Goal: Information Seeking & Learning: Learn about a topic

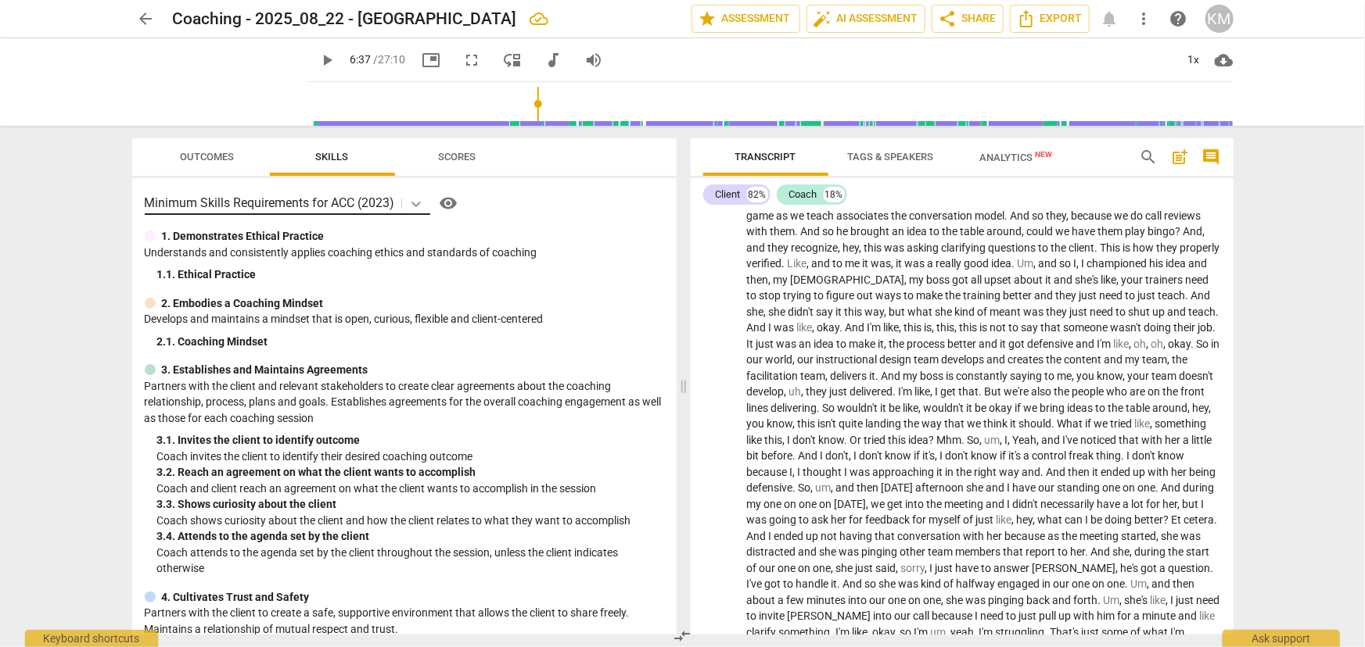
click at [418, 203] on icon at bounding box center [416, 204] width 16 height 16
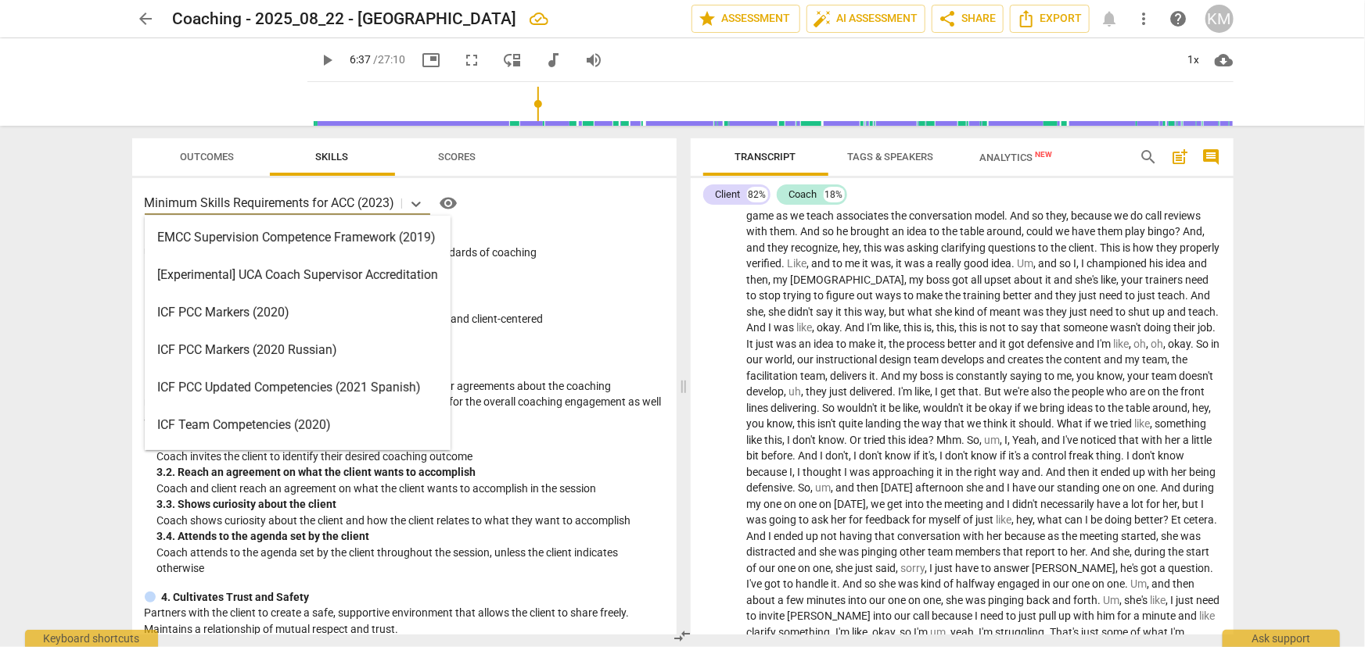
click at [414, 325] on div "ICF PCC Markers (2020)" at bounding box center [298, 313] width 306 height 38
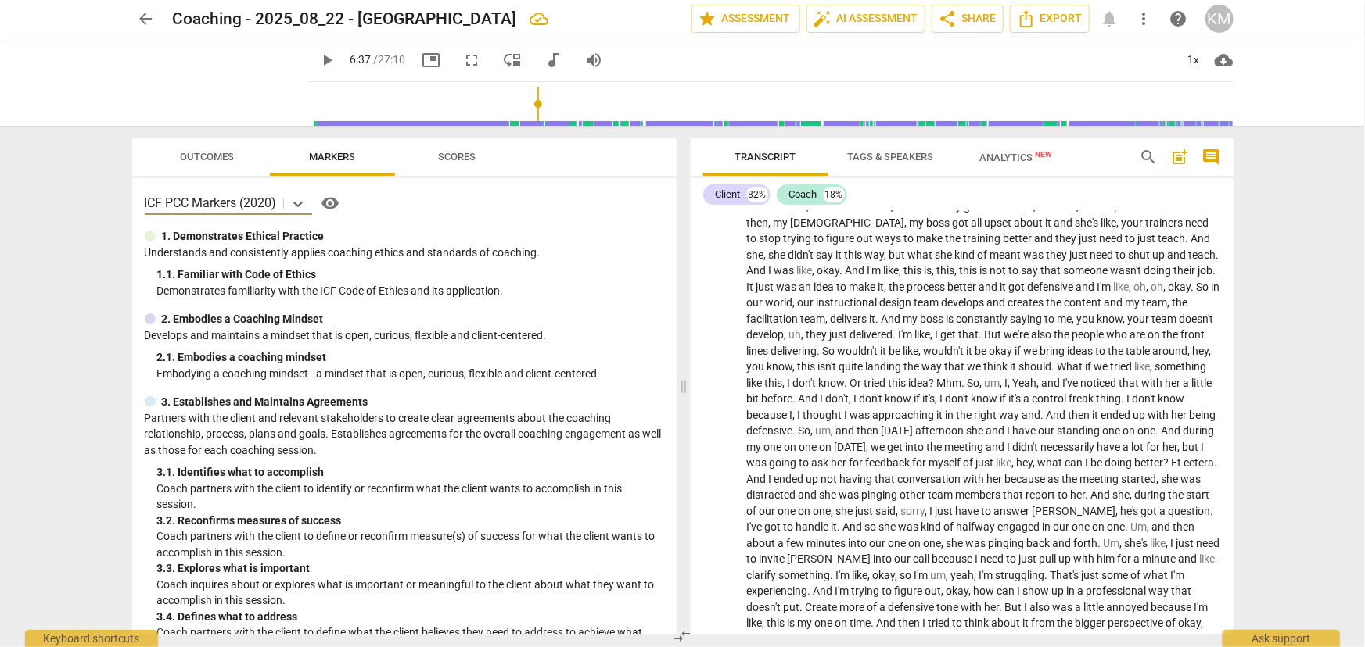
scroll to position [142, 0]
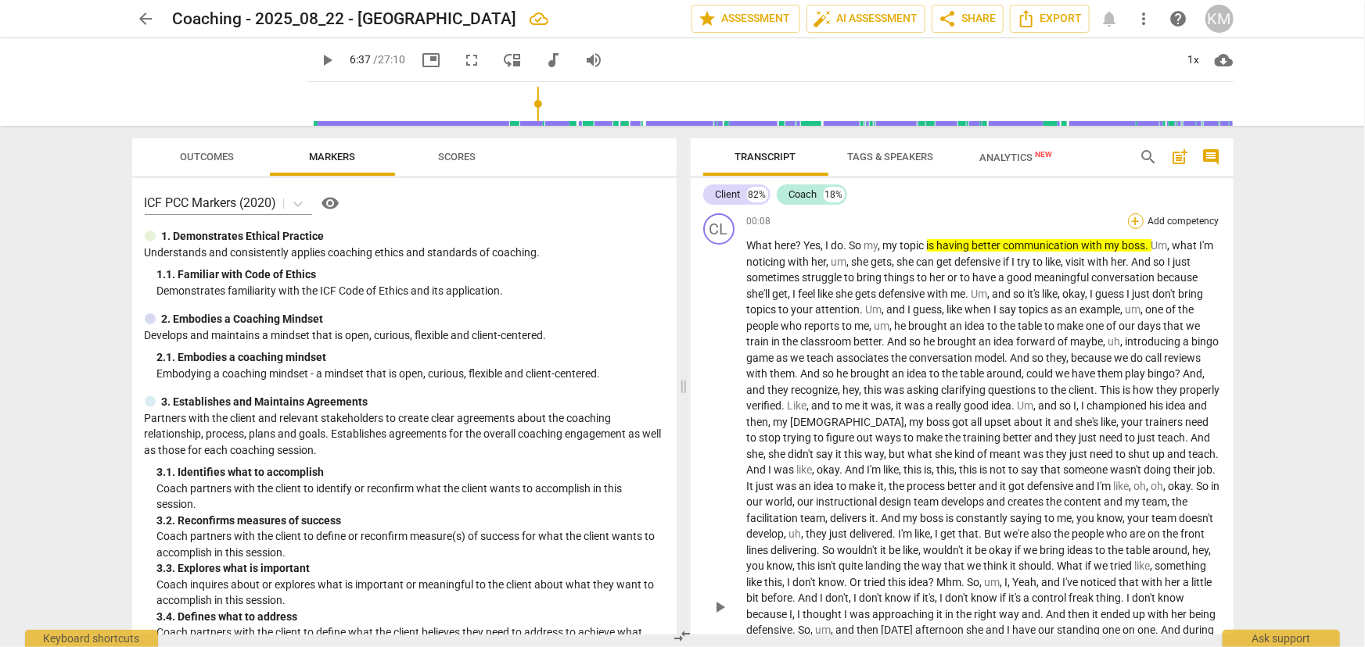
click at [1132, 221] on div "+" at bounding box center [1136, 221] width 16 height 16
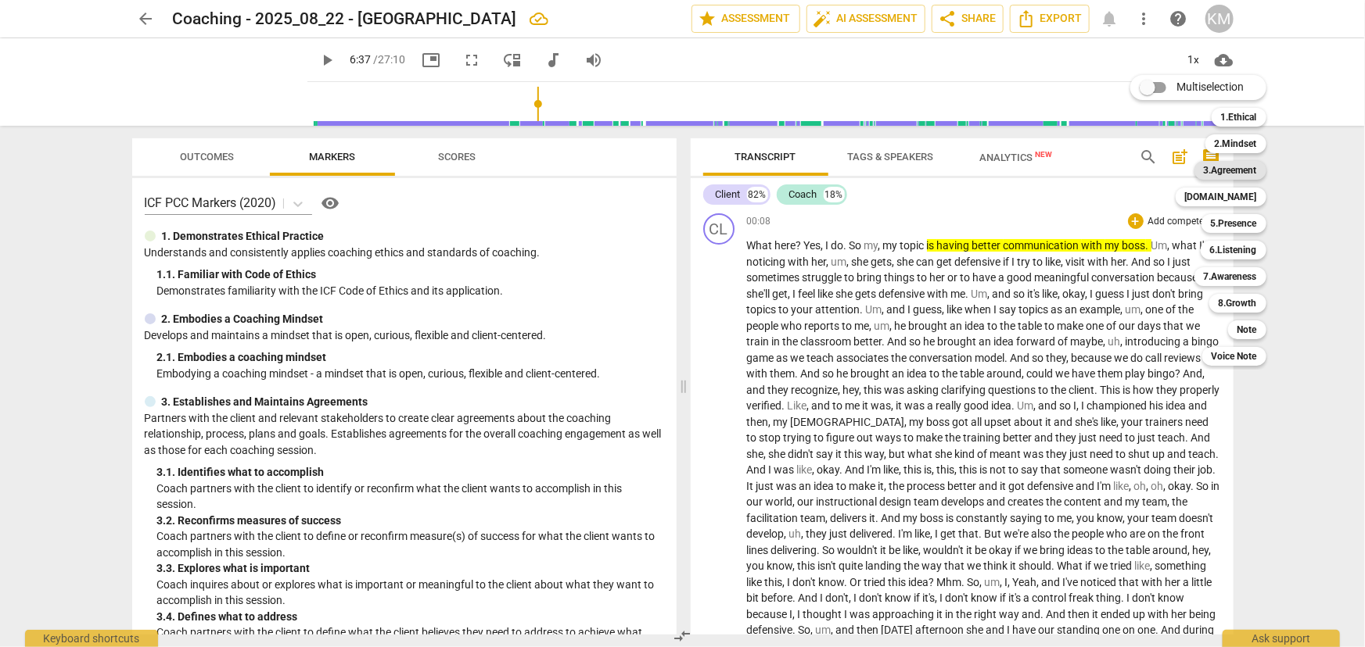
click at [1231, 165] on b "3.Agreement" at bounding box center [1229, 170] width 53 height 19
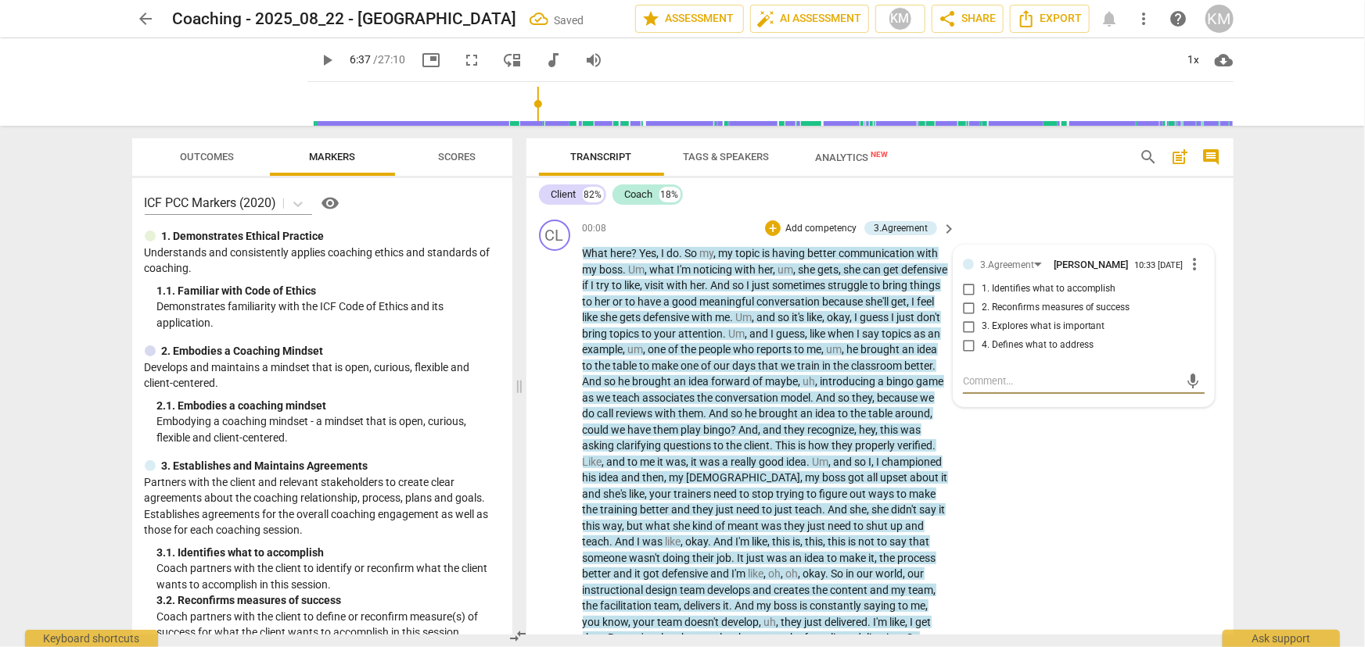
scroll to position [129, 0]
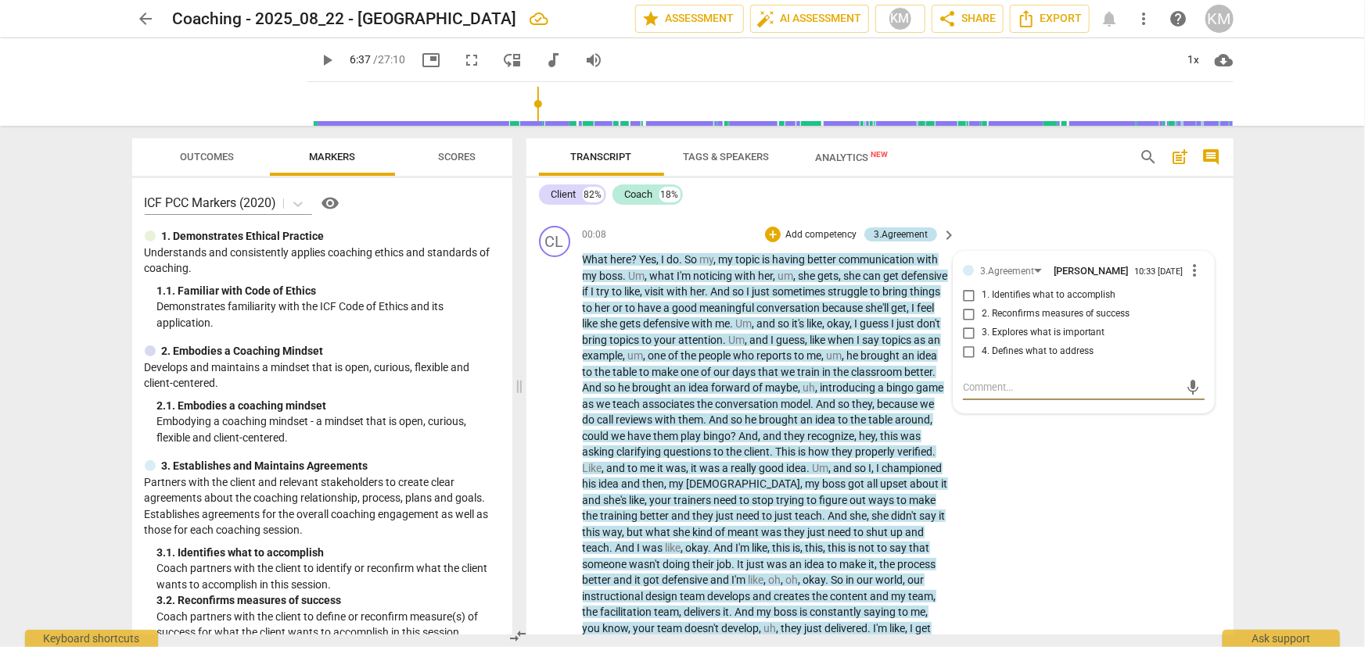
click at [909, 235] on div "3.Agreement" at bounding box center [900, 235] width 54 height 14
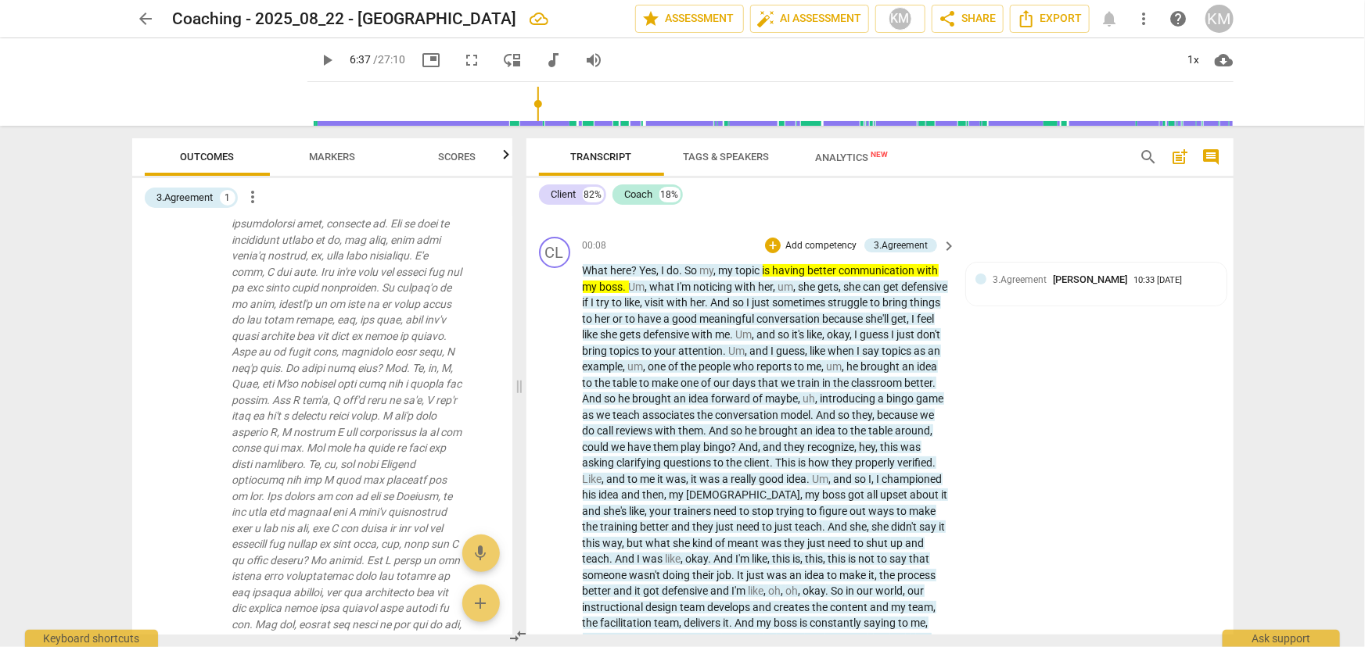
scroll to position [0, 0]
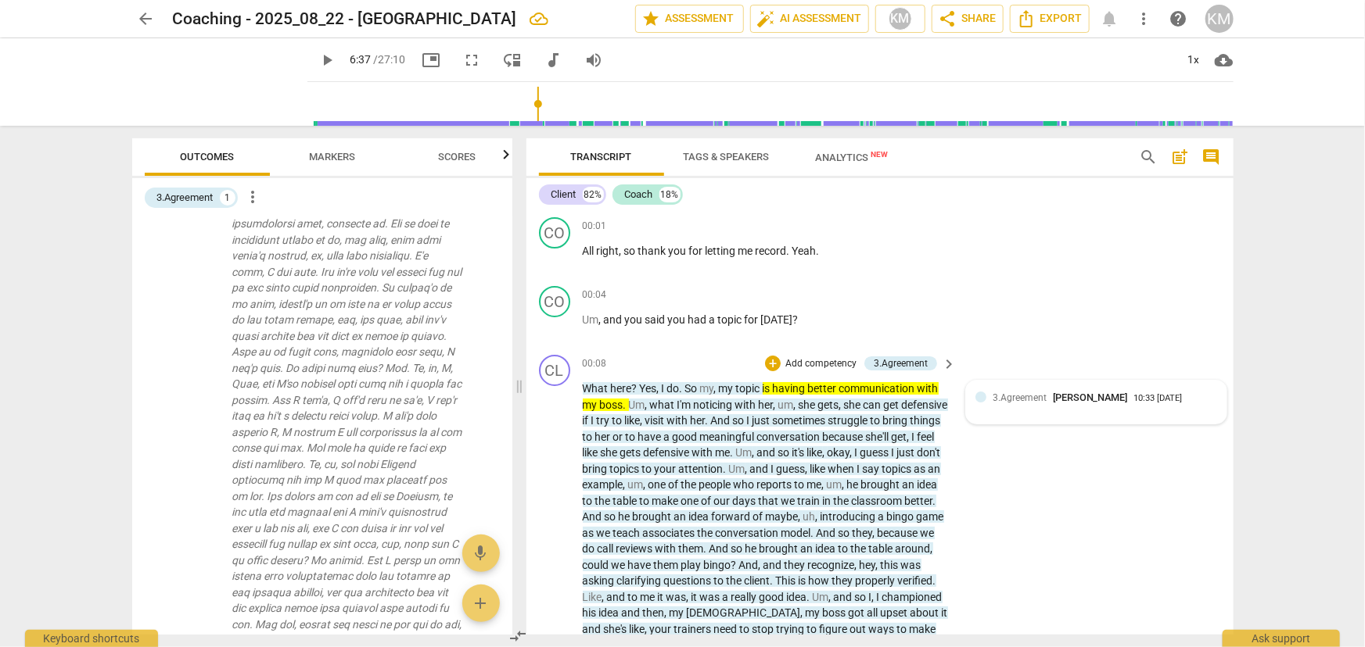
click at [1079, 410] on div "3.Agreement [PERSON_NAME] 10:33 [DATE]" at bounding box center [1096, 402] width 242 height 24
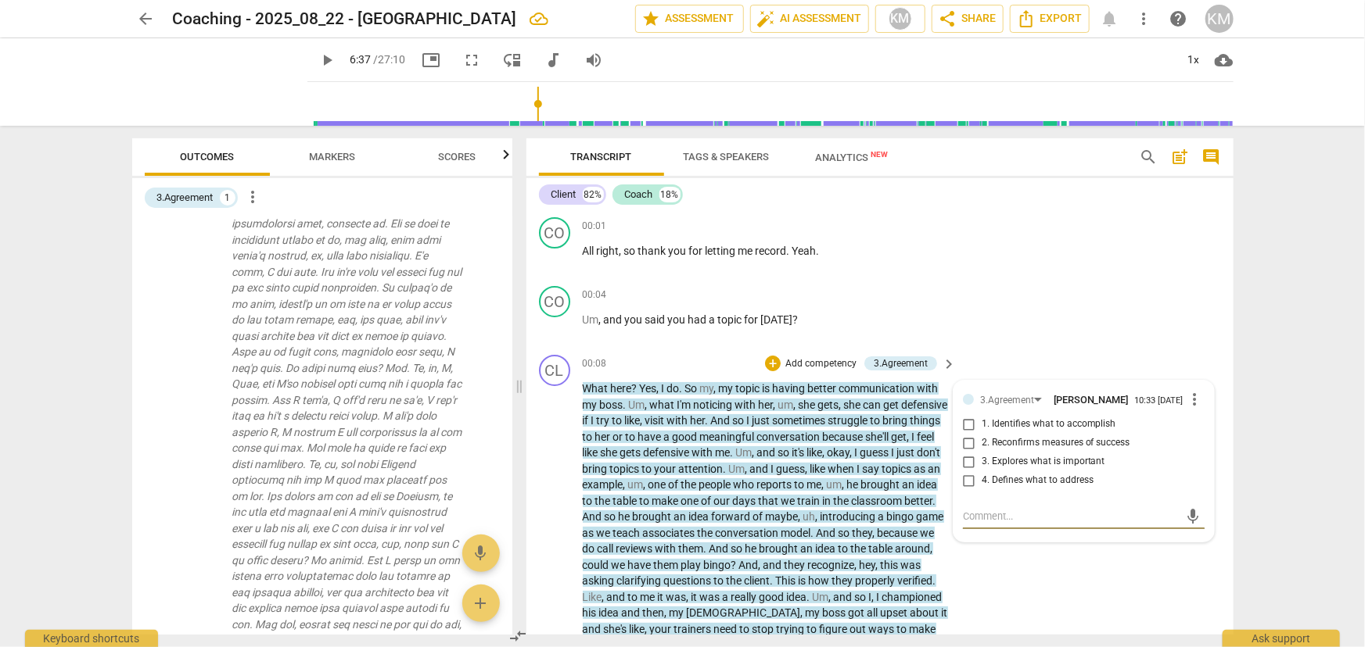
click at [1191, 400] on span "more_vert" at bounding box center [1195, 399] width 19 height 19
click at [1196, 421] on li "Delete" at bounding box center [1207, 429] width 54 height 30
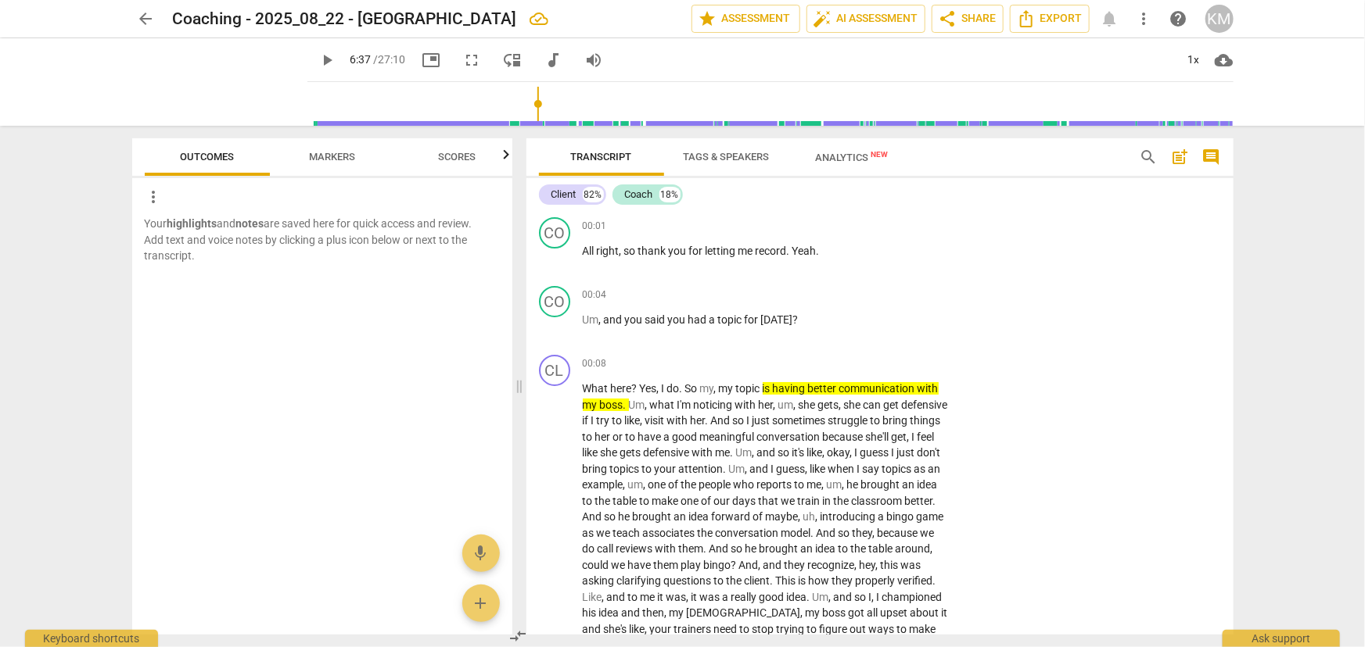
click at [839, 152] on span "Analytics New" at bounding box center [851, 158] width 73 height 12
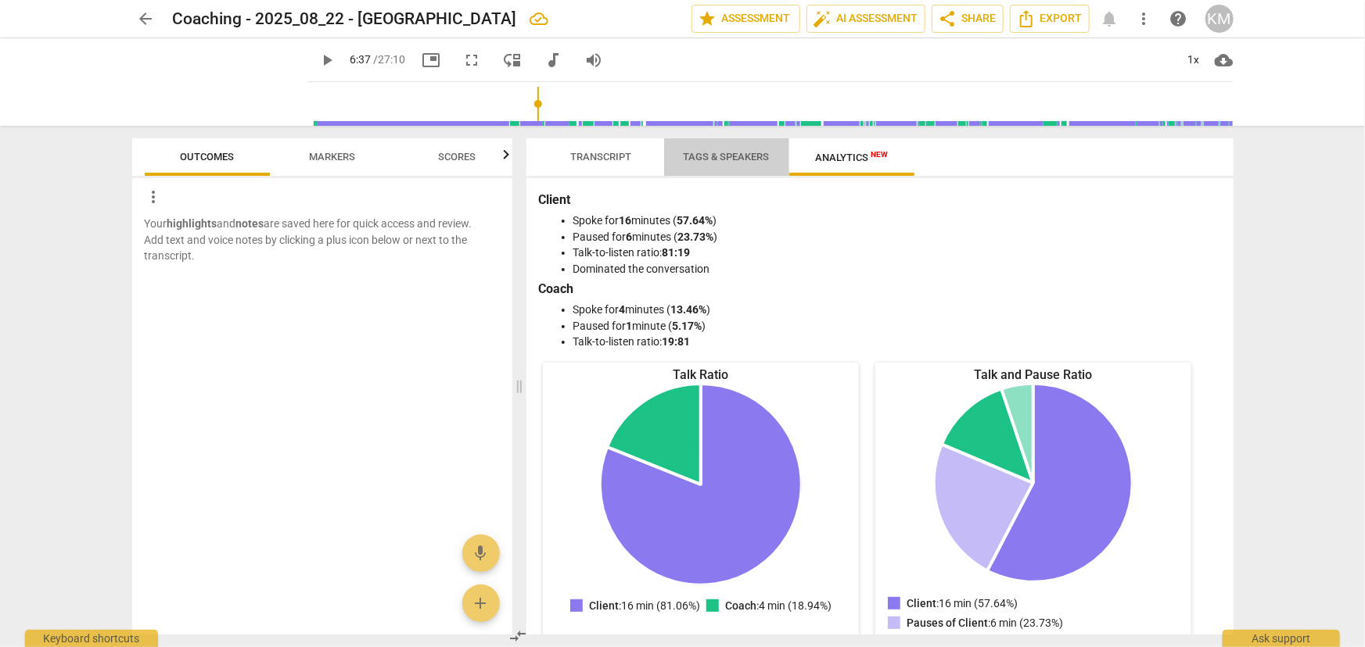
click at [719, 156] on span "Tags & Speakers" at bounding box center [726, 157] width 86 height 12
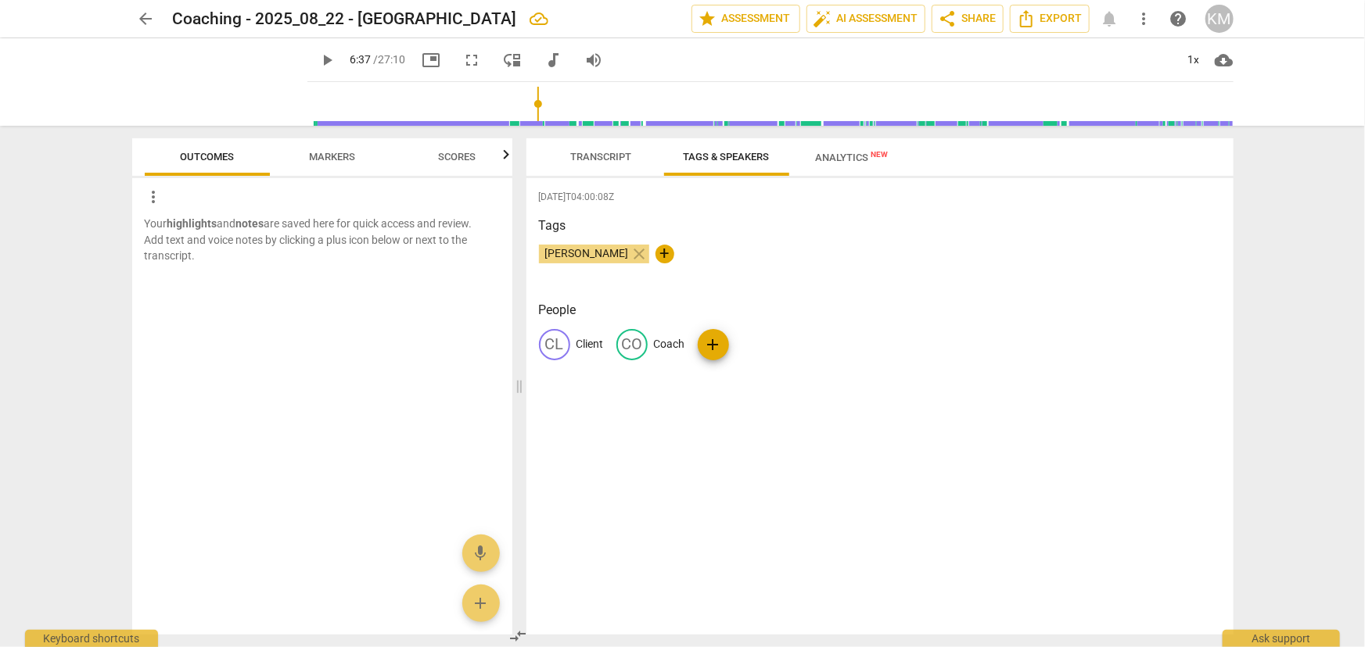
click at [595, 163] on span "Transcript" at bounding box center [601, 157] width 61 height 12
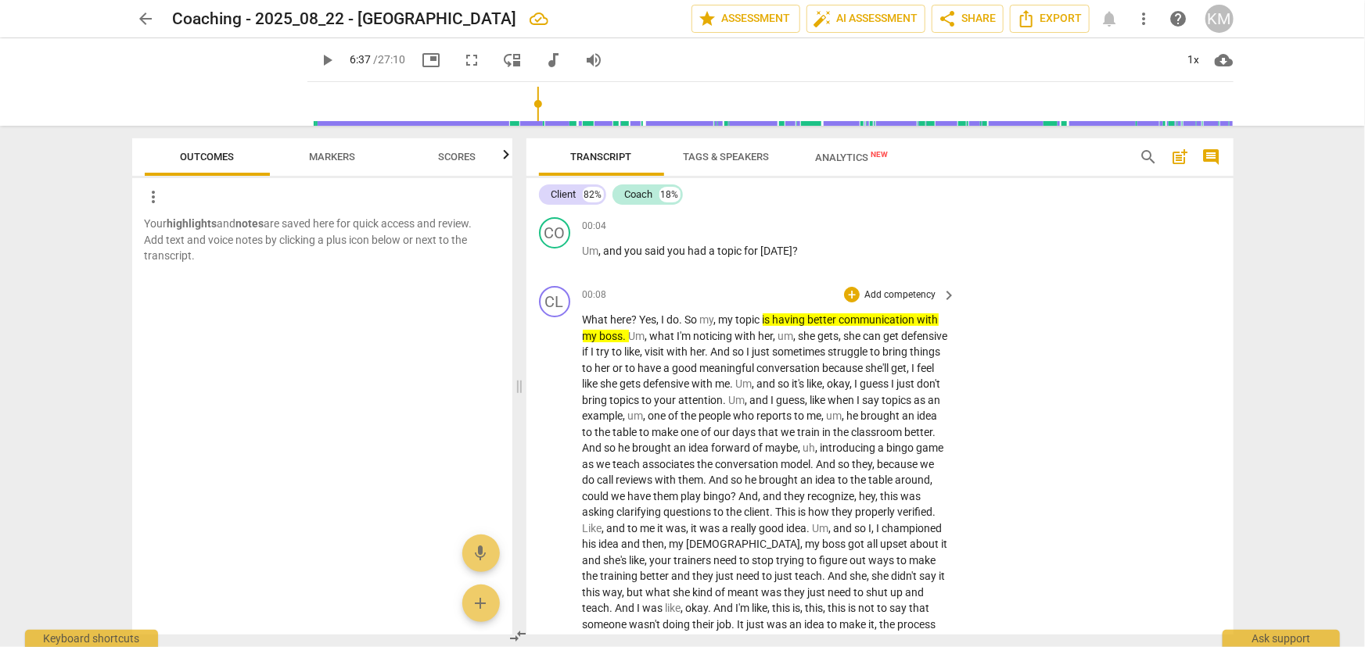
scroll to position [142, 0]
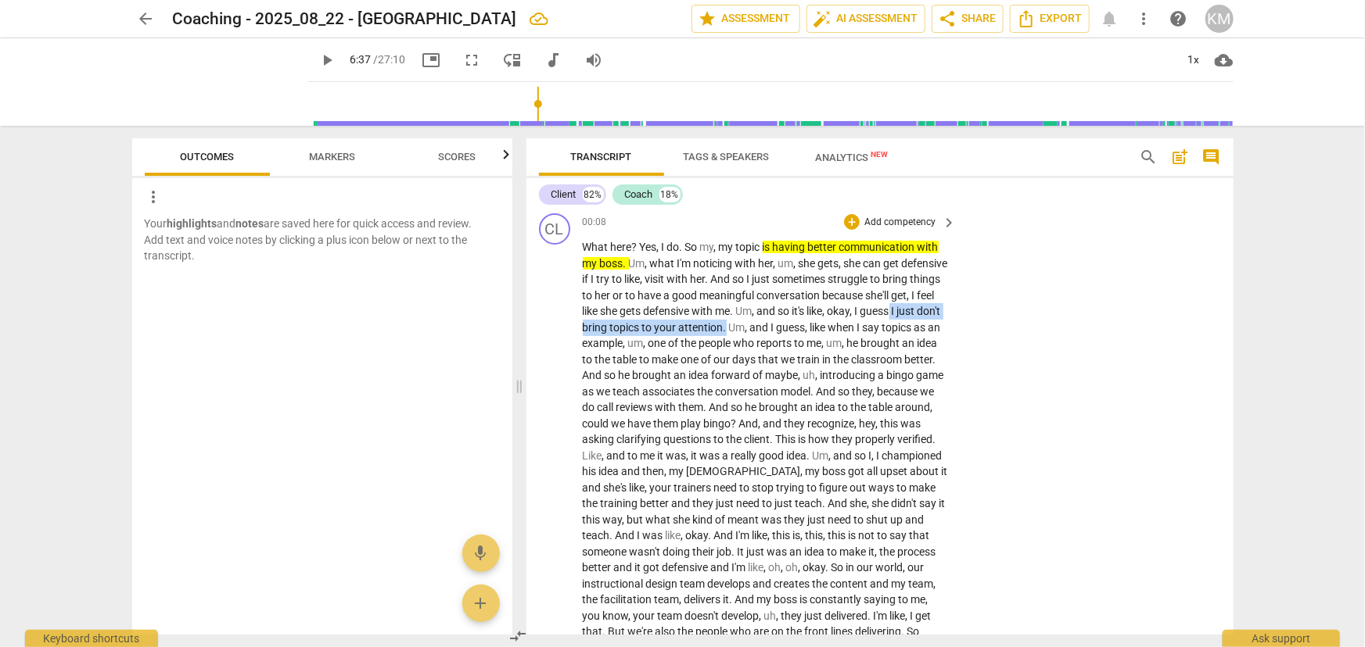
drag, startPoint x: 612, startPoint y: 324, endPoint x: 809, endPoint y: 328, distance: 197.1
click at [691, 281] on span "with" at bounding box center [678, 279] width 23 height 13
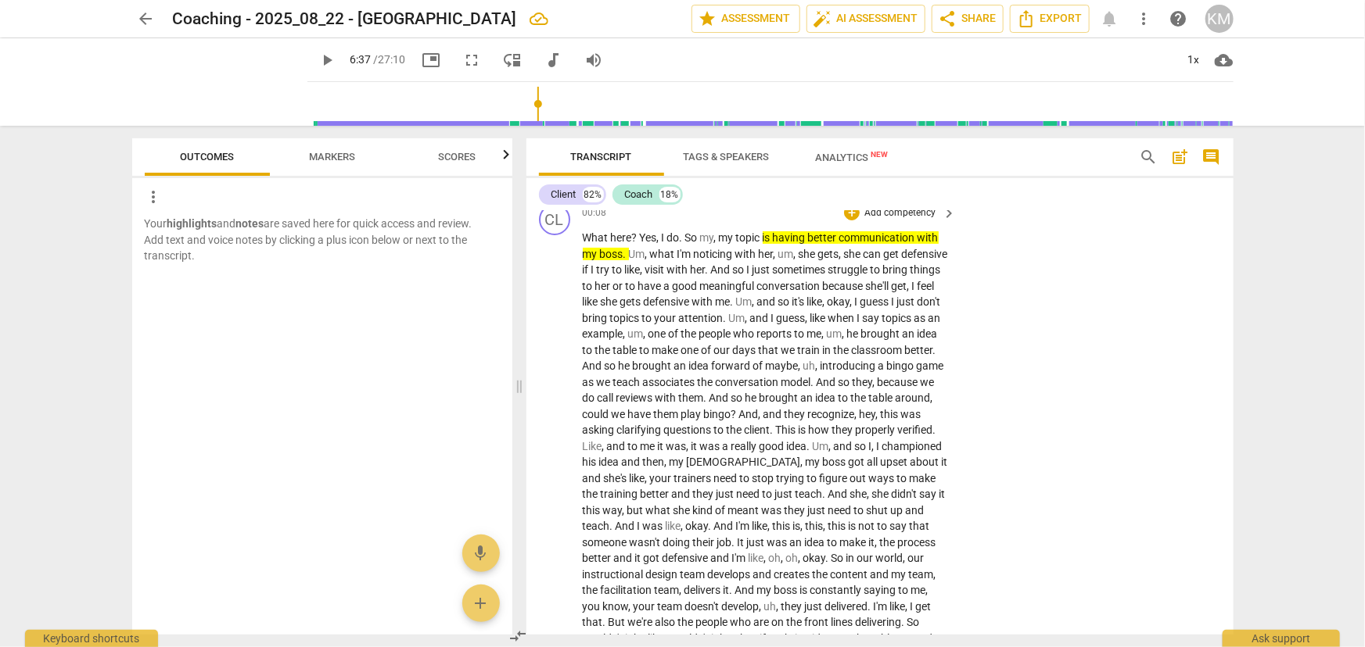
scroll to position [0, 0]
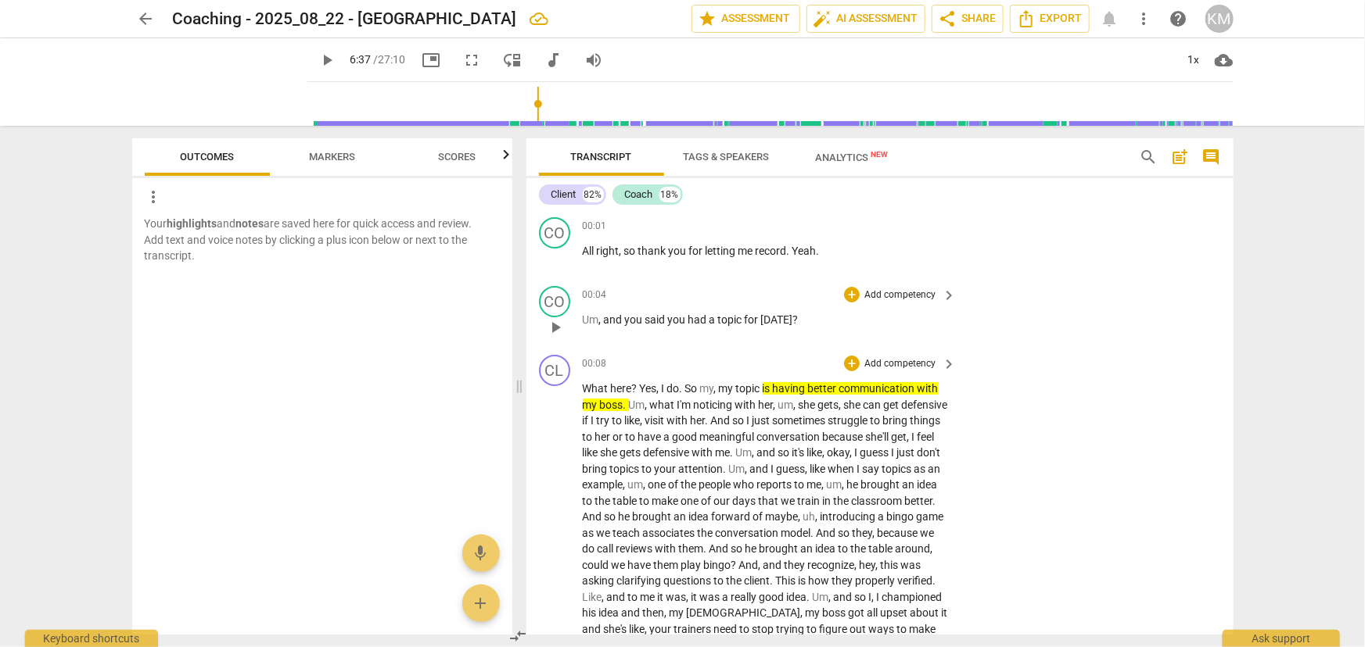
drag, startPoint x: 558, startPoint y: 265, endPoint x: 734, endPoint y: 346, distance: 193.1
click at [558, 265] on span "play_arrow" at bounding box center [555, 258] width 19 height 19
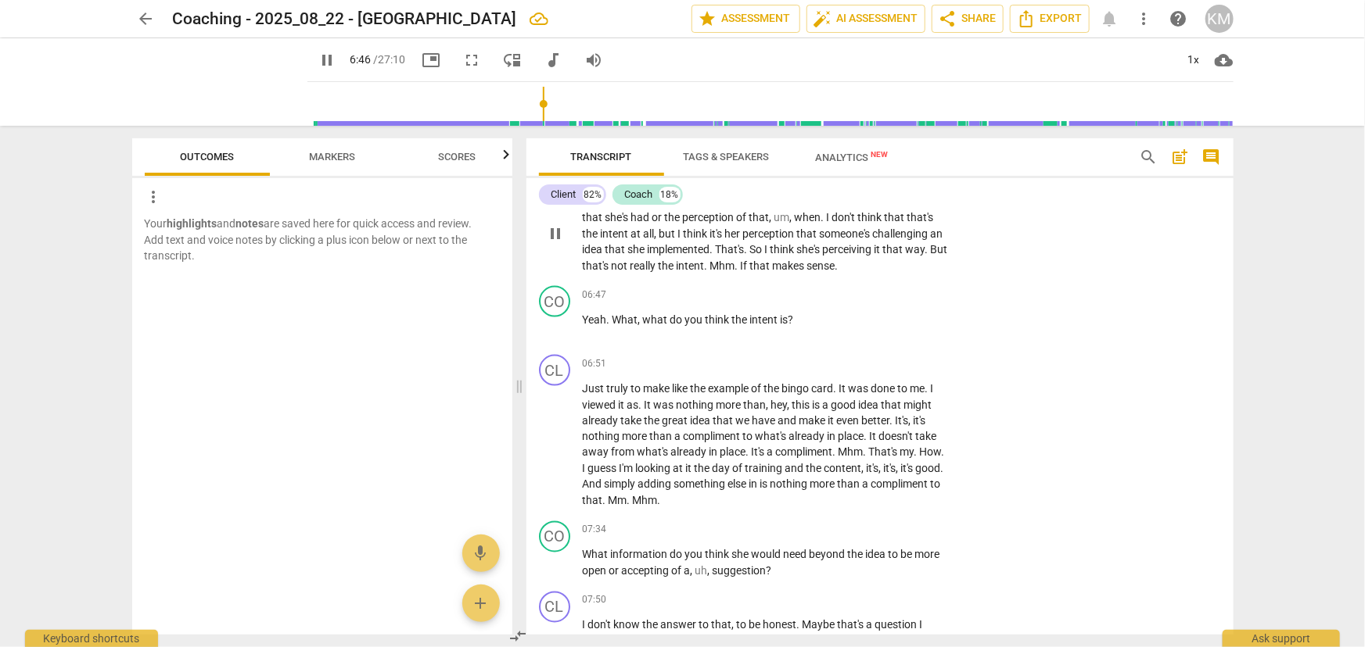
scroll to position [1351, 0]
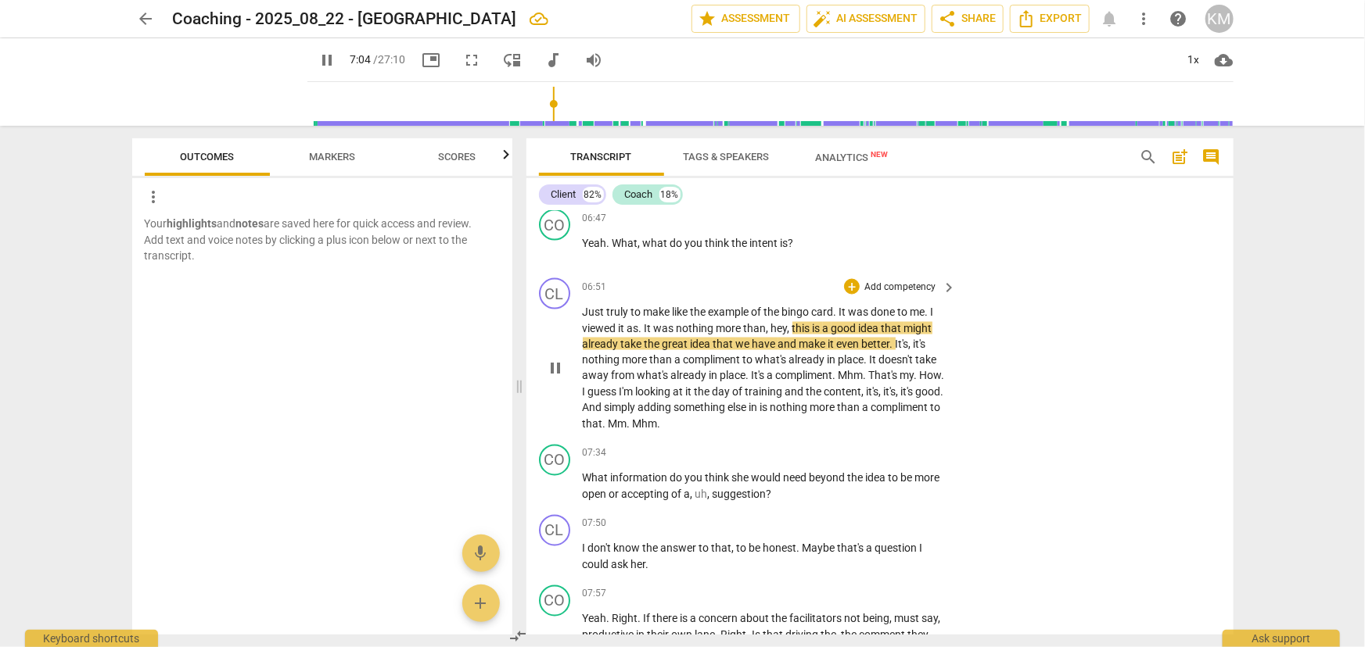
click at [549, 378] on span "pause" at bounding box center [555, 369] width 19 height 19
click at [554, 497] on span "play_arrow" at bounding box center [555, 487] width 19 height 19
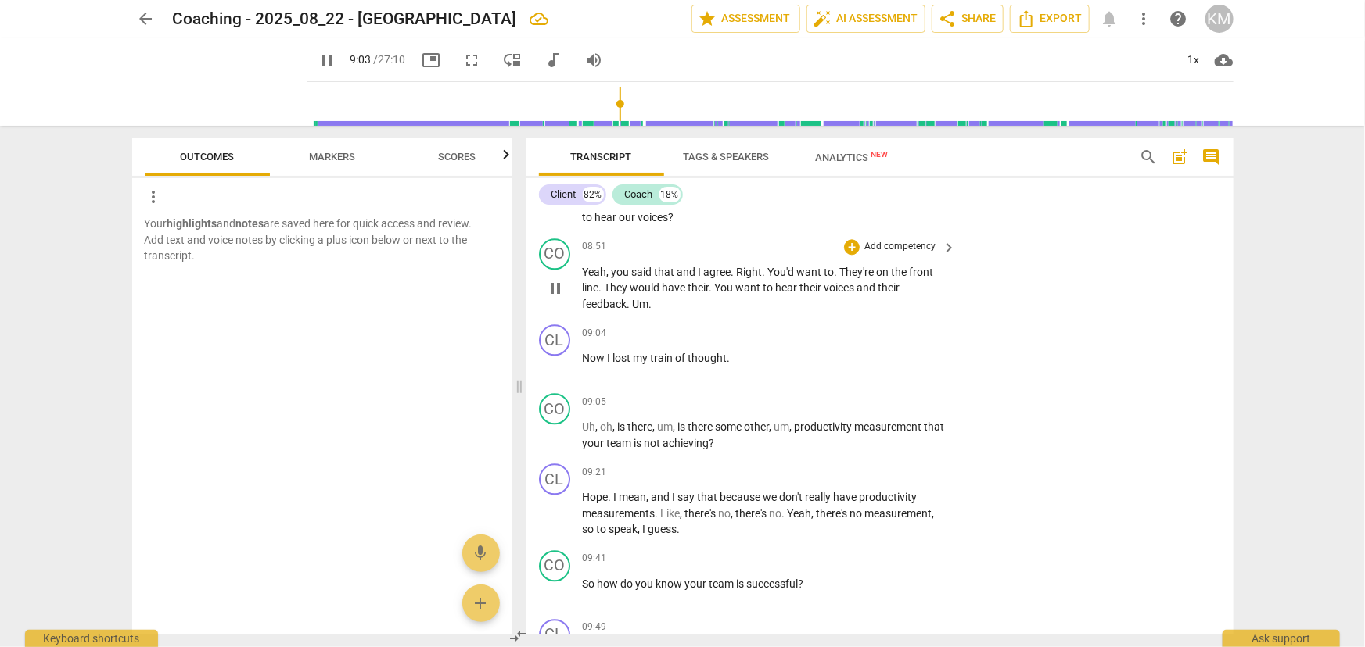
scroll to position [1990, 0]
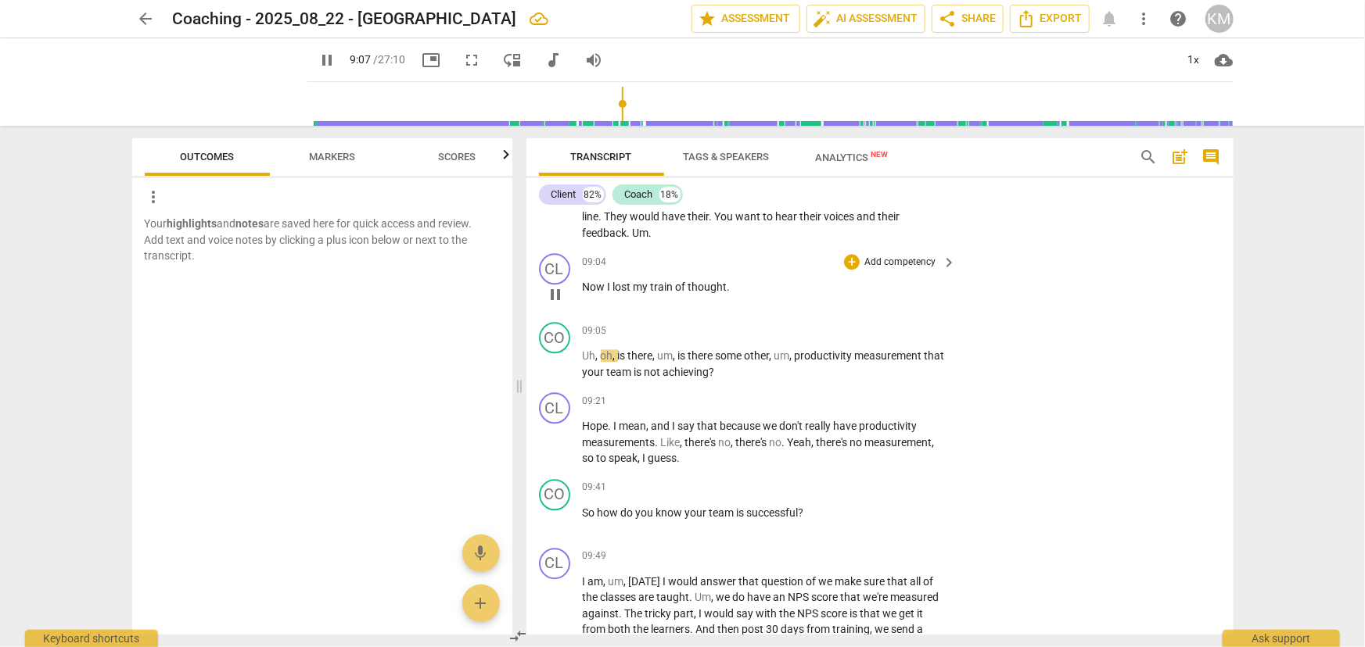
click at [583, 293] on span "Now" at bounding box center [595, 287] width 25 height 13
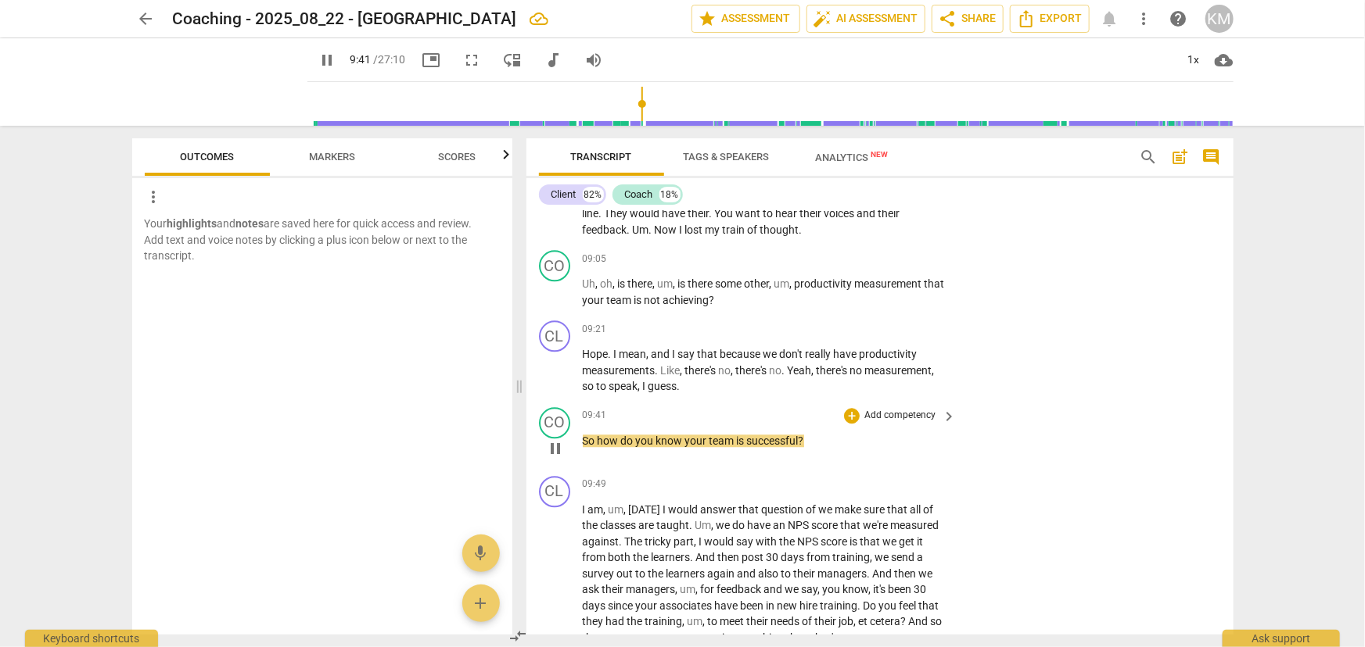
scroll to position [2064, 0]
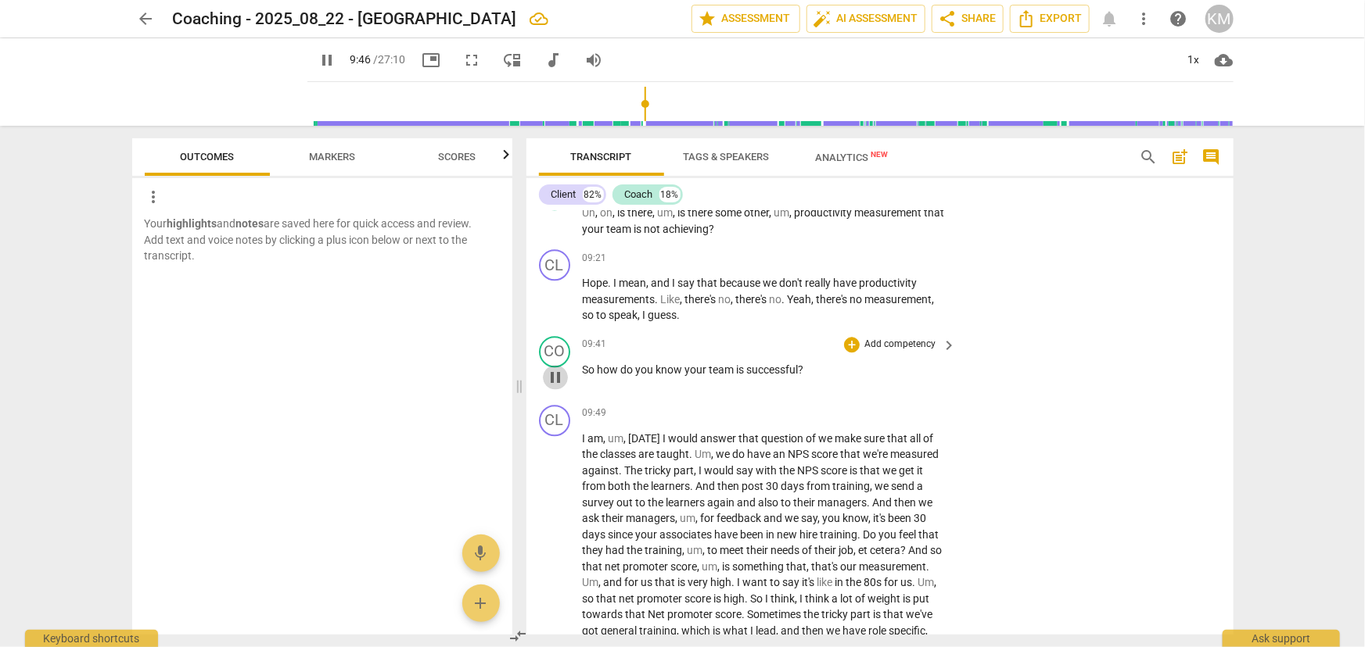
click at [559, 387] on span "pause" at bounding box center [555, 377] width 19 height 19
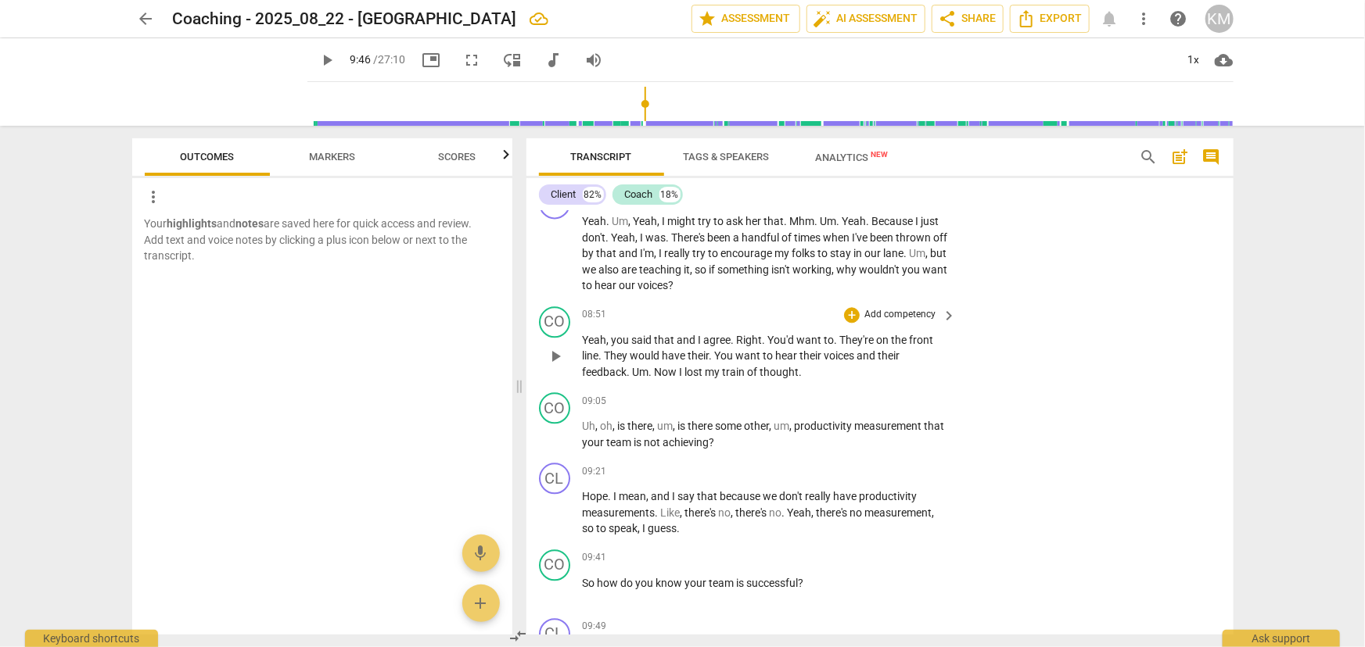
scroll to position [1922, 0]
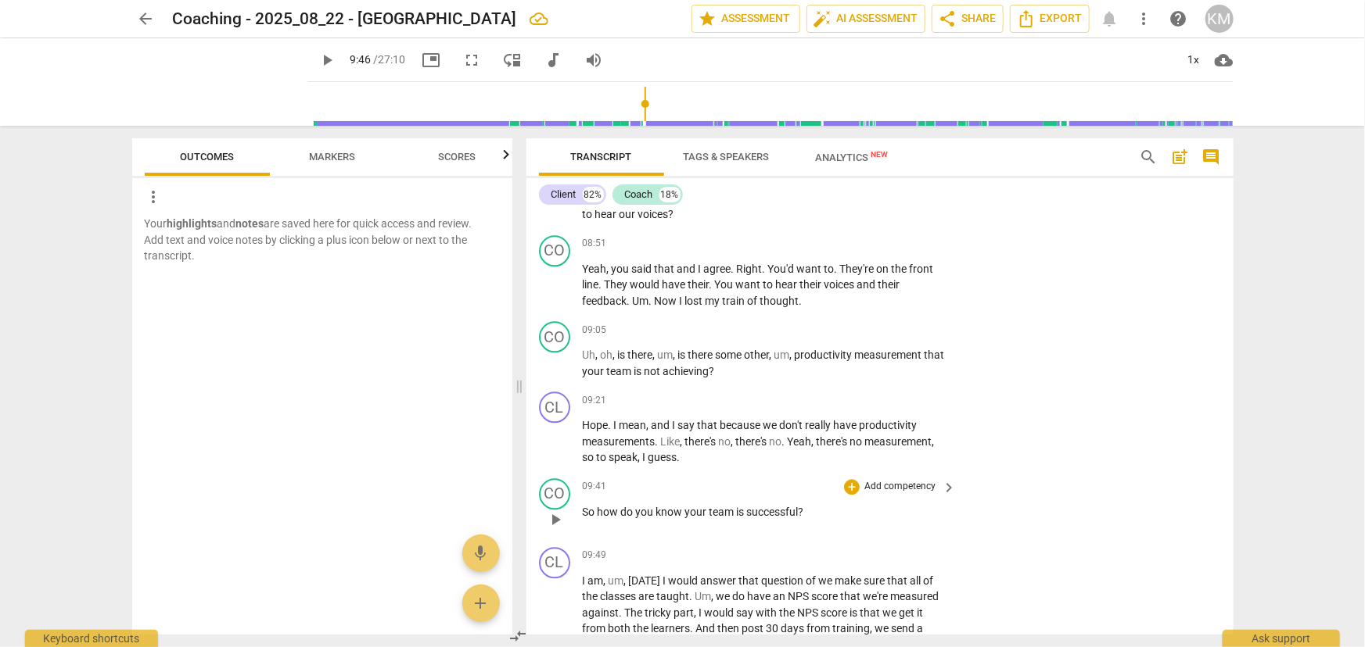
click at [558, 529] on span "play_arrow" at bounding box center [555, 520] width 19 height 19
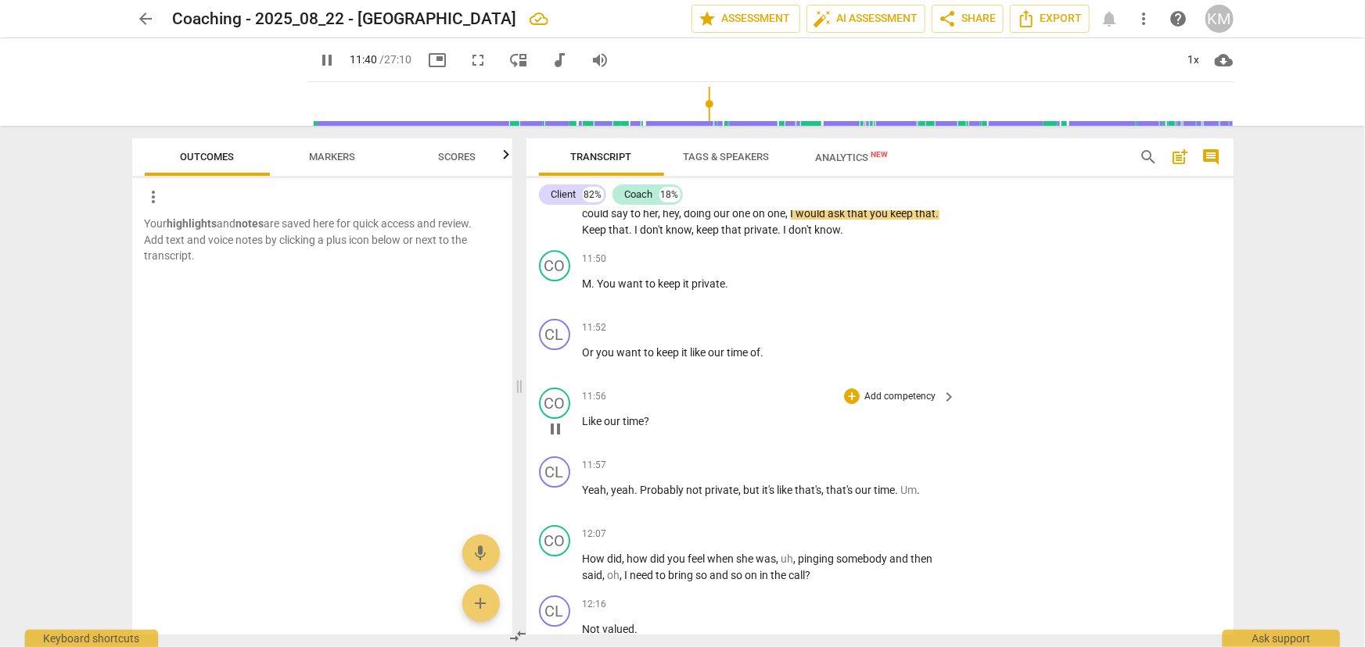
scroll to position [2491, 0]
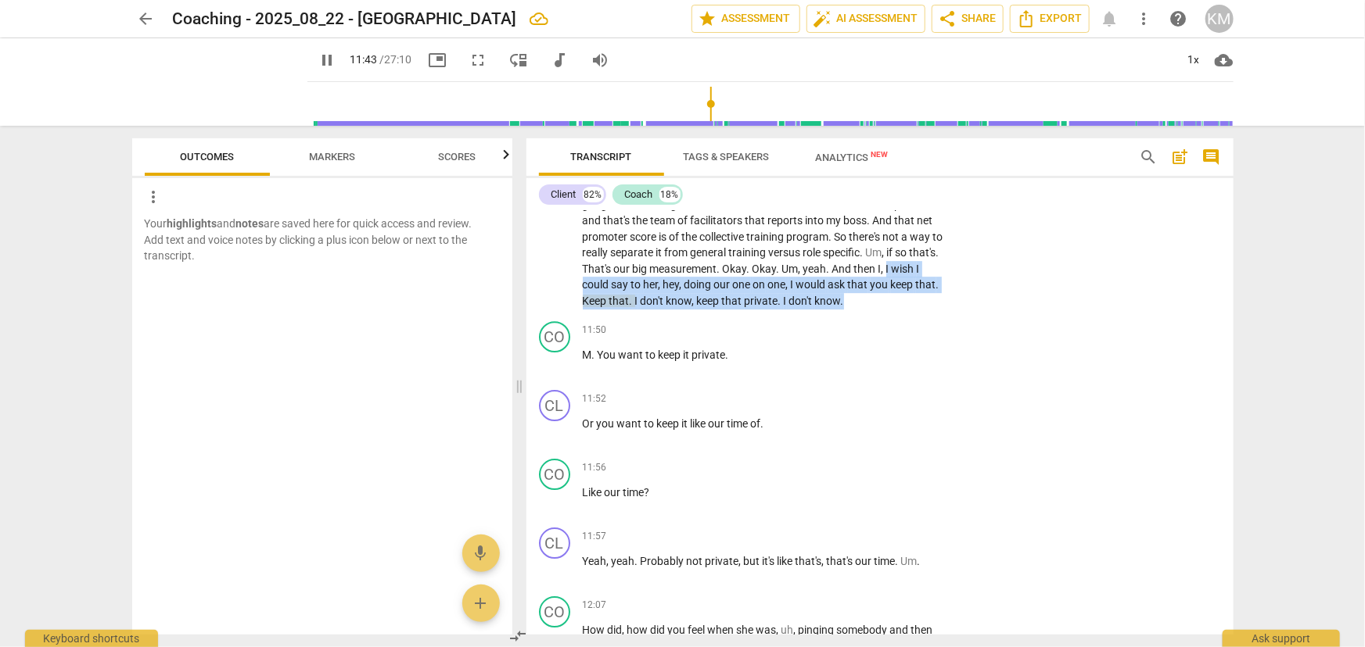
drag, startPoint x: 917, startPoint y: 282, endPoint x: 918, endPoint y: 318, distance: 36.8
click at [918, 310] on p "I am , um , [DATE] I would answer that question of we make sure that all of the…" at bounding box center [766, 157] width 366 height 305
click at [926, 296] on icon "button" at bounding box center [928, 292] width 9 height 11
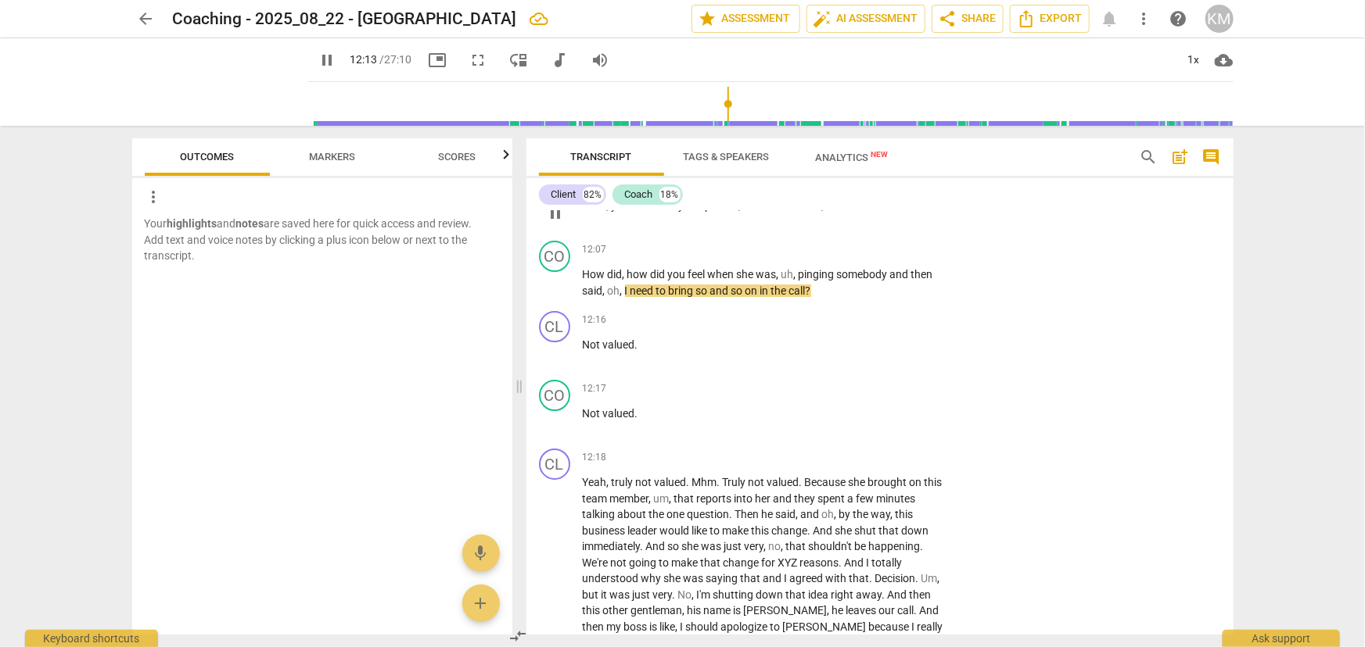
scroll to position [2917, 0]
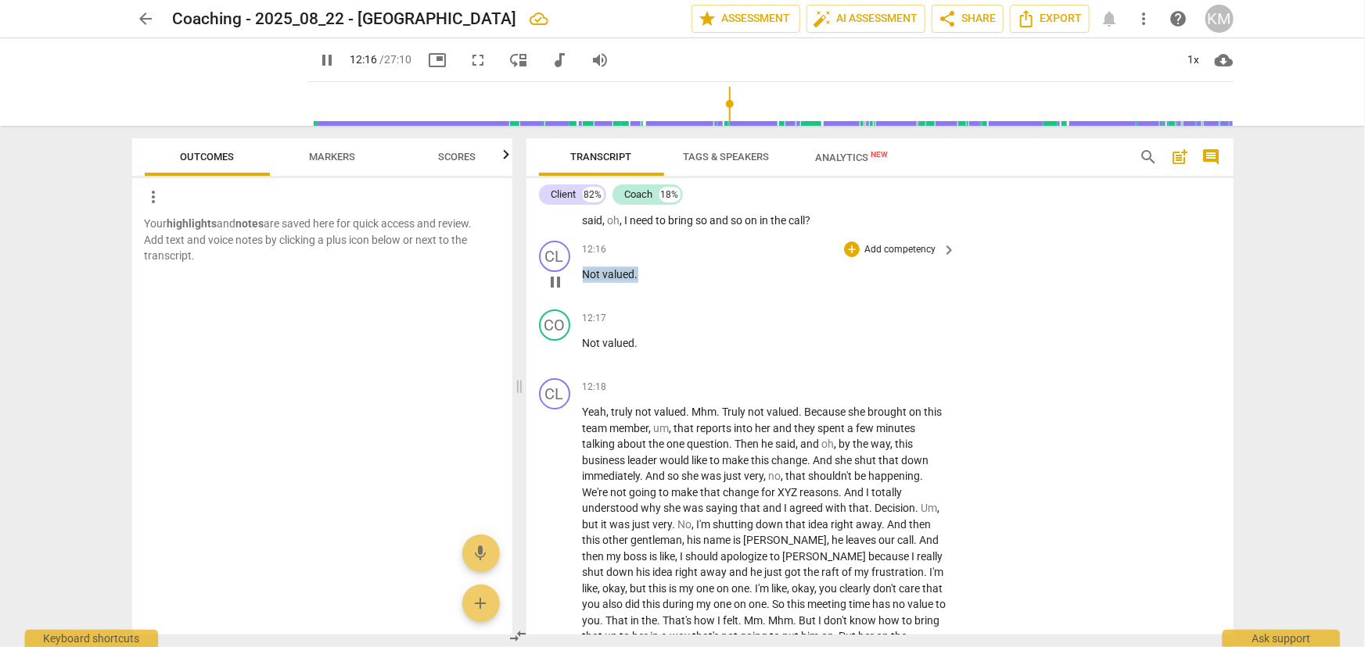
drag, startPoint x: 582, startPoint y: 285, endPoint x: 636, endPoint y: 286, distance: 54.0
click at [636, 283] on p "Not valued ." at bounding box center [766, 275] width 366 height 16
click at [671, 264] on icon "button" at bounding box center [672, 264] width 9 height 11
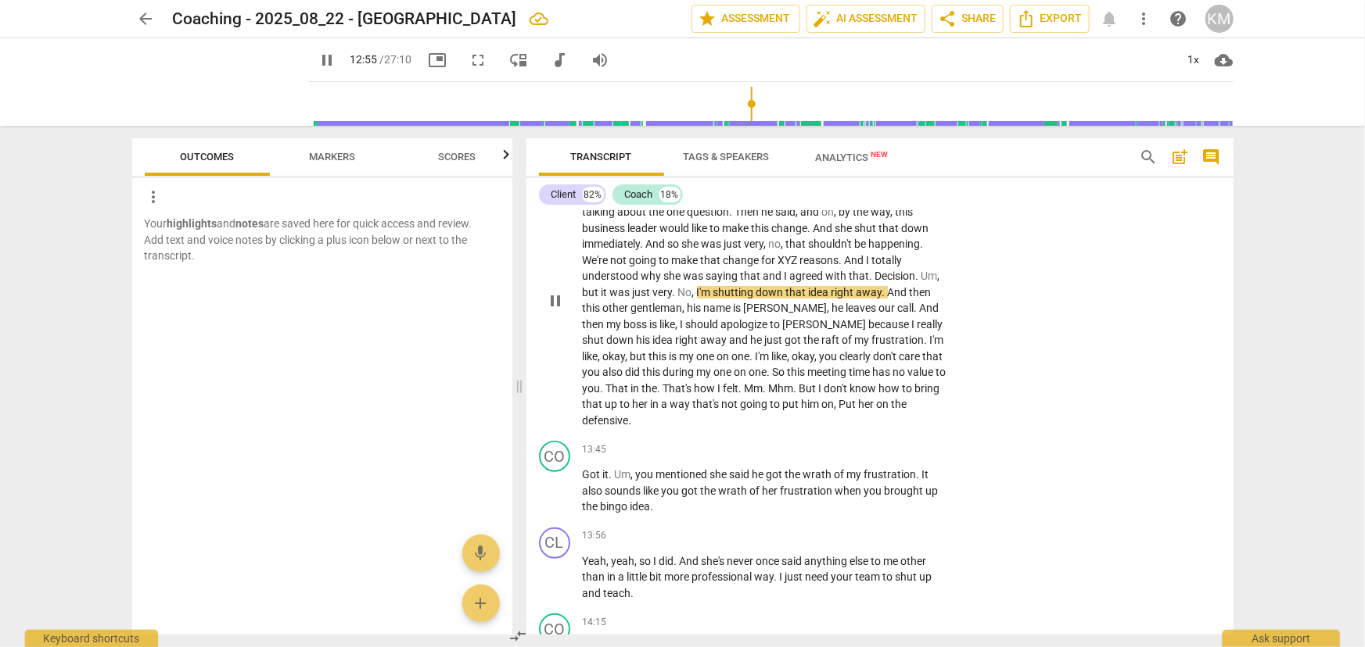
scroll to position [3201, 0]
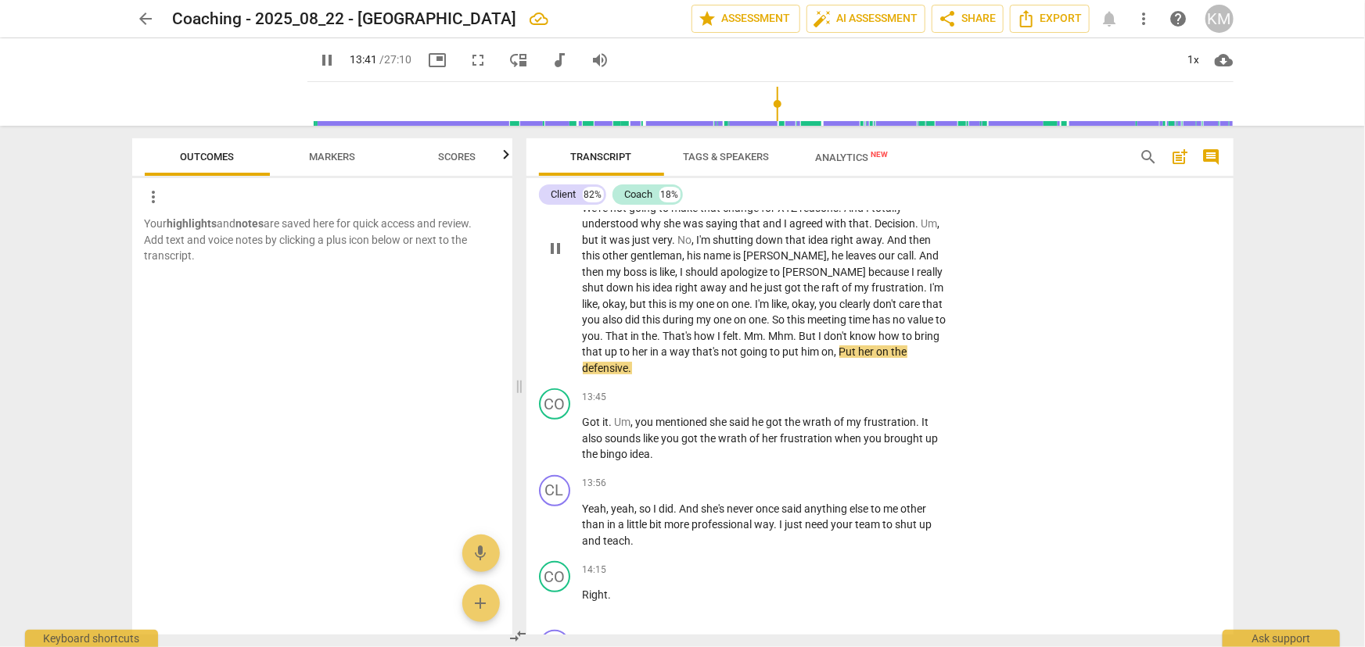
click at [824, 343] on span "don't" at bounding box center [837, 336] width 26 height 13
drag, startPoint x: 767, startPoint y: 346, endPoint x: 922, endPoint y: 367, distance: 156.3
click at [922, 367] on p "Yeah , truly not valued . Mhm . Truly not valued . Because she brought on this …" at bounding box center [766, 248] width 366 height 256
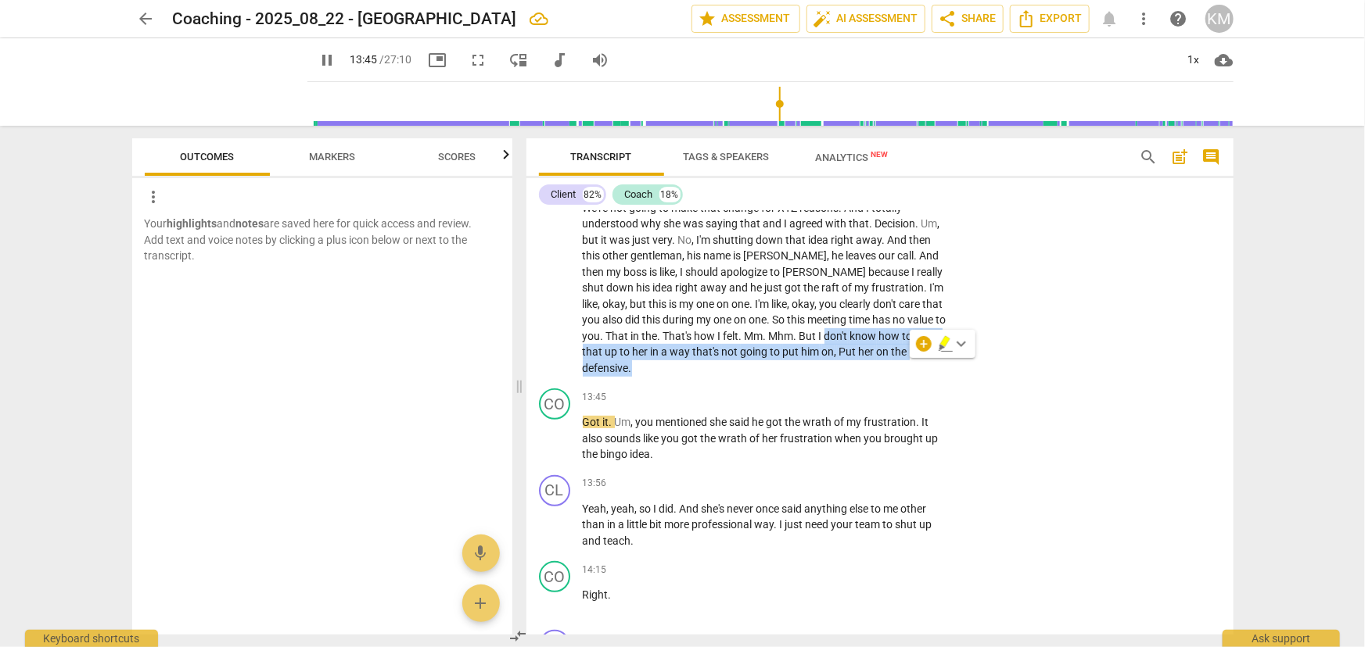
click at [943, 344] on icon "button" at bounding box center [944, 341] width 9 height 11
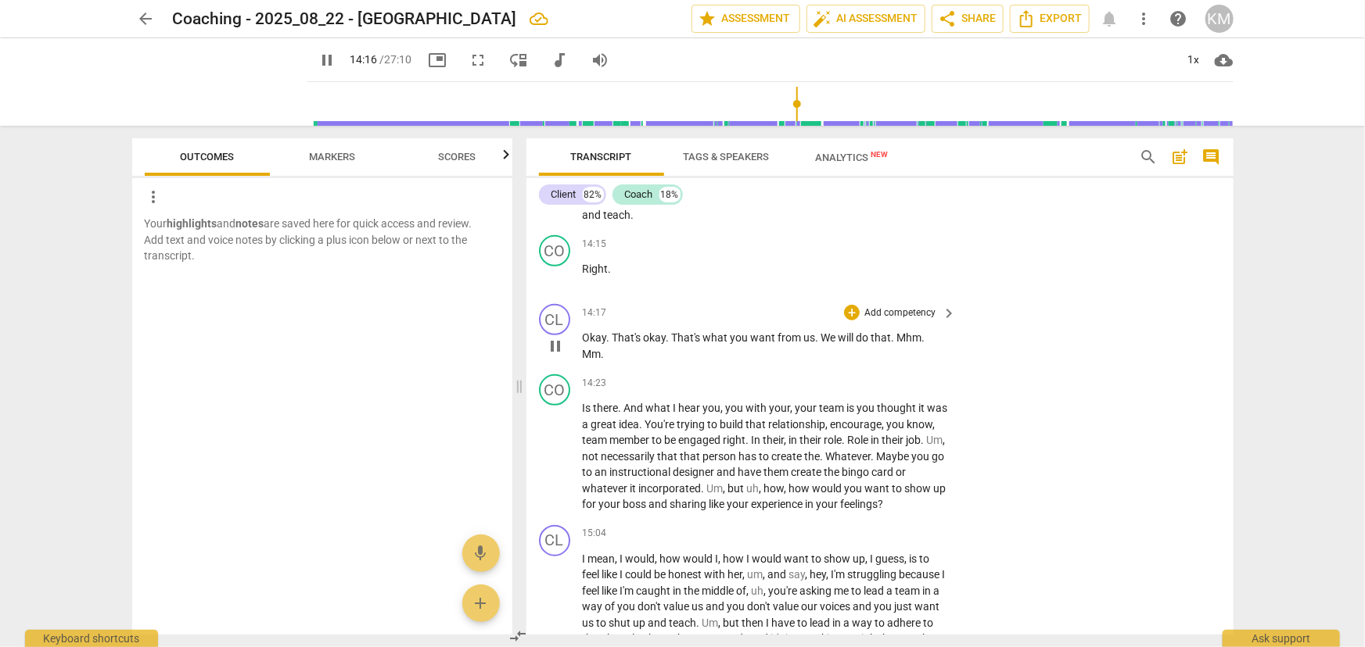
scroll to position [3557, 0]
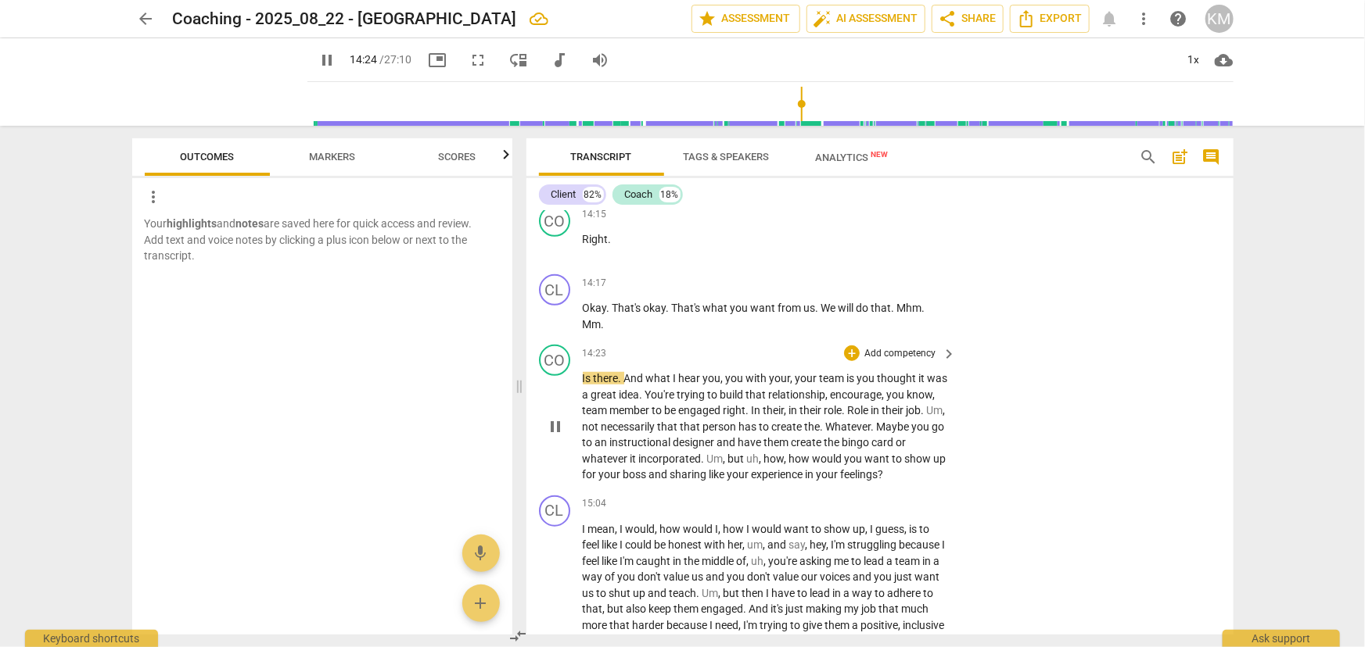
click at [553, 429] on span "pause" at bounding box center [555, 427] width 19 height 19
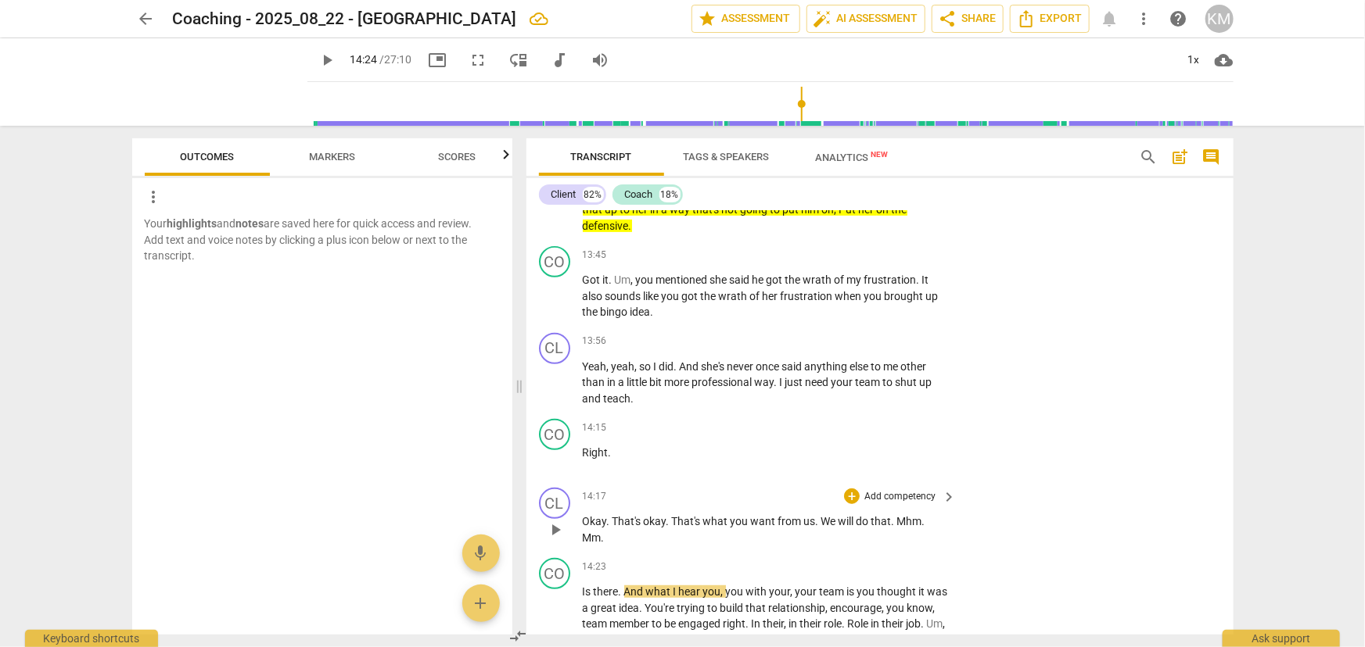
scroll to position [3415, 0]
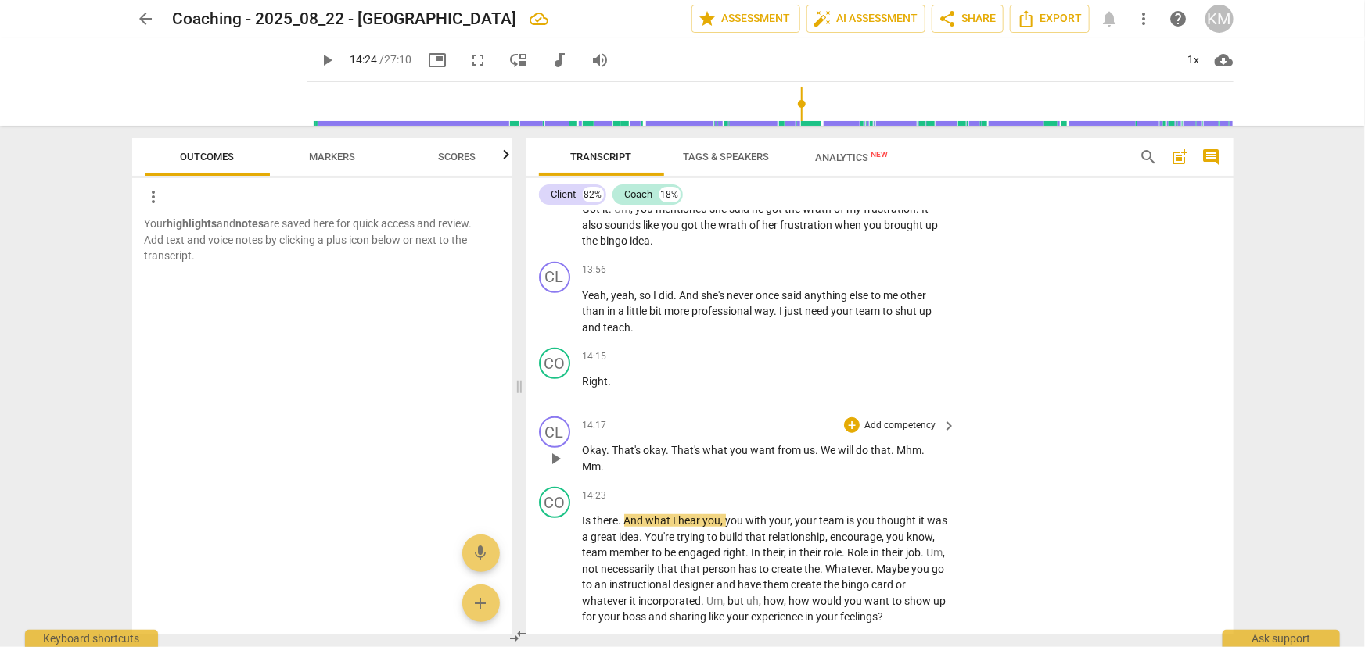
click at [554, 451] on span "play_arrow" at bounding box center [555, 459] width 19 height 19
click at [557, 459] on span "pause" at bounding box center [555, 459] width 19 height 19
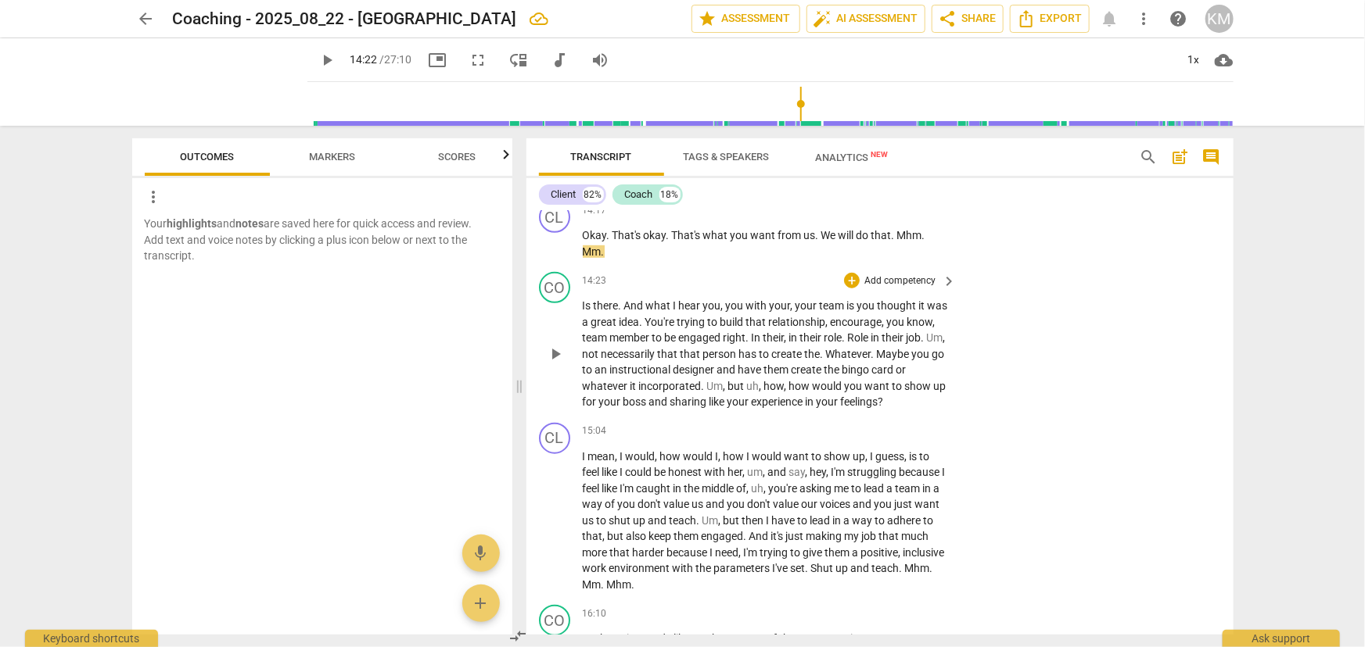
scroll to position [3557, 0]
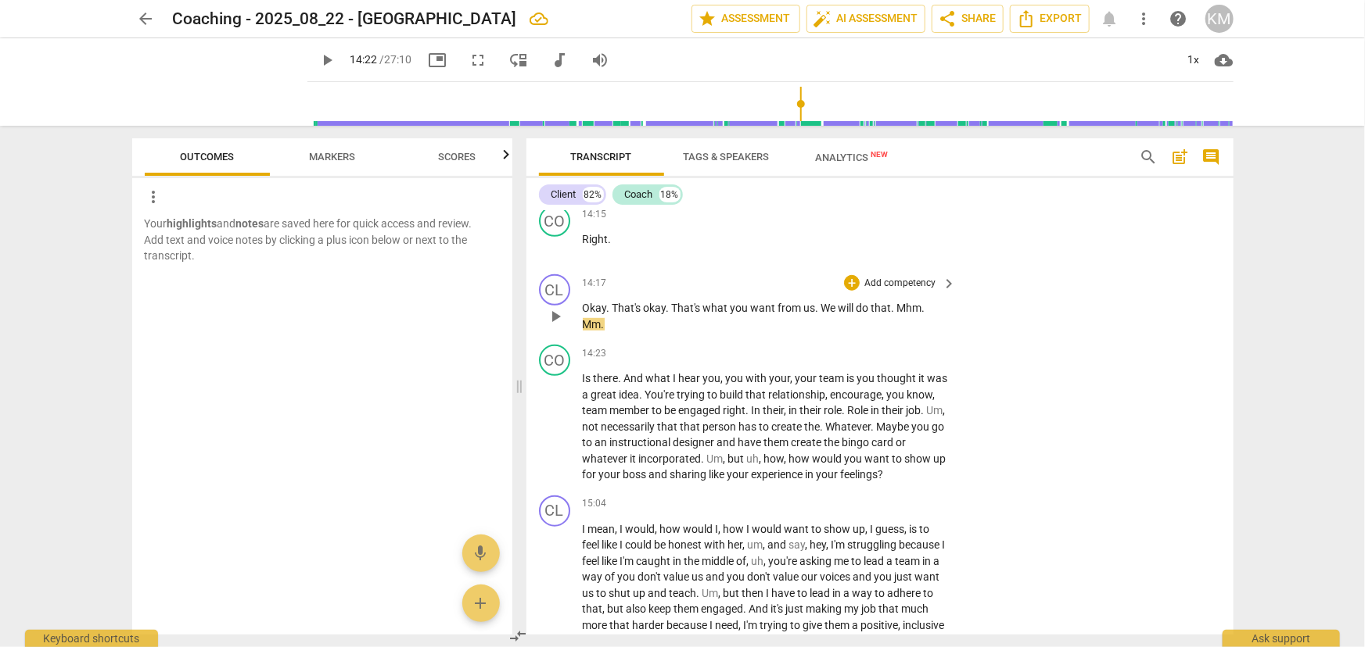
click at [555, 314] on span "play_arrow" at bounding box center [555, 316] width 19 height 19
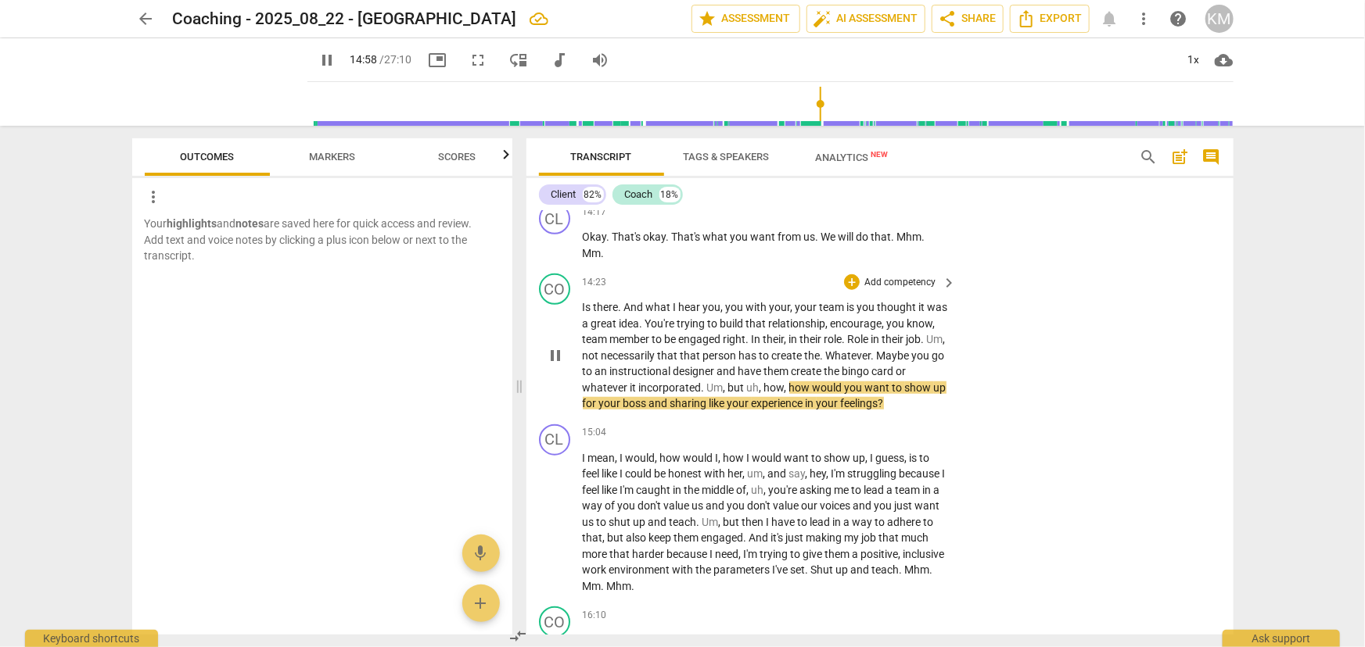
click at [812, 382] on span "how" at bounding box center [800, 388] width 23 height 13
drag, startPoint x: 825, startPoint y: 382, endPoint x: 928, endPoint y: 401, distance: 104.9
click at [928, 401] on p "Is there . And what I hear you , you with your , your team is you thought it wa…" at bounding box center [766, 356] width 366 height 113
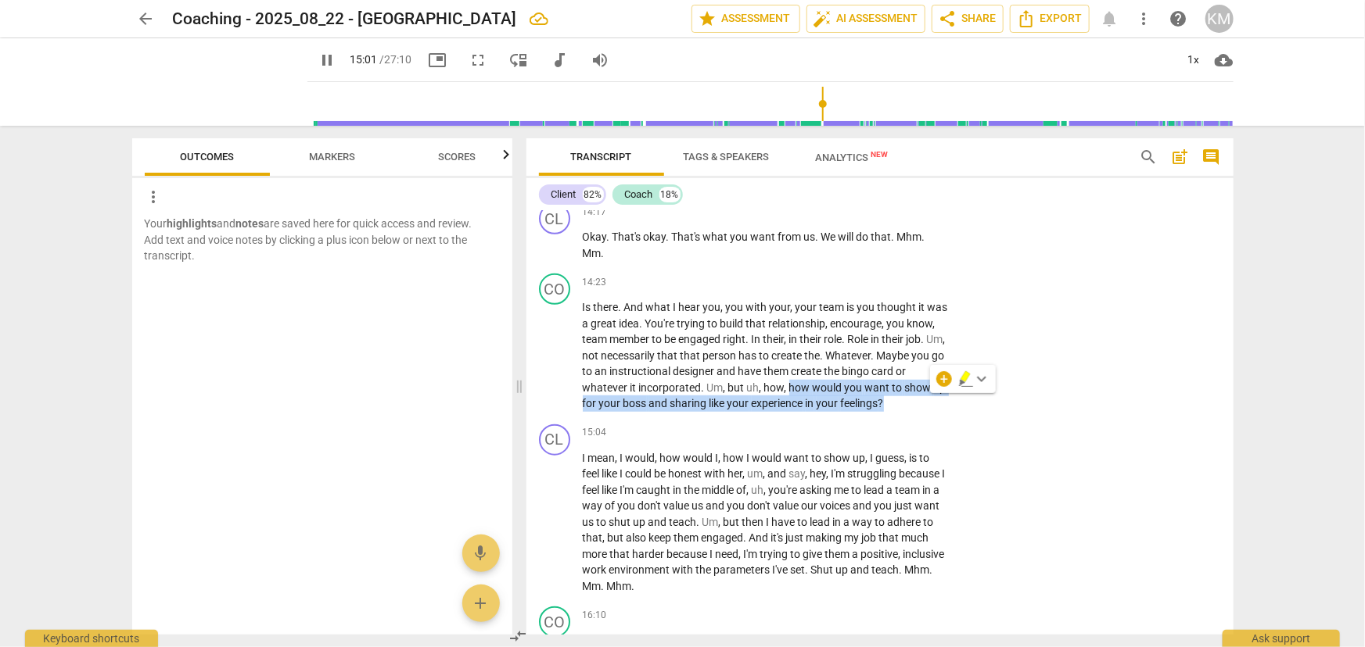
click at [964, 381] on icon "button" at bounding box center [964, 376] width 9 height 11
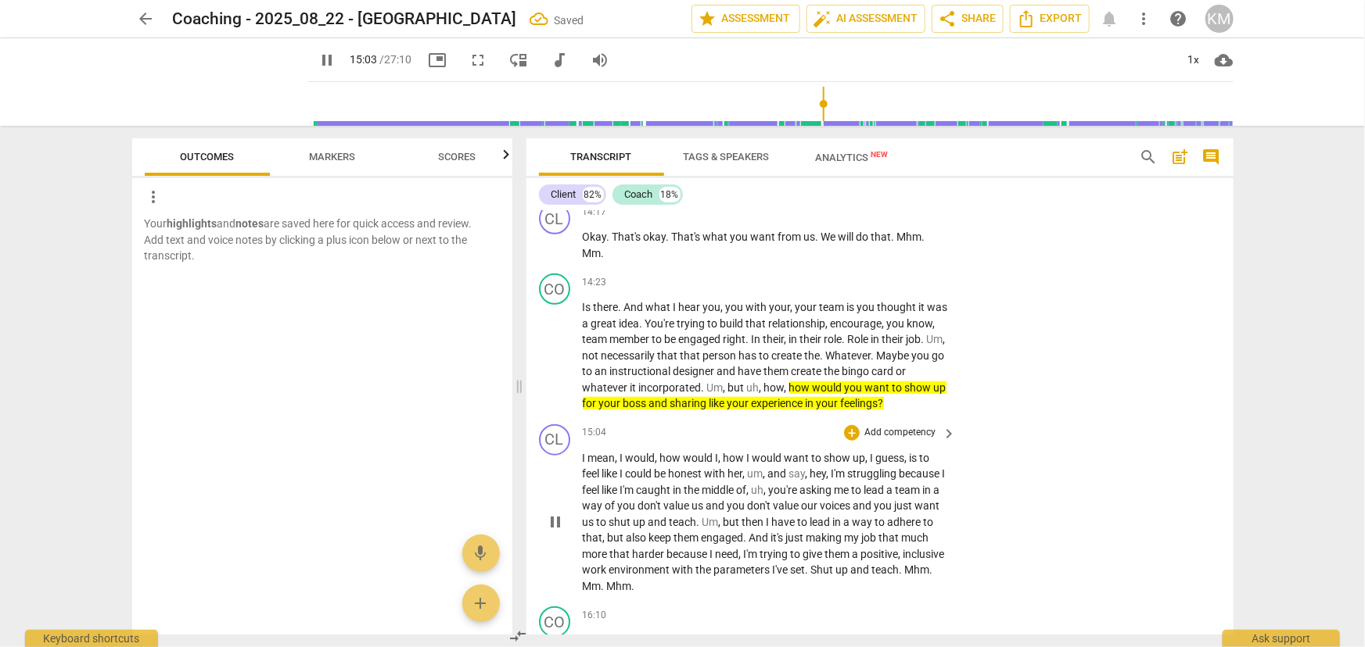
scroll to position [3770, 0]
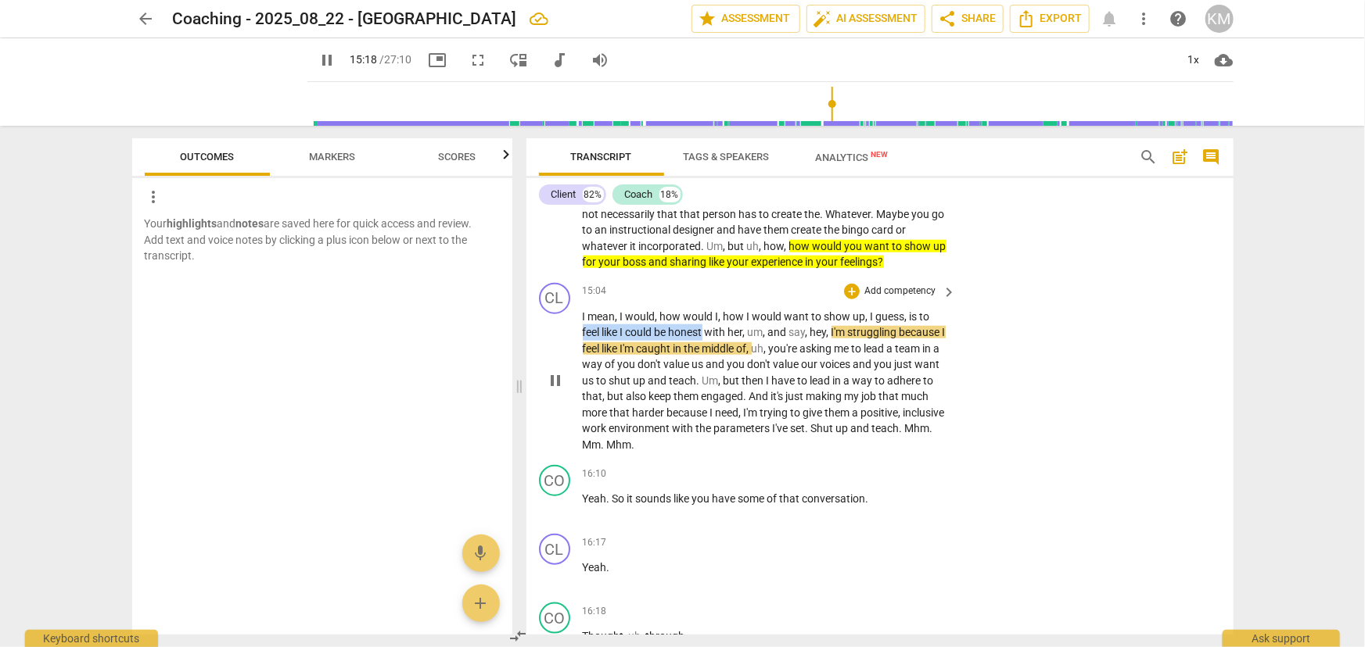
drag, startPoint x: 583, startPoint y: 326, endPoint x: 705, endPoint y: 323, distance: 122.0
click at [705, 323] on p "I mean , I would , how would I , how I would want to show up , I guess , is to …" at bounding box center [766, 381] width 366 height 145
click at [743, 305] on icon "button" at bounding box center [742, 305] width 9 height 11
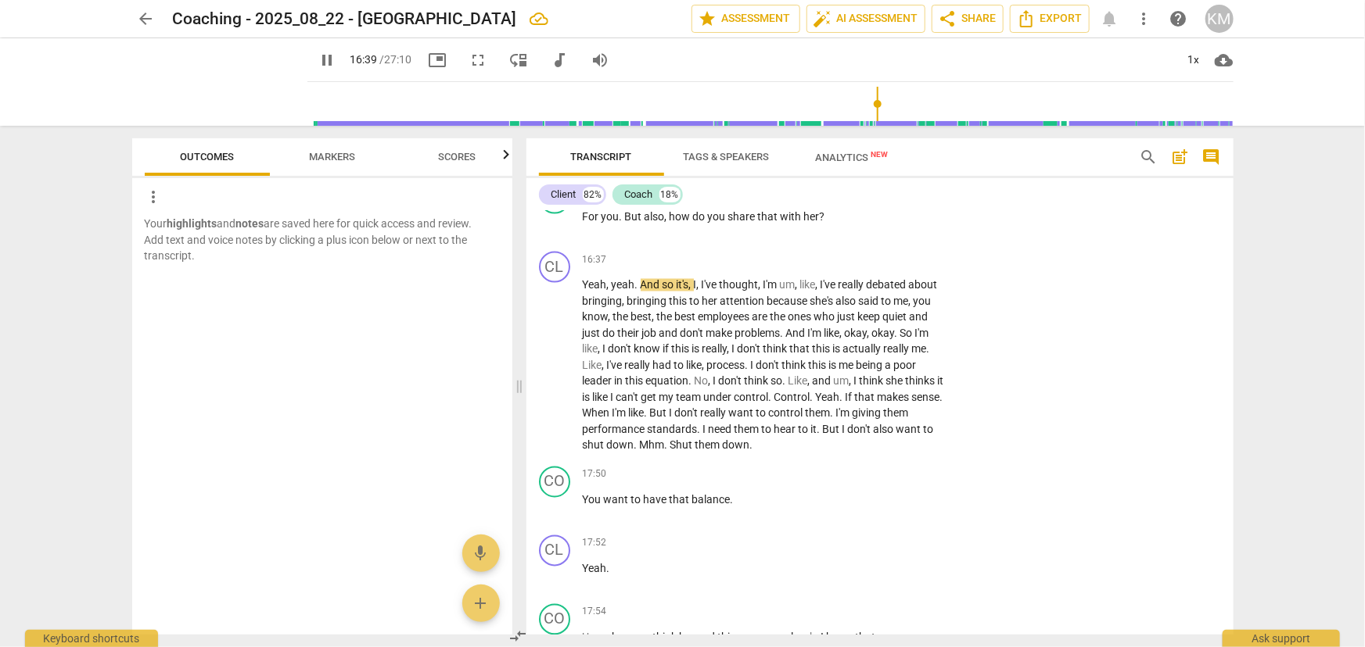
scroll to position [4481, 0]
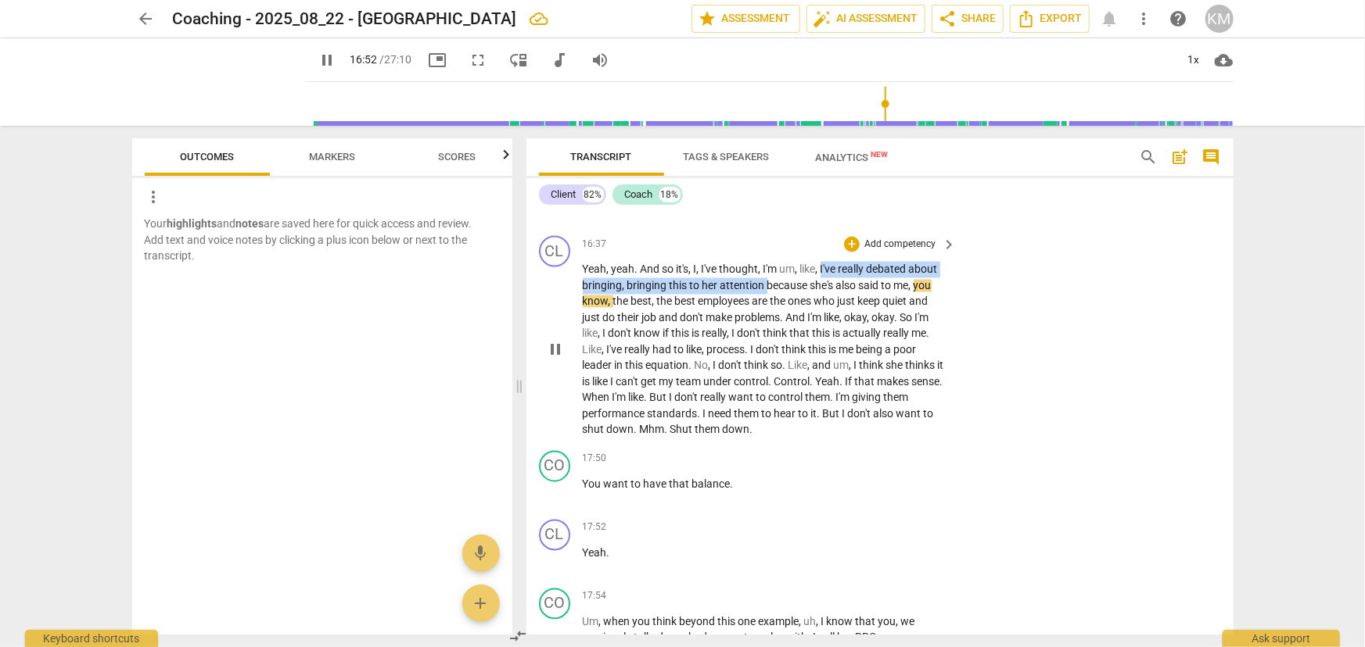
drag, startPoint x: 823, startPoint y: 261, endPoint x: 769, endPoint y: 276, distance: 56.0
click at [769, 276] on p "Yeah , yeah . And so it's , I , I've thought , I'm um , like , I've really deba…" at bounding box center [766, 350] width 366 height 177
click at [802, 251] on icon "button" at bounding box center [801, 256] width 9 height 11
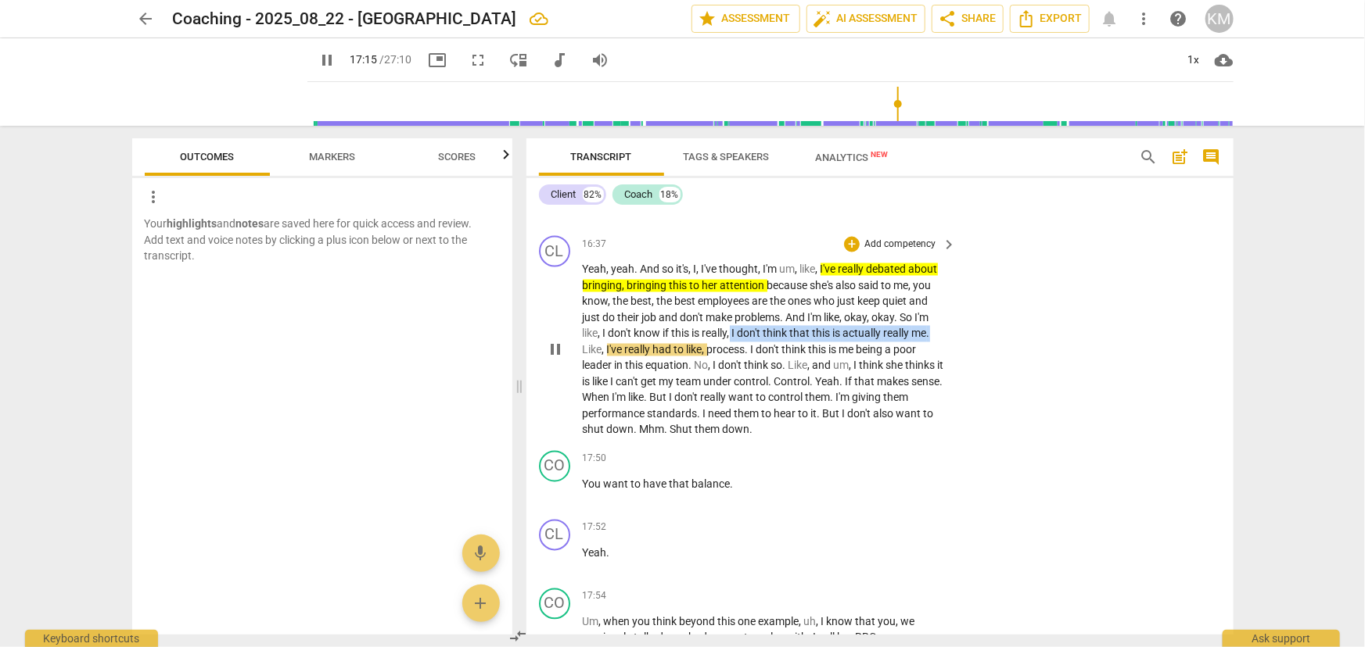
drag, startPoint x: 731, startPoint y: 325, endPoint x: 936, endPoint y: 325, distance: 204.9
click at [936, 325] on p "Yeah , yeah . And so it's , I , I've thought , I'm um , like , I've really deba…" at bounding box center [766, 350] width 366 height 177
click at [966, 304] on icon "button" at bounding box center [971, 307] width 16 height 19
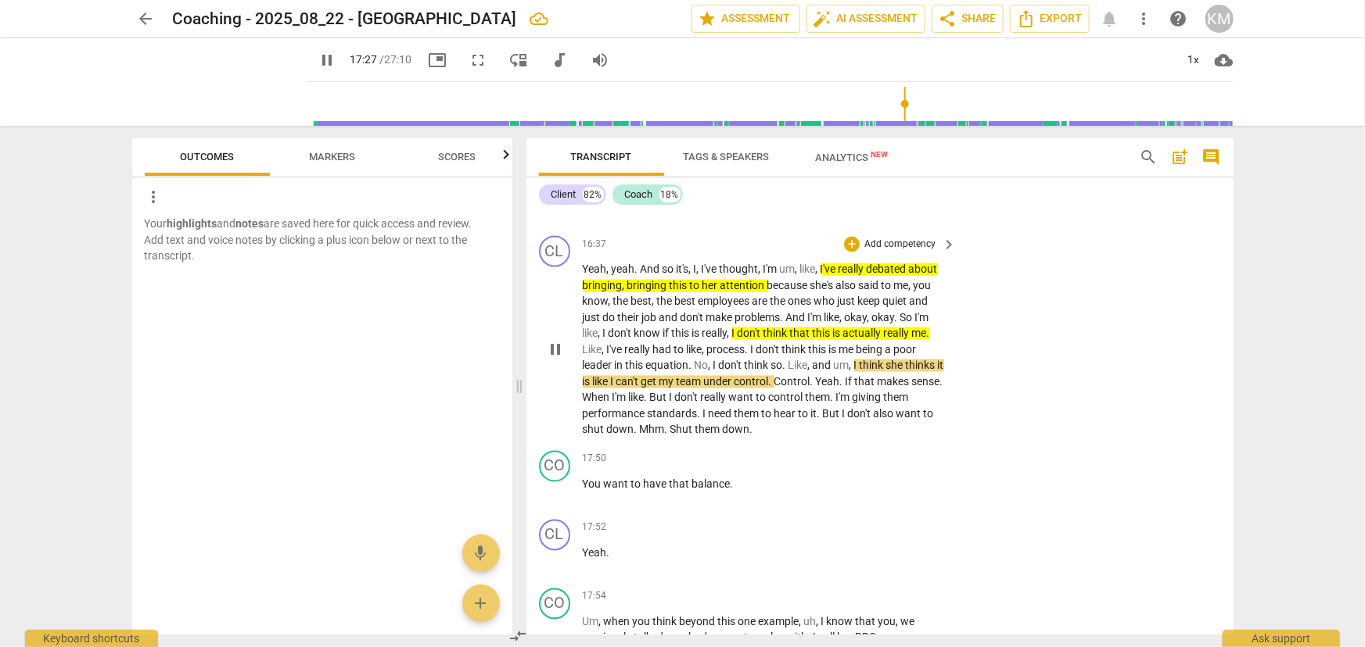
click at [697, 360] on span "No" at bounding box center [701, 366] width 14 height 13
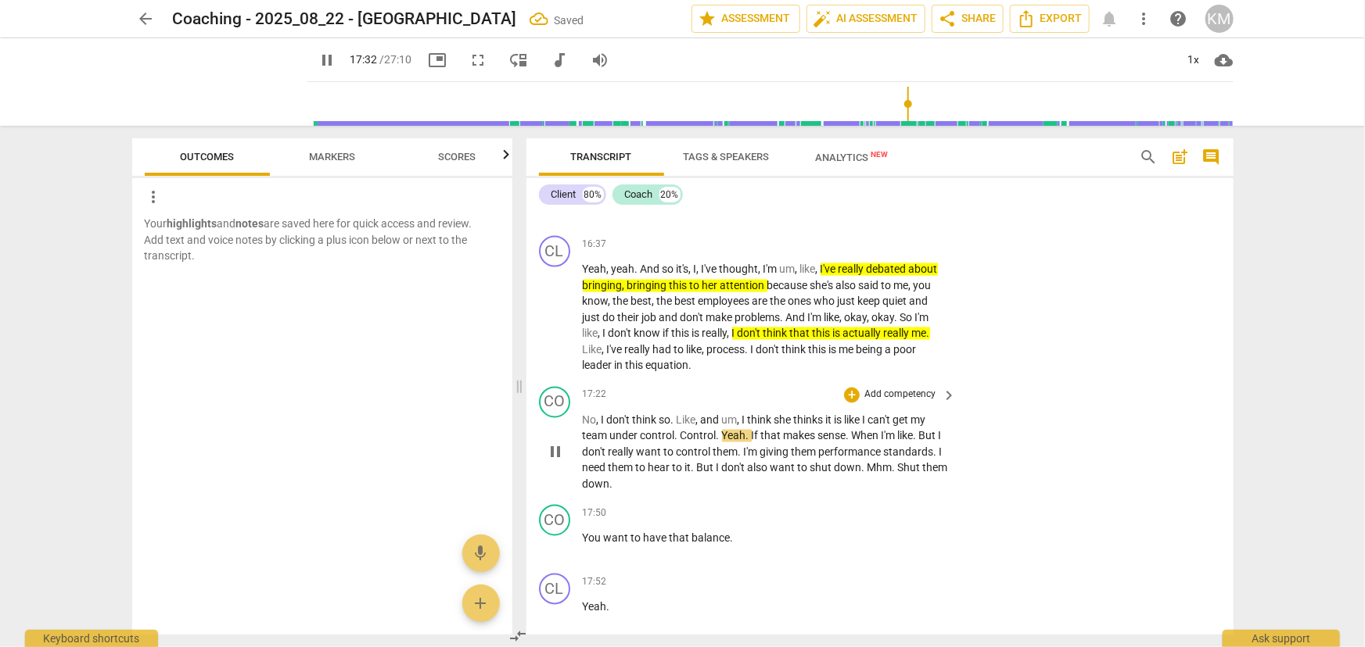
click at [679, 414] on span "Like" at bounding box center [686, 420] width 20 height 13
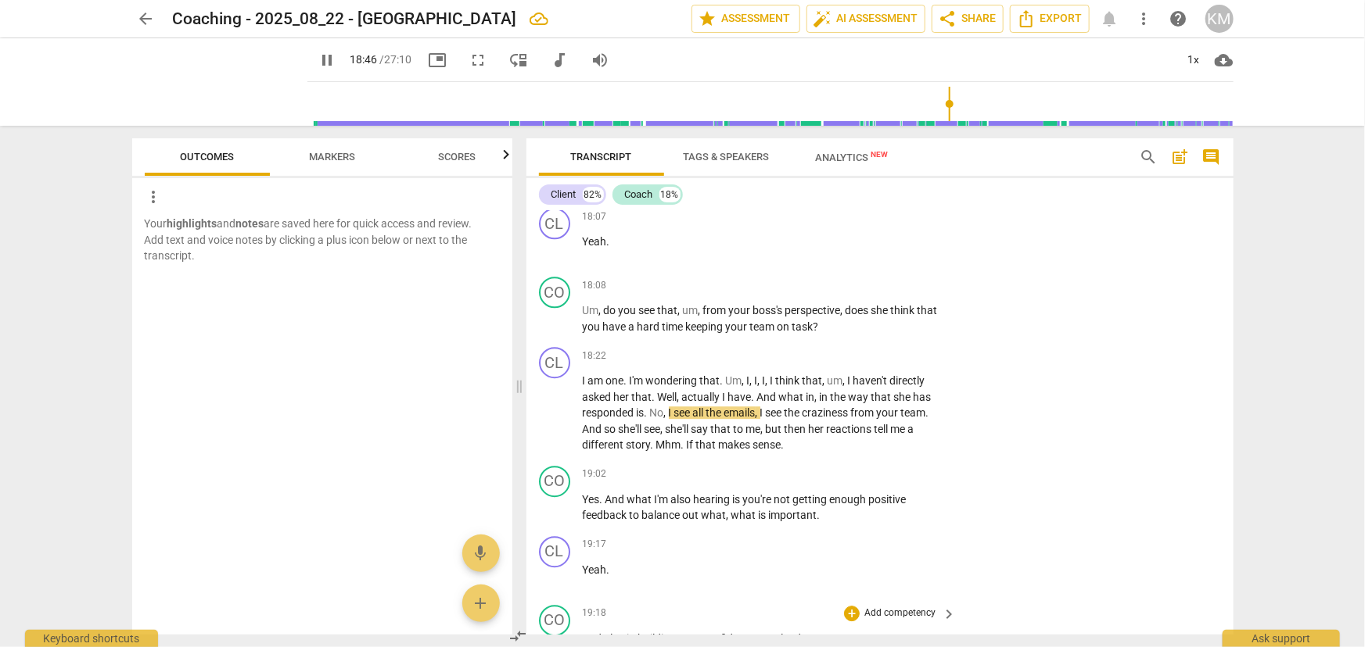
scroll to position [5263, 0]
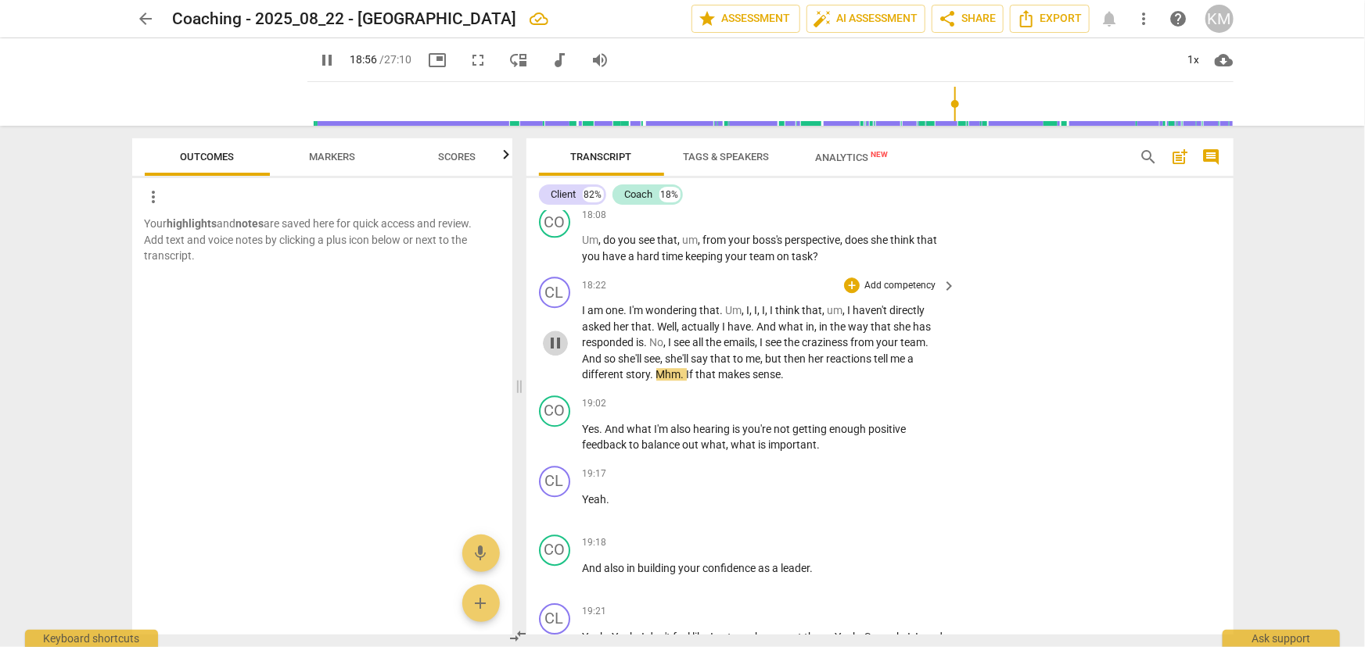
click at [553, 334] on span "pause" at bounding box center [555, 343] width 19 height 19
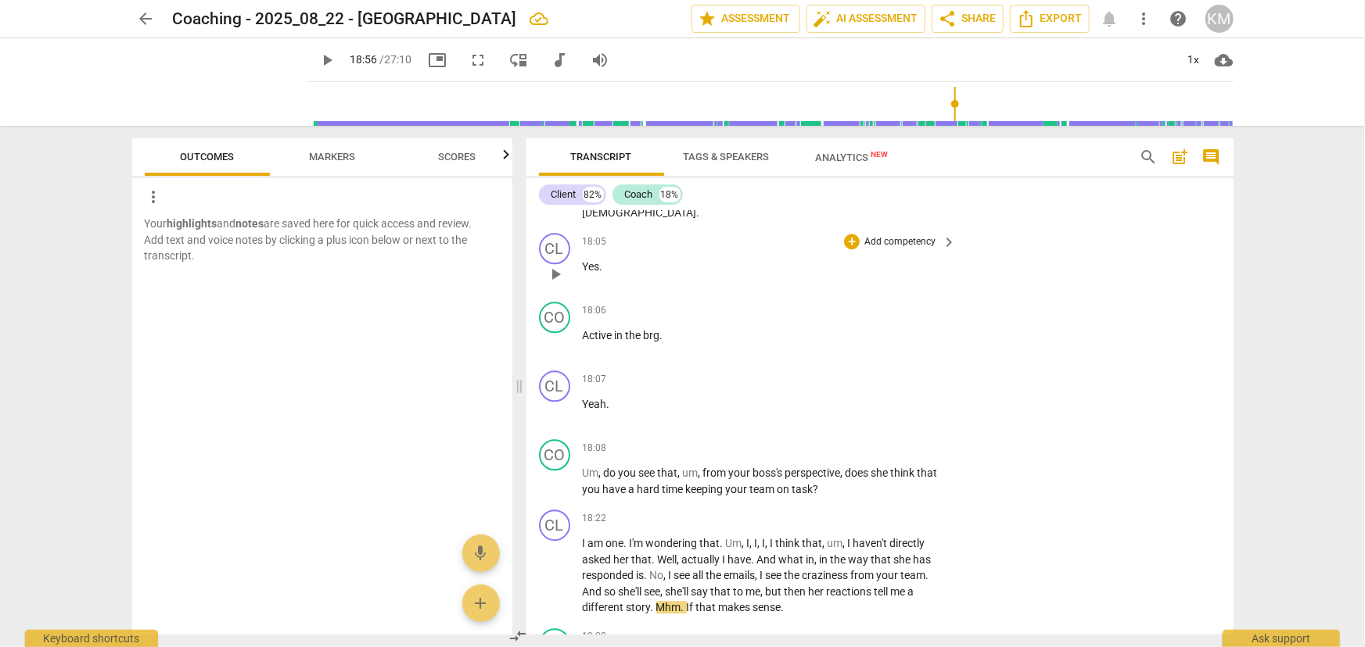
scroll to position [5192, 0]
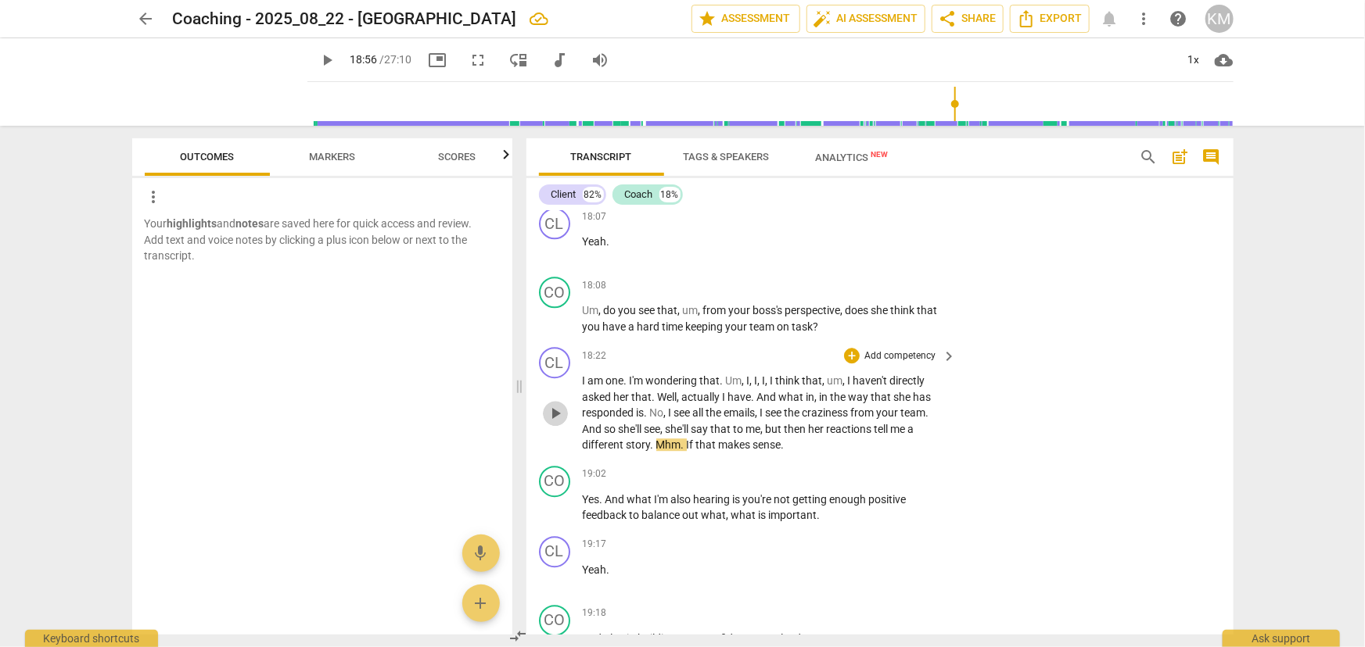
click at [555, 404] on span "play_arrow" at bounding box center [555, 413] width 19 height 19
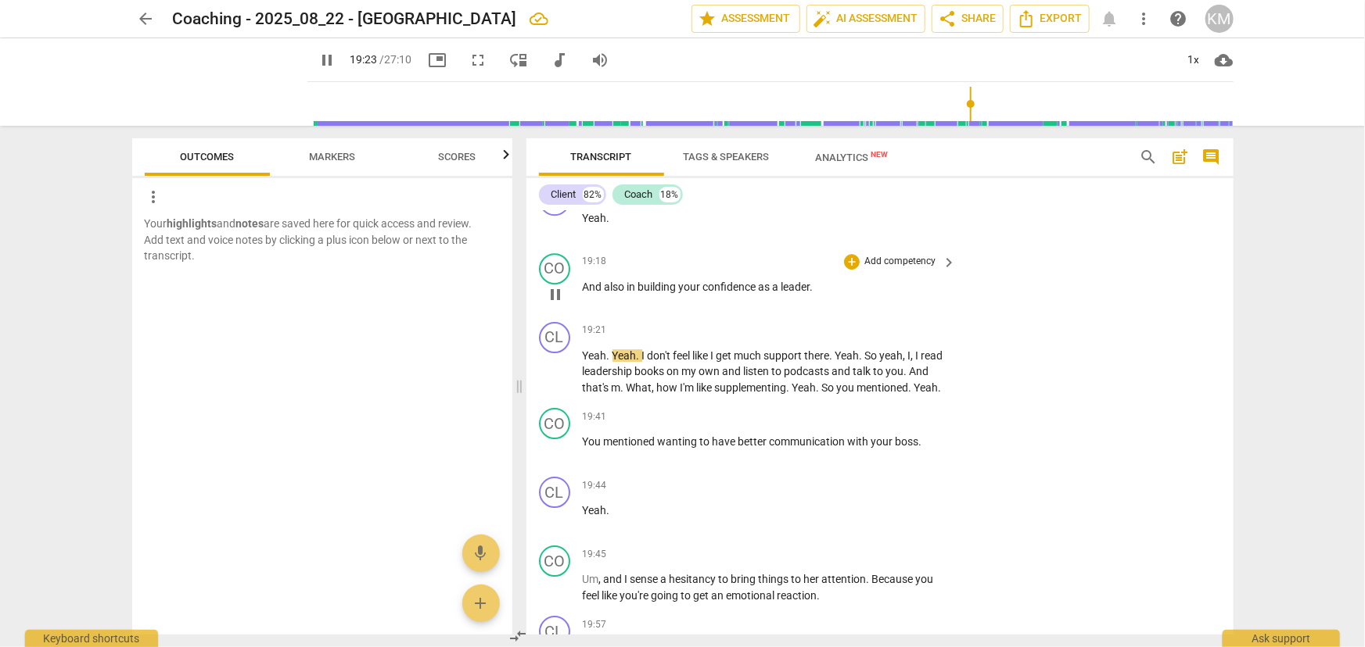
scroll to position [5547, 0]
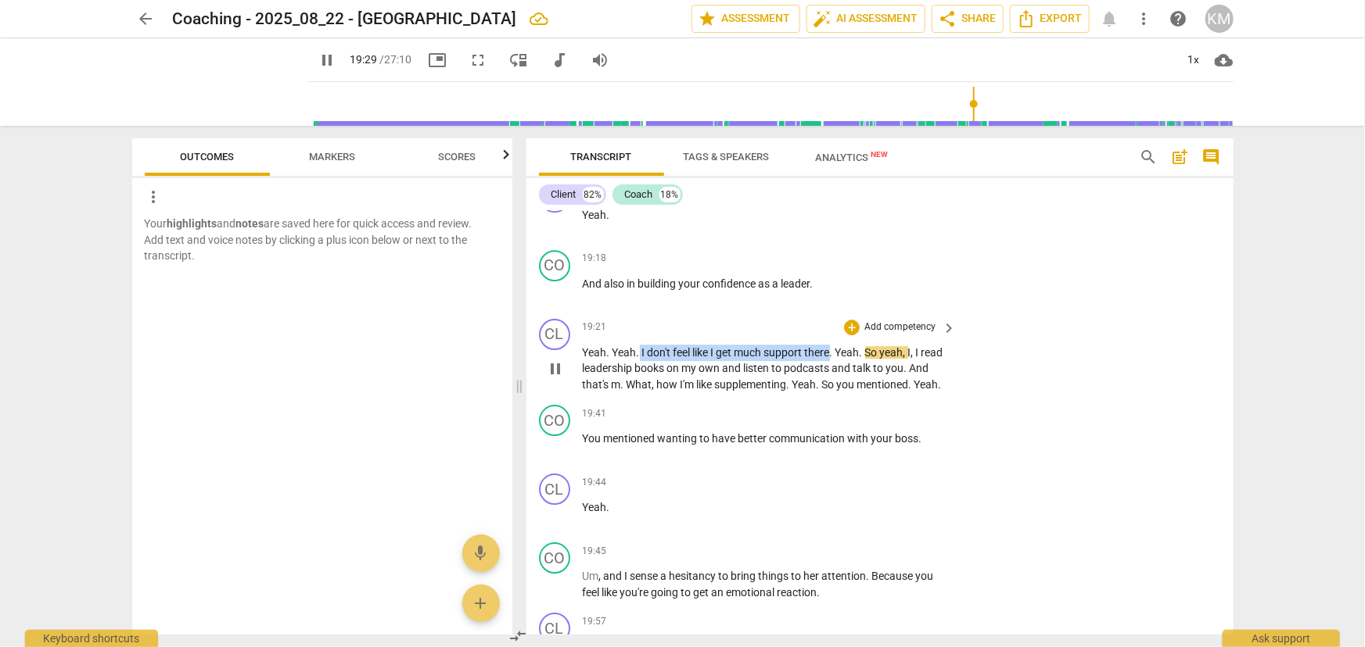
drag, startPoint x: 637, startPoint y: 325, endPoint x: 834, endPoint y: 326, distance: 197.1
click at [834, 345] on p "Yeah . Yeah . I don't feel like I get much support there . Yeah . So yeah , I ,…" at bounding box center [766, 369] width 366 height 48
click at [869, 308] on icon "button" at bounding box center [870, 311] width 5 height 6
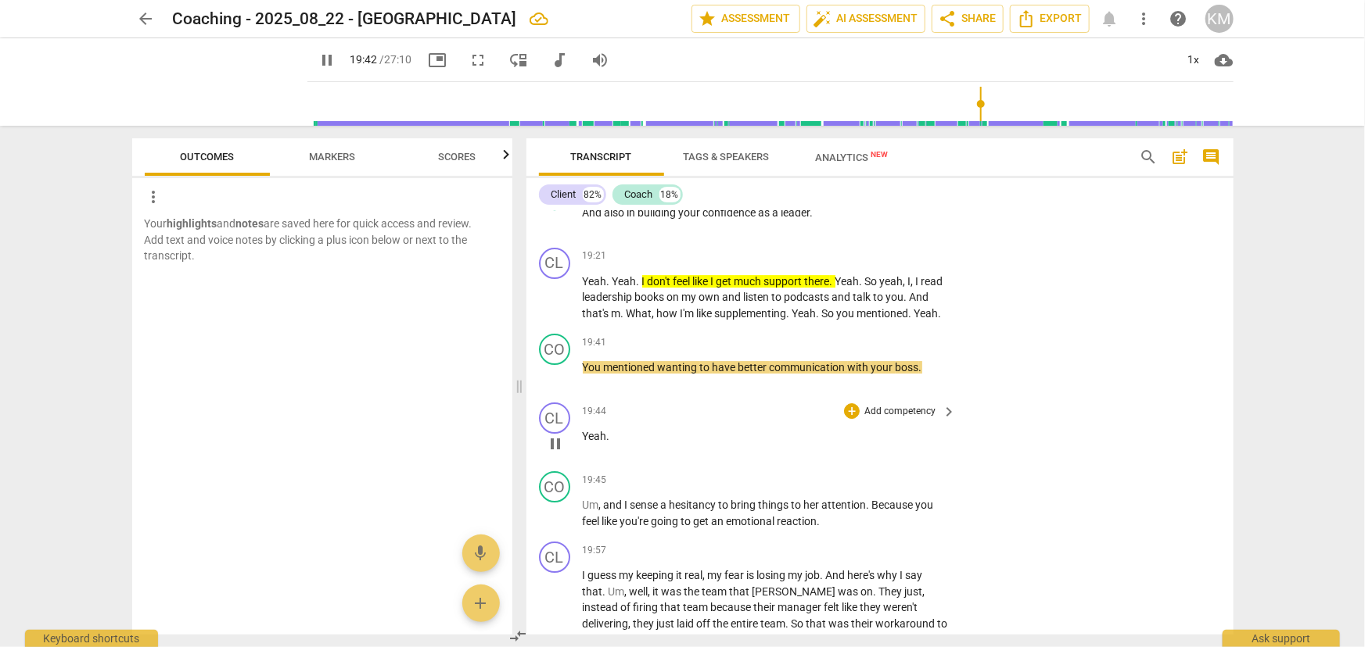
scroll to position [5690, 0]
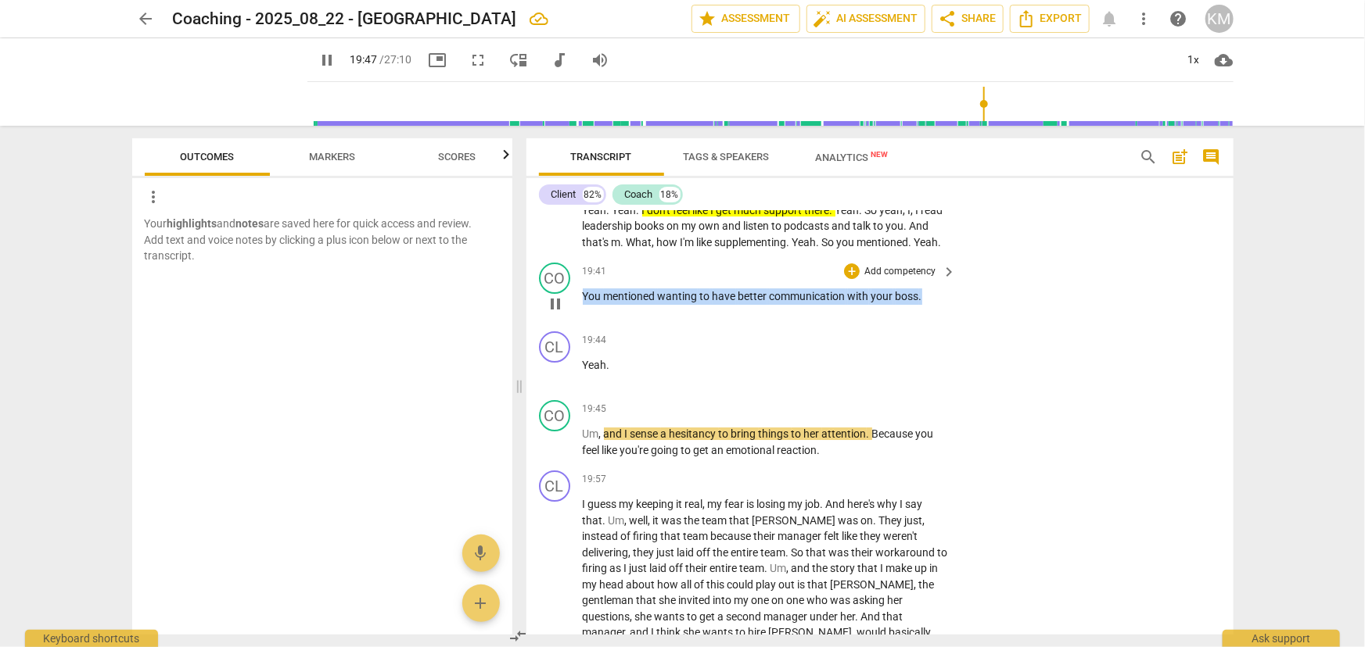
drag, startPoint x: 583, startPoint y: 288, endPoint x: 928, endPoint y: 289, distance: 344.9
click at [928, 289] on p "You mentioned wanting to have better communication with your boss ." at bounding box center [766, 297] width 366 height 16
click at [954, 267] on icon "button" at bounding box center [956, 265] width 9 height 11
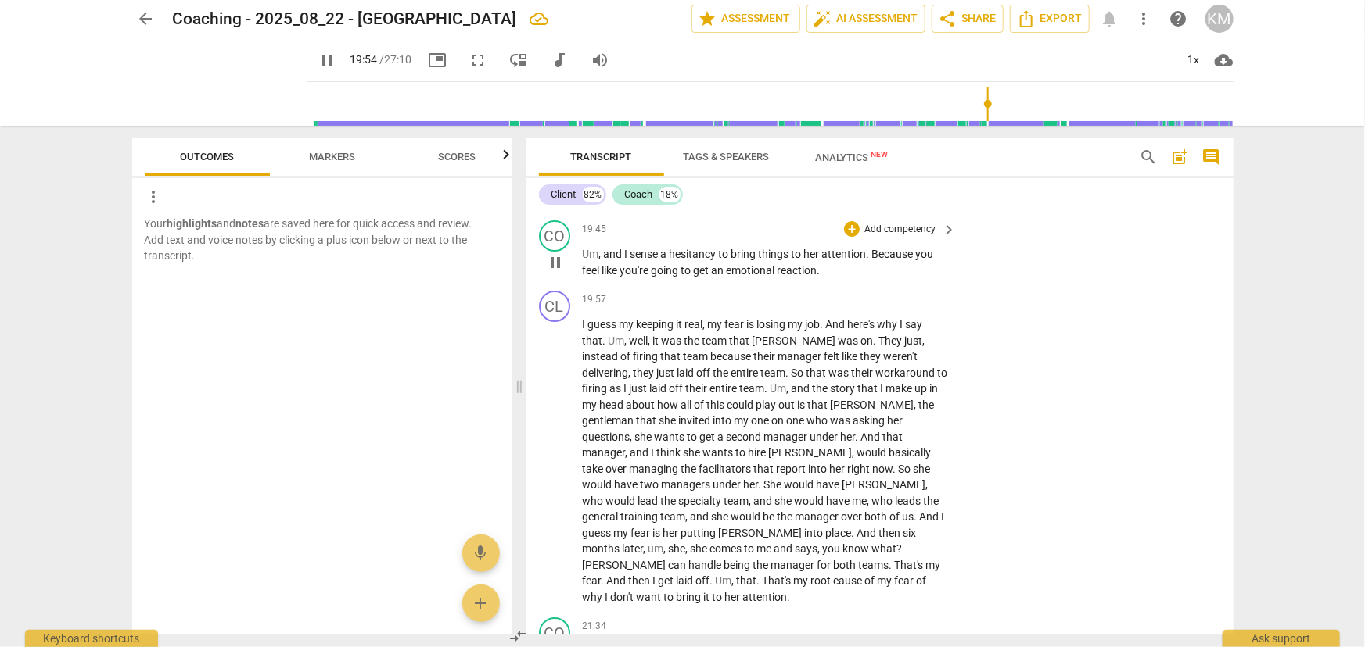
scroll to position [5903, 0]
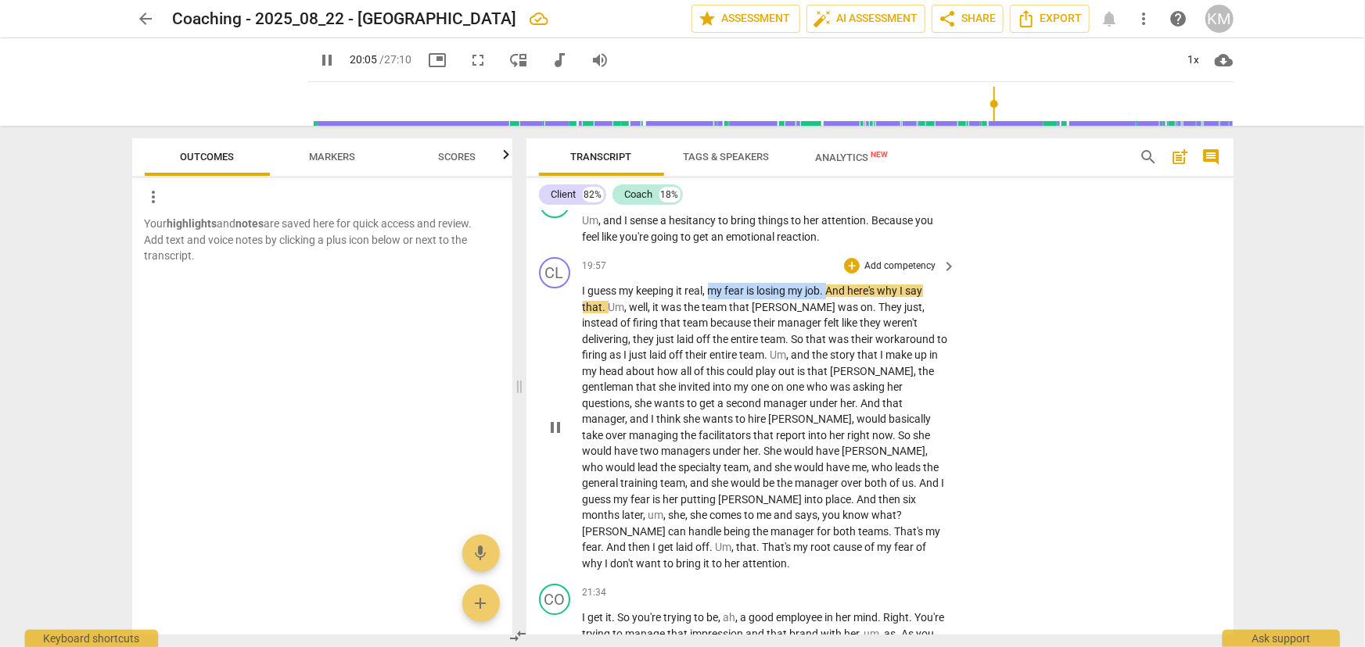
drag, startPoint x: 709, startPoint y: 282, endPoint x: 831, endPoint y: 285, distance: 122.0
click at [831, 285] on p "I guess my keeping it real , my fear is losing my job . And here's why I say th…" at bounding box center [766, 427] width 366 height 289
click at [859, 268] on icon "button" at bounding box center [867, 261] width 16 height 19
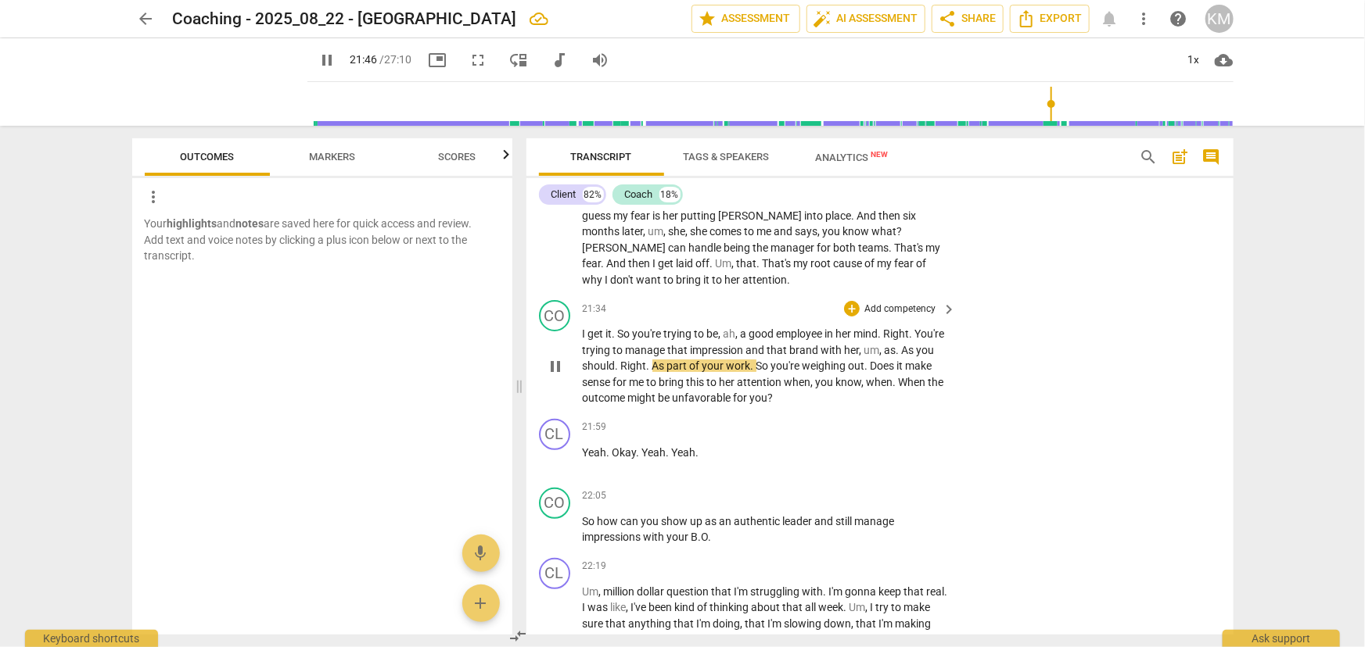
scroll to position [6116, 0]
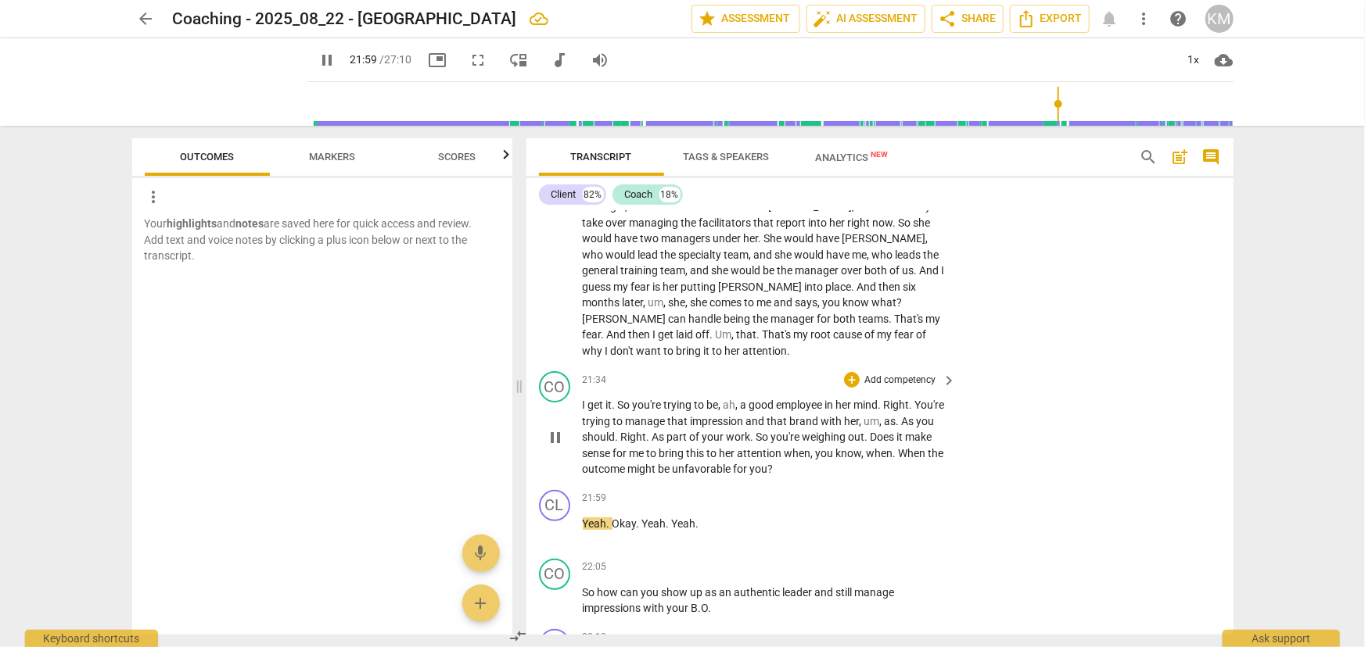
click at [556, 429] on span "pause" at bounding box center [555, 438] width 19 height 19
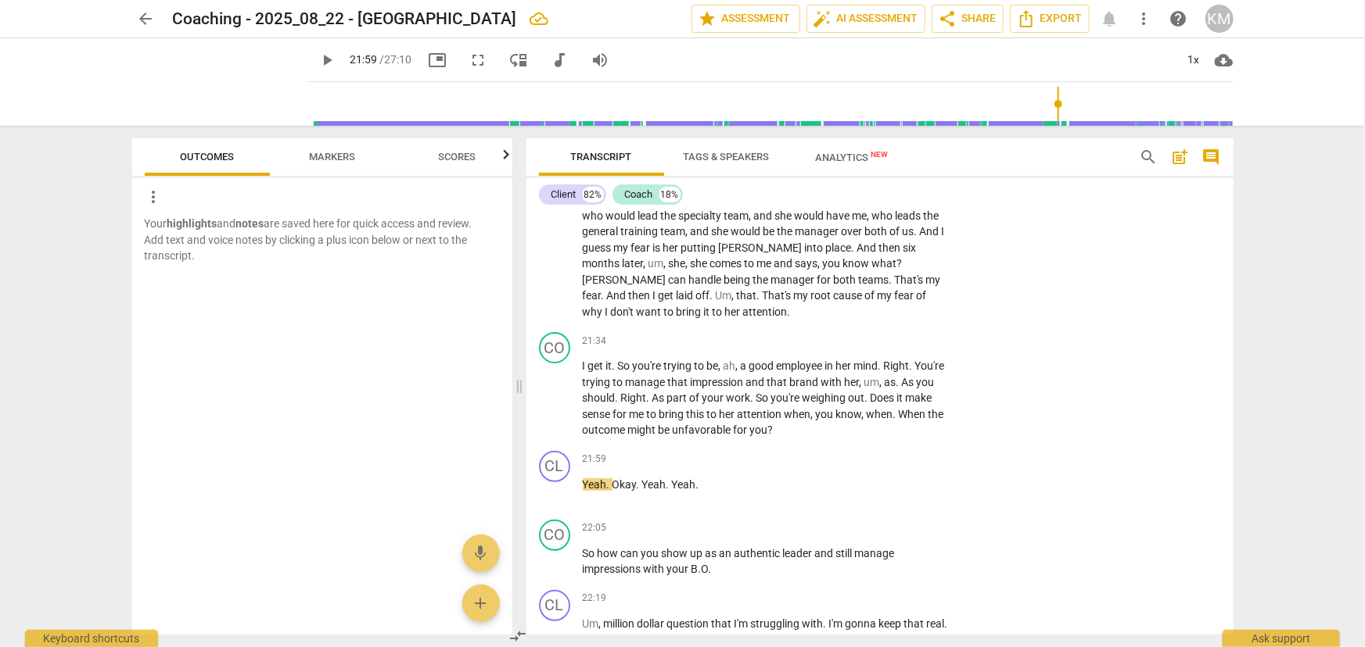
scroll to position [6187, 0]
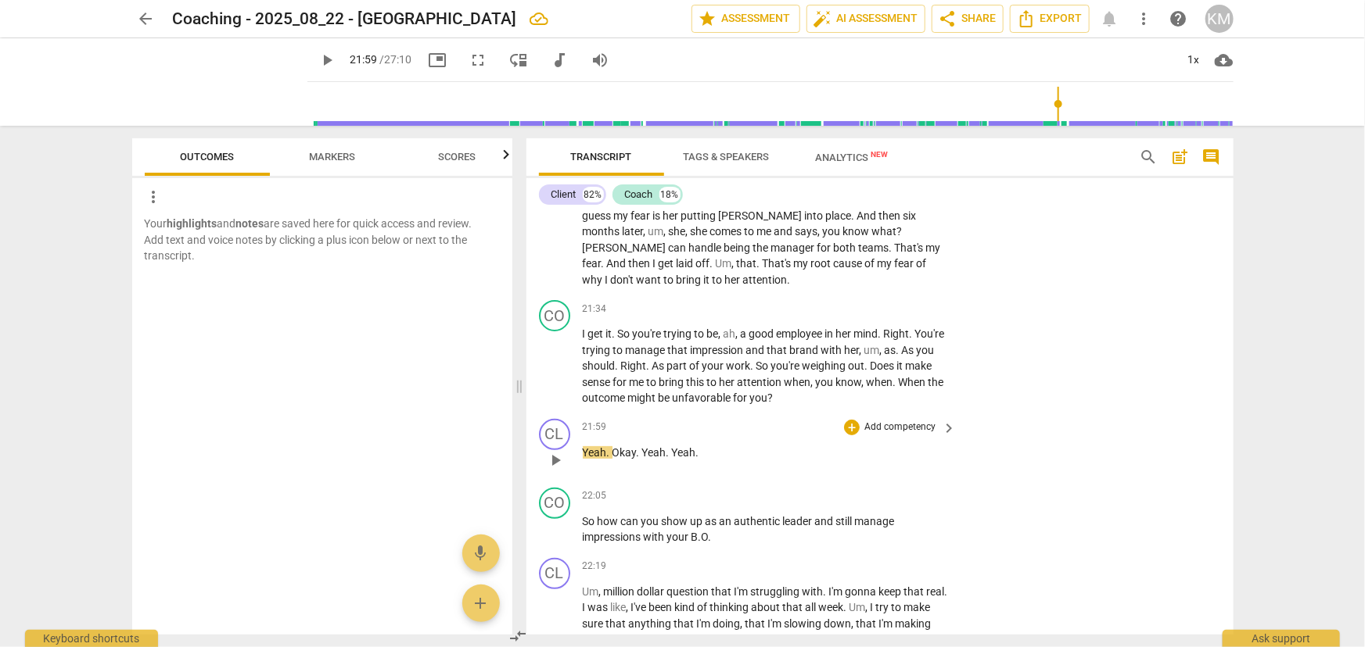
click at [560, 451] on span "play_arrow" at bounding box center [555, 460] width 19 height 19
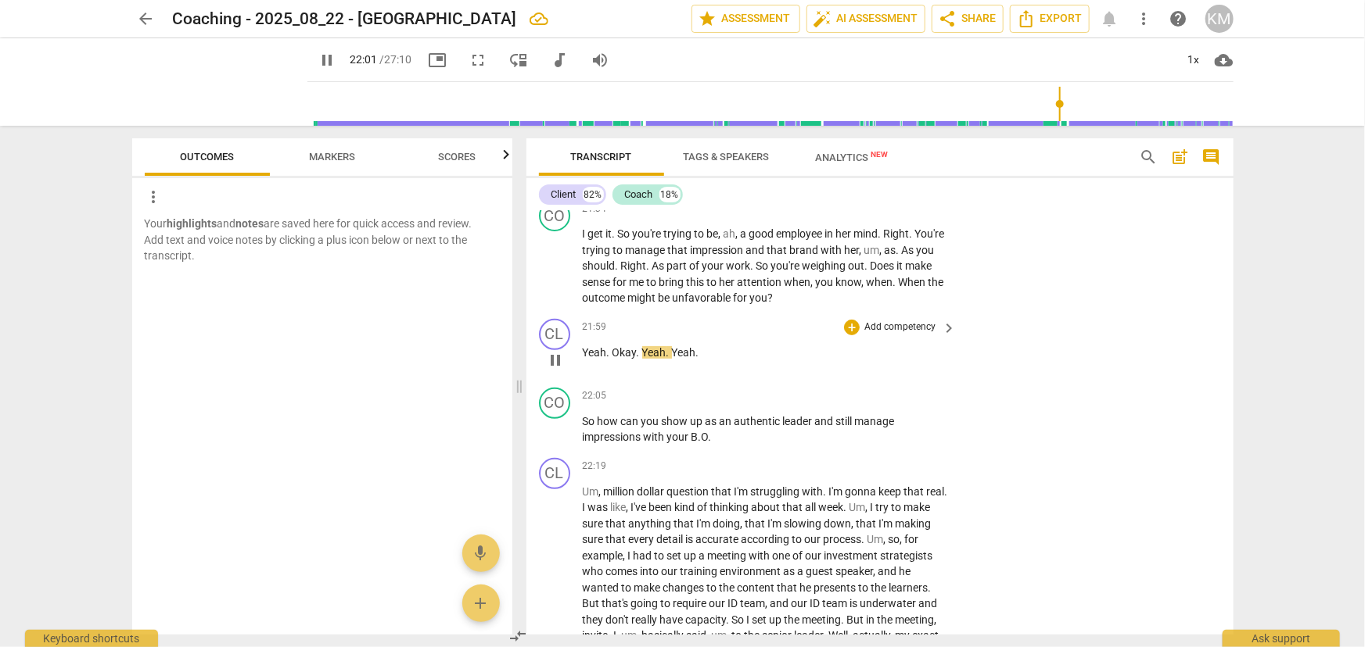
scroll to position [6329, 0]
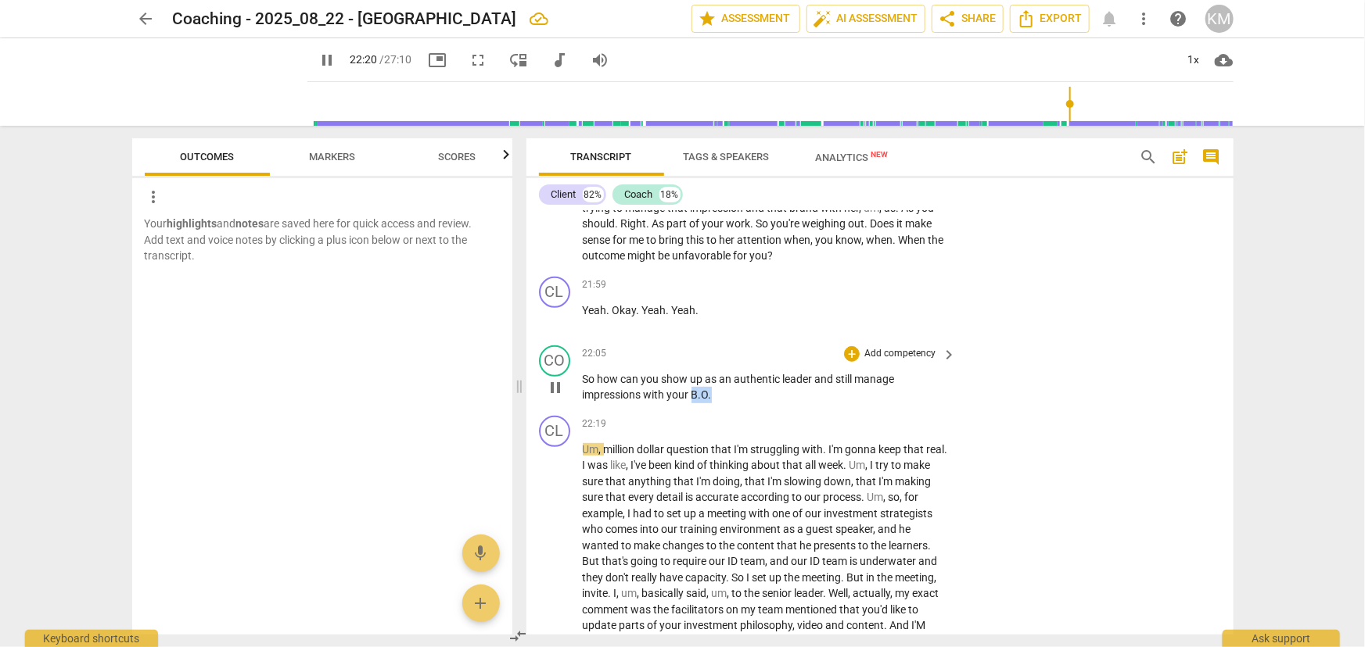
drag, startPoint x: 691, startPoint y: 366, endPoint x: 719, endPoint y: 369, distance: 29.1
click at [720, 371] on p "So how can you show up as an authentic leader and still manage impressions with…" at bounding box center [766, 387] width 366 height 32
type input "1341"
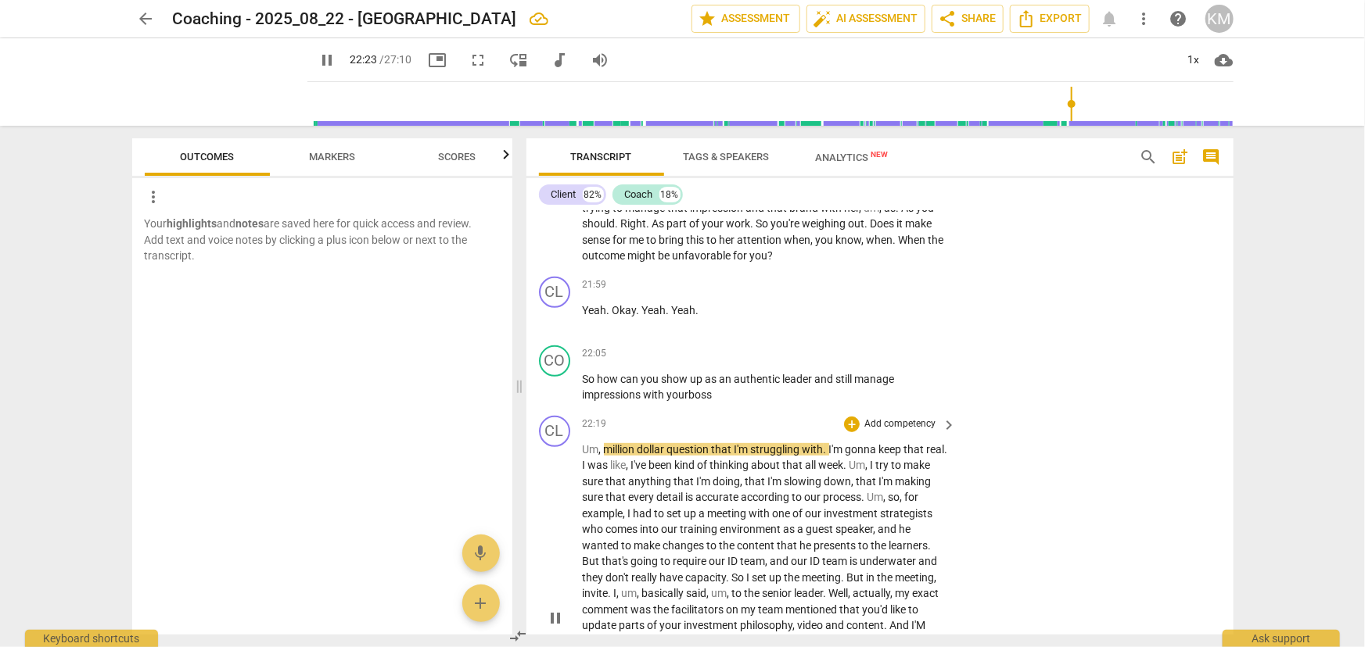
click at [696, 491] on span "is" at bounding box center [691, 497] width 10 height 13
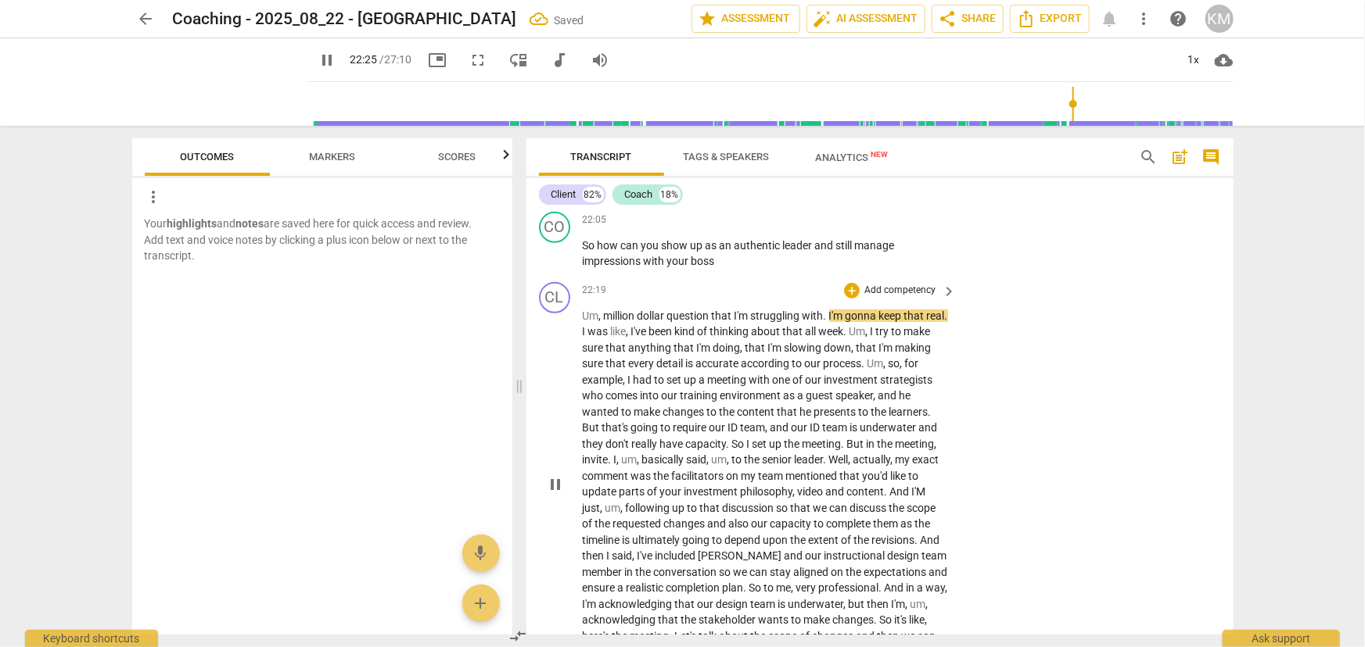
scroll to position [6472, 0]
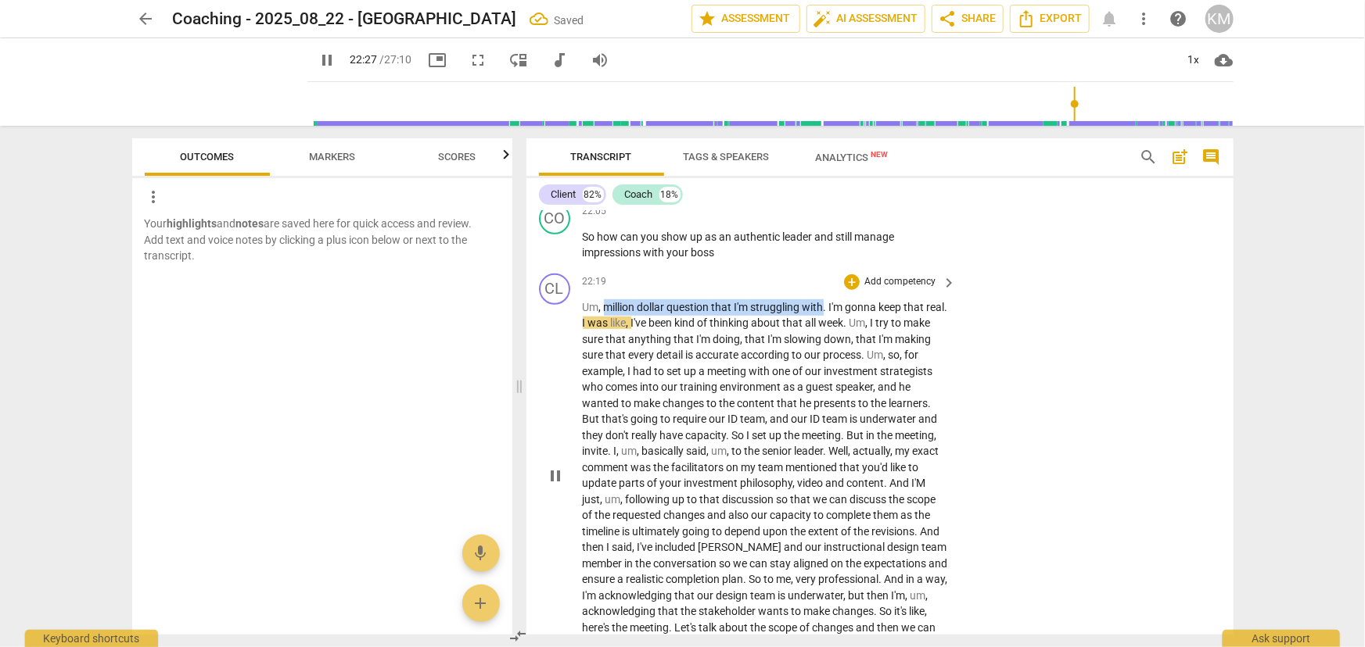
drag, startPoint x: 605, startPoint y: 282, endPoint x: 826, endPoint y: 282, distance: 220.5
click at [826, 300] on p "Um , million dollar question that I'm struggling with . I'm gonna keep that rea…" at bounding box center [766, 476] width 366 height 353
click at [865, 259] on icon "button" at bounding box center [861, 261] width 16 height 19
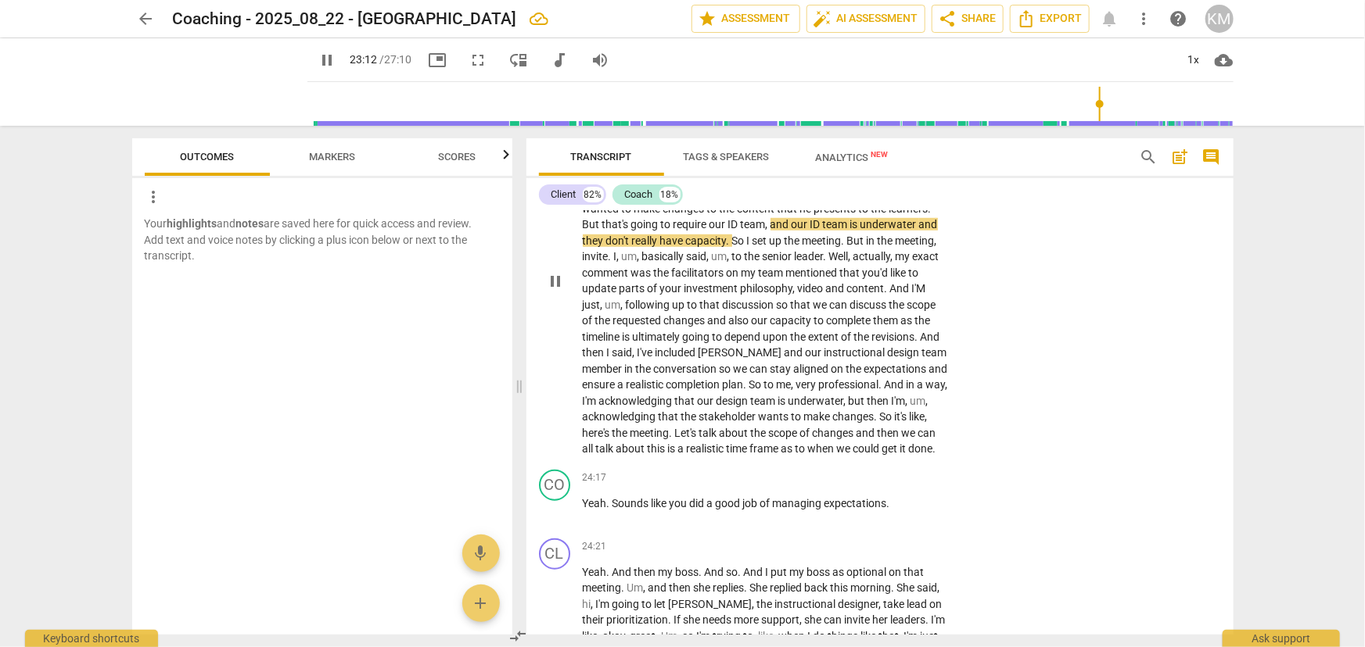
scroll to position [6614, 0]
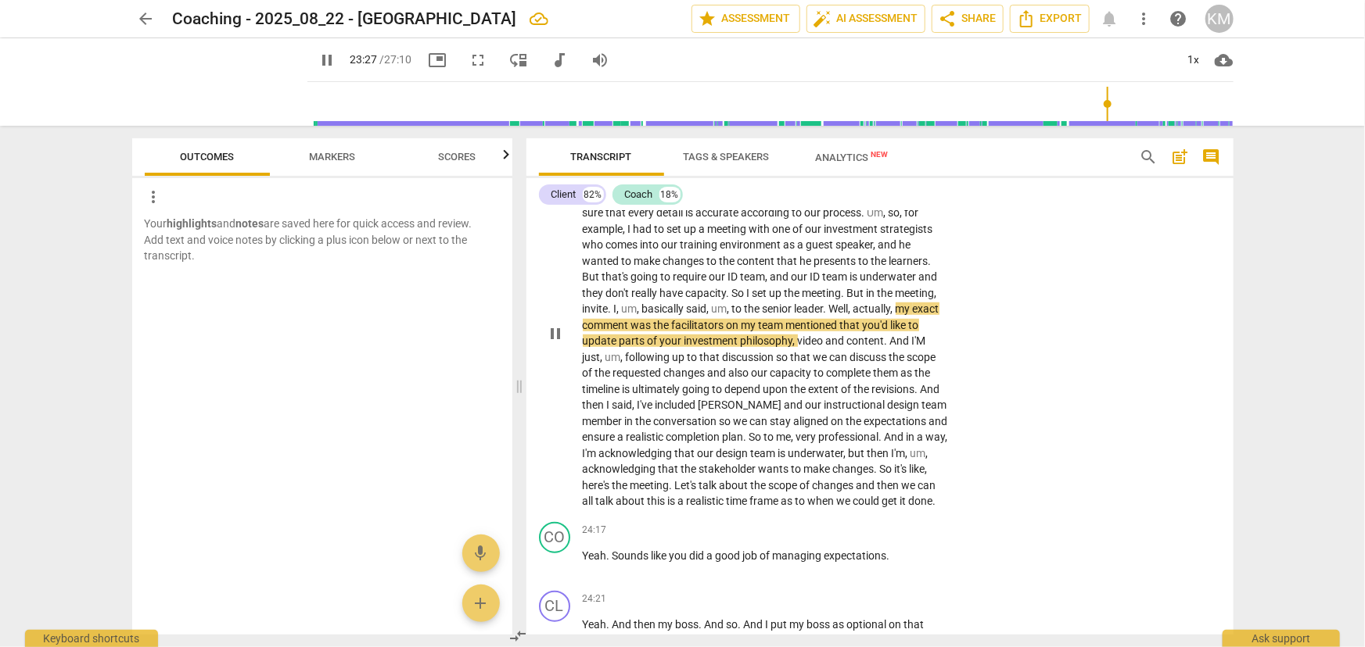
click at [552, 325] on span "pause" at bounding box center [555, 334] width 19 height 19
type input "1408"
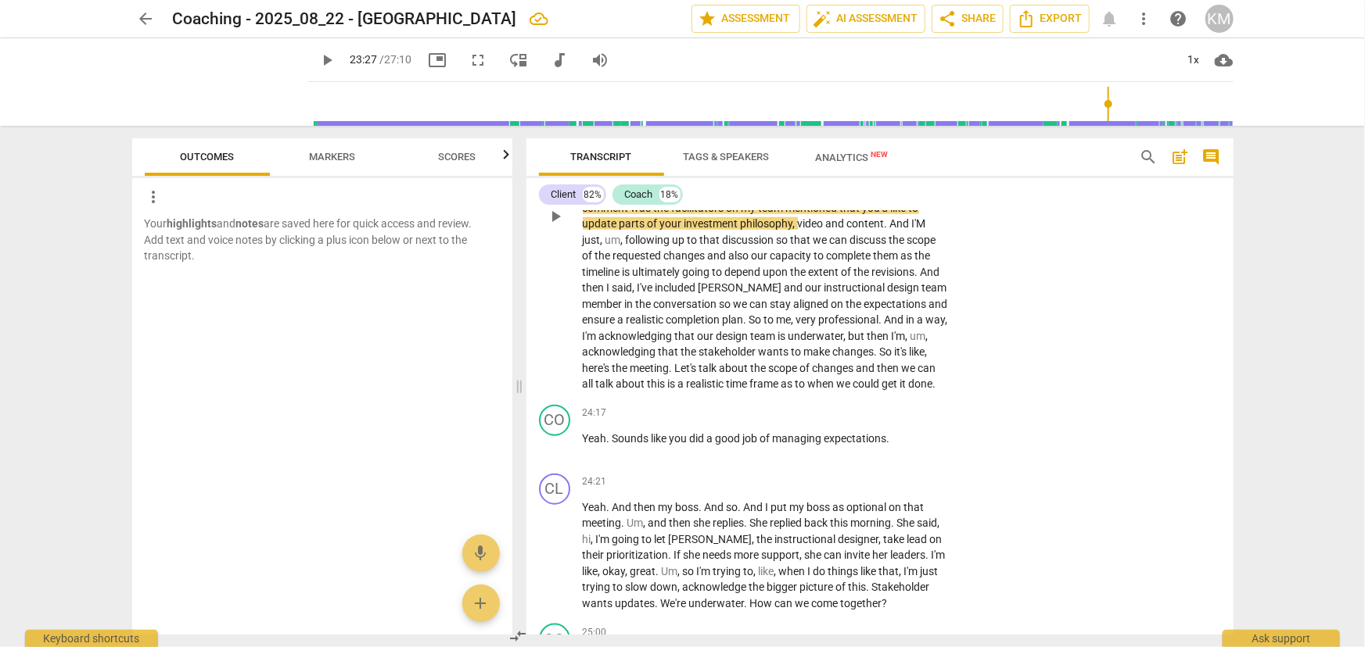
scroll to position [6756, 0]
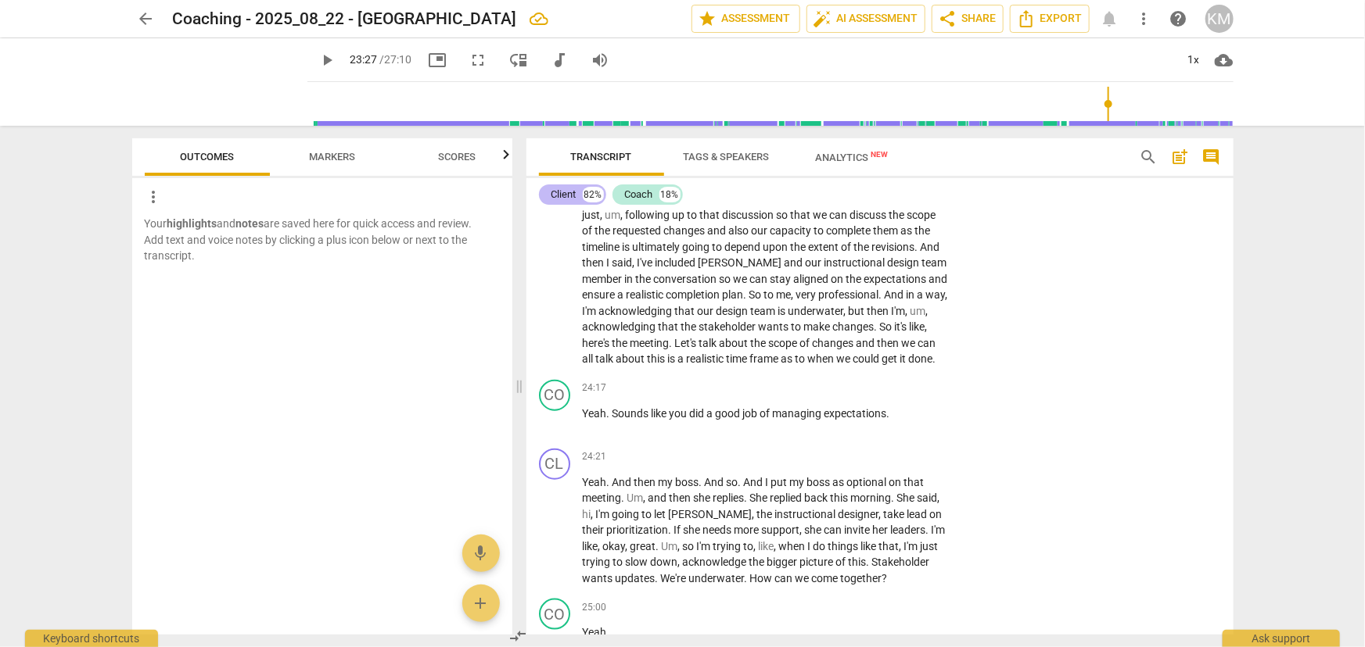
click at [558, 196] on div "Client" at bounding box center [563, 195] width 25 height 16
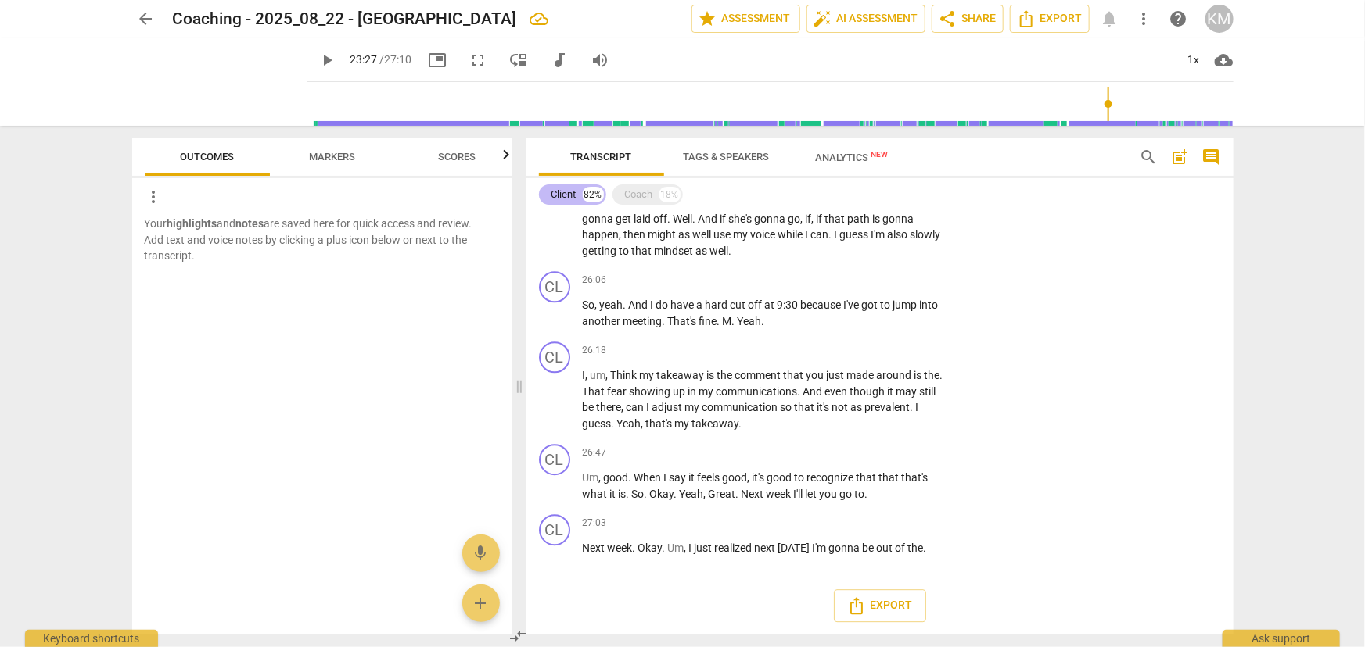
scroll to position [4398, 0]
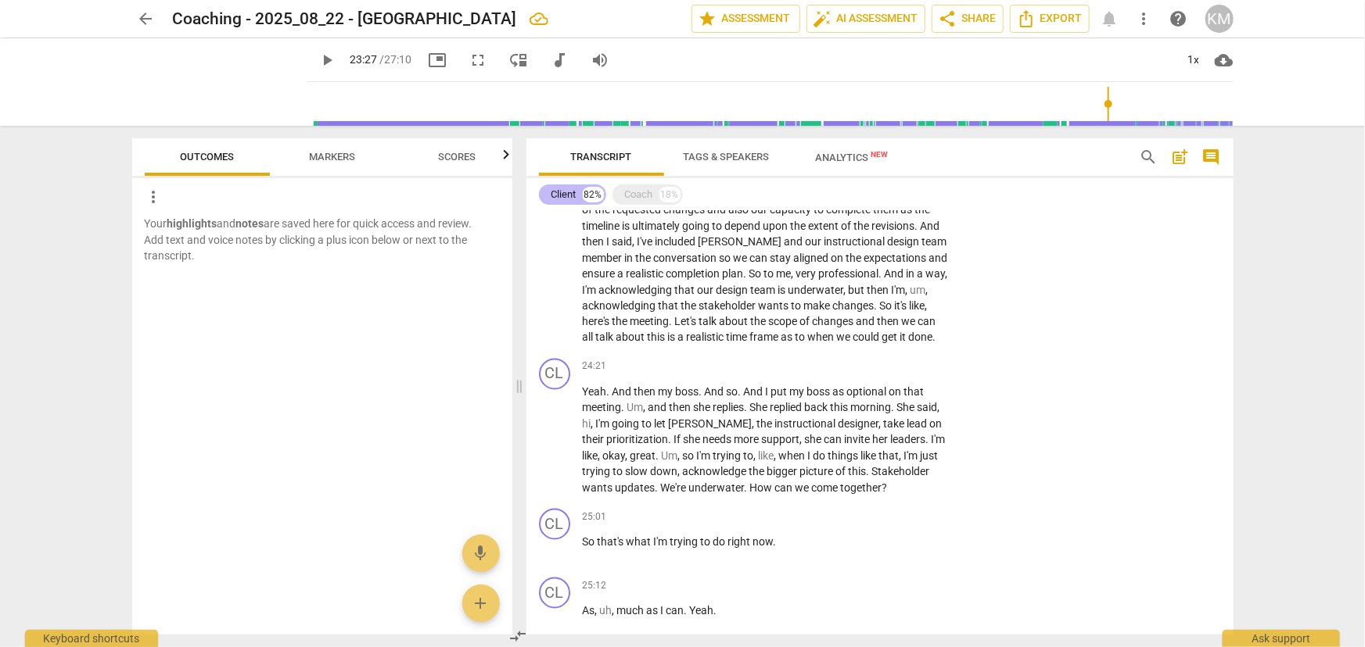
click at [558, 196] on div "Client" at bounding box center [563, 195] width 25 height 16
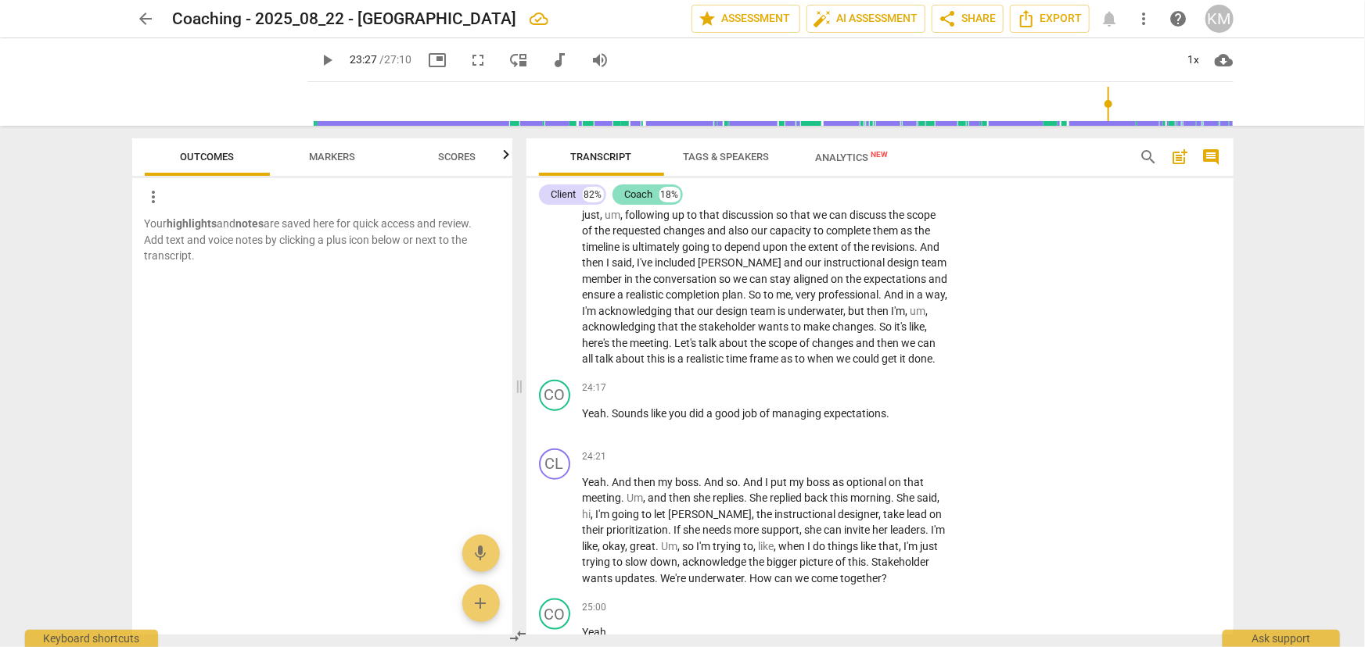
click at [638, 194] on div "Coach" at bounding box center [639, 195] width 28 height 16
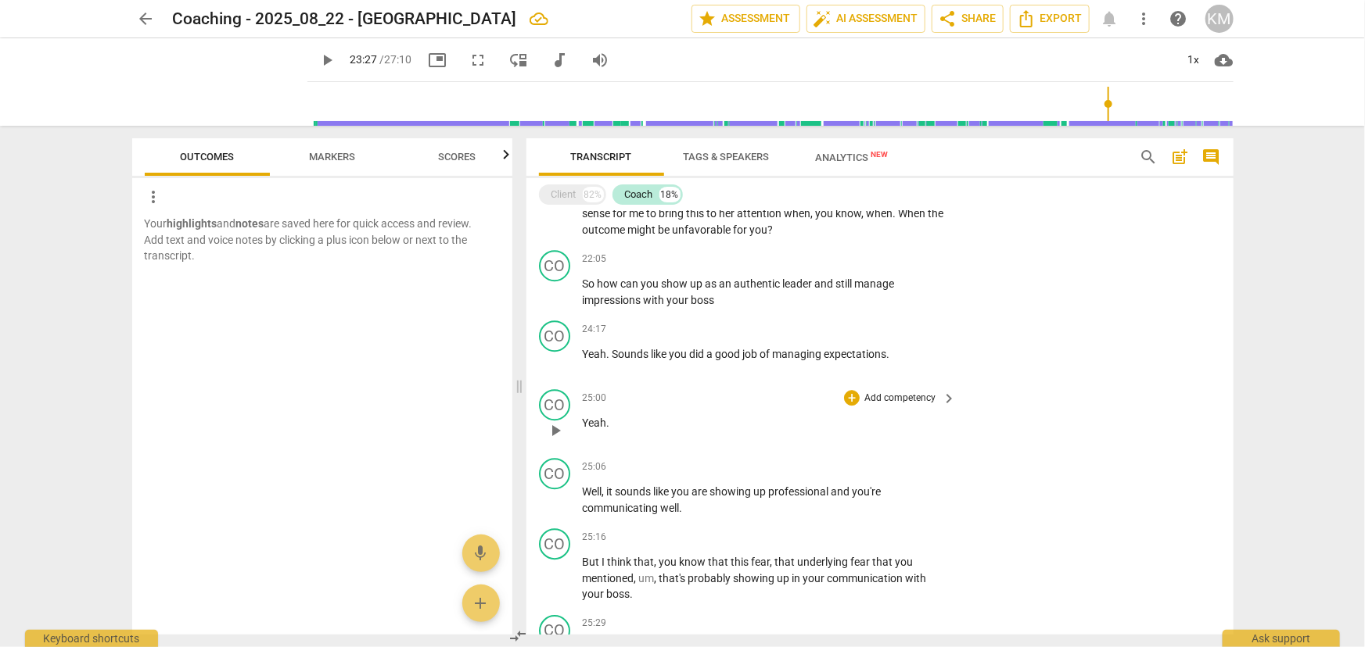
scroll to position [2348, 0]
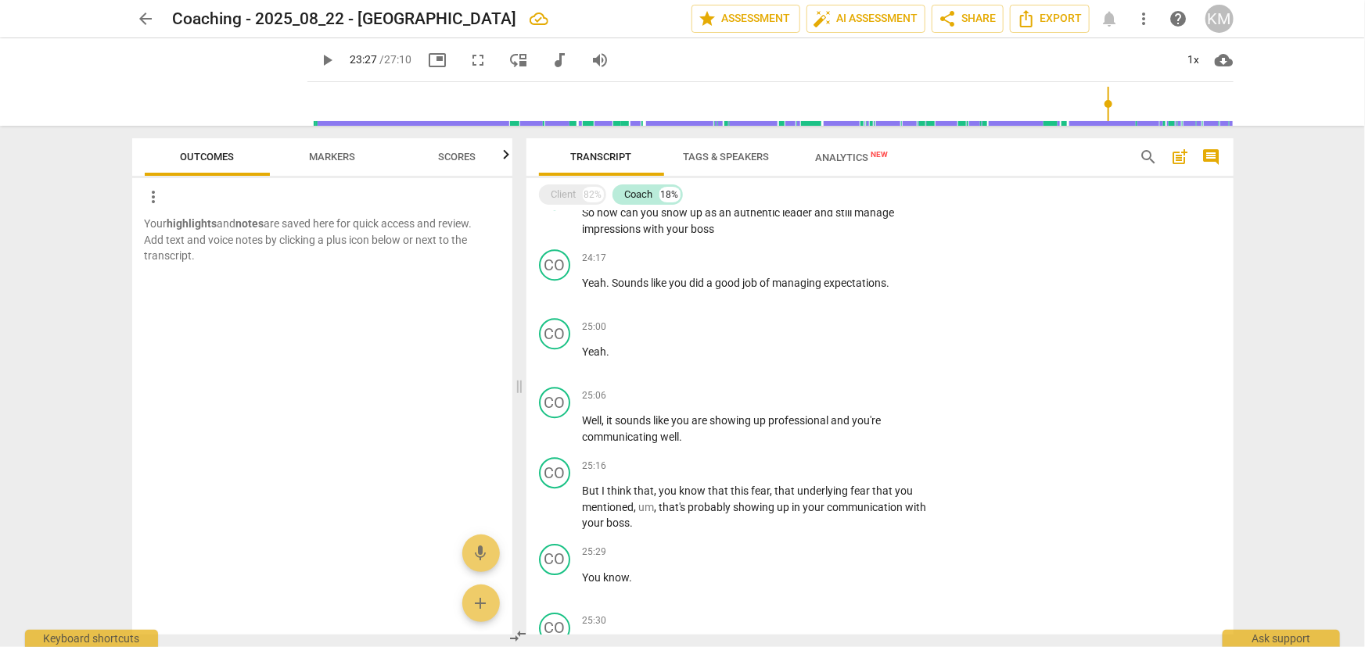
click at [341, 161] on span "Markers" at bounding box center [332, 157] width 46 height 12
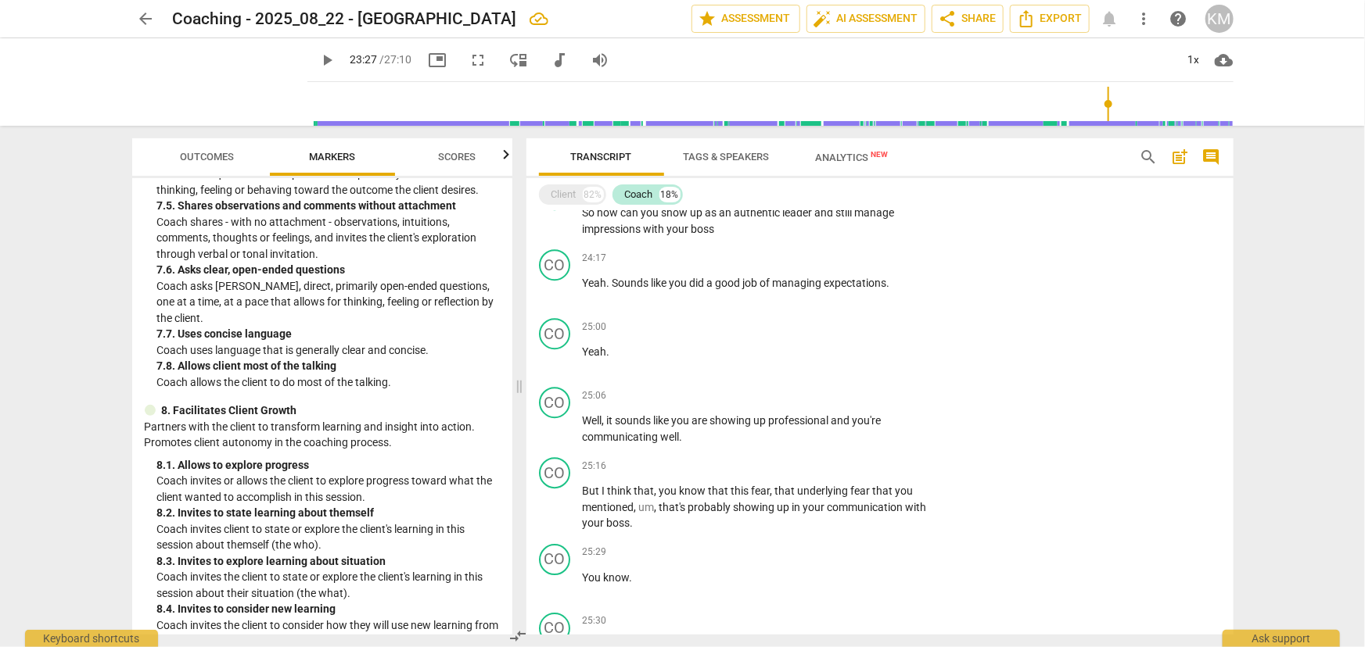
scroll to position [1777, 0]
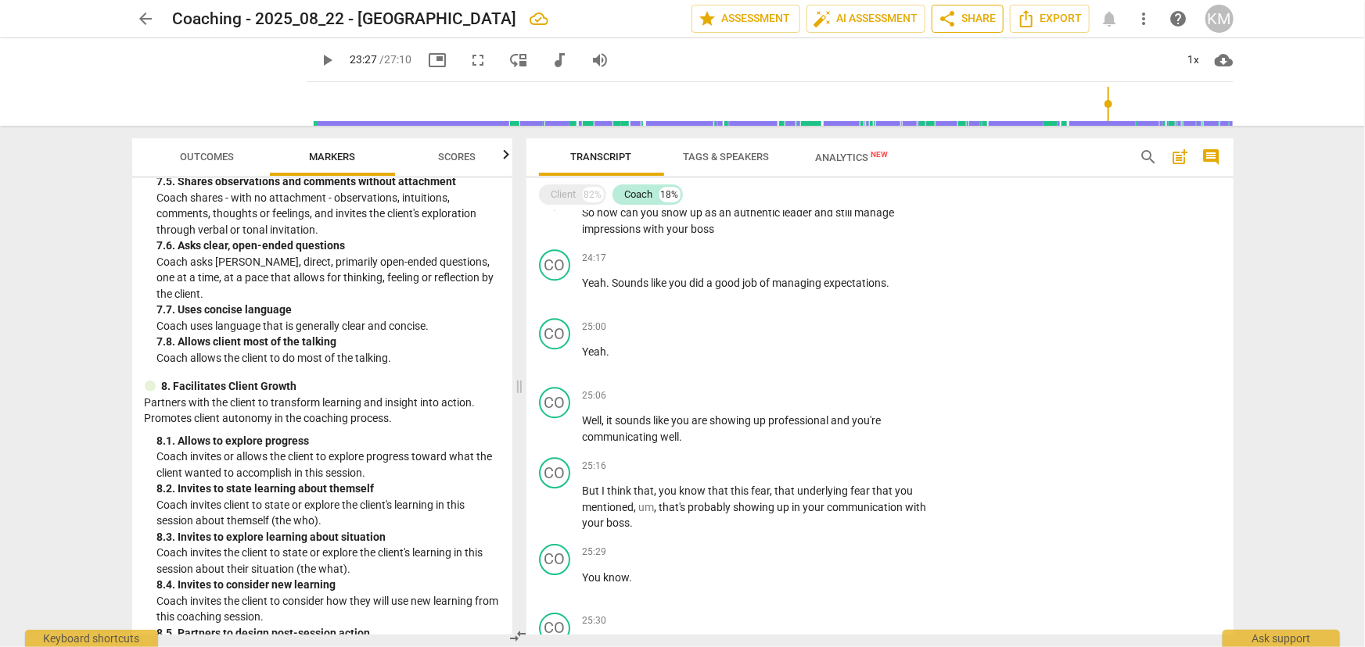
click at [960, 20] on span "share Share" at bounding box center [967, 18] width 58 height 19
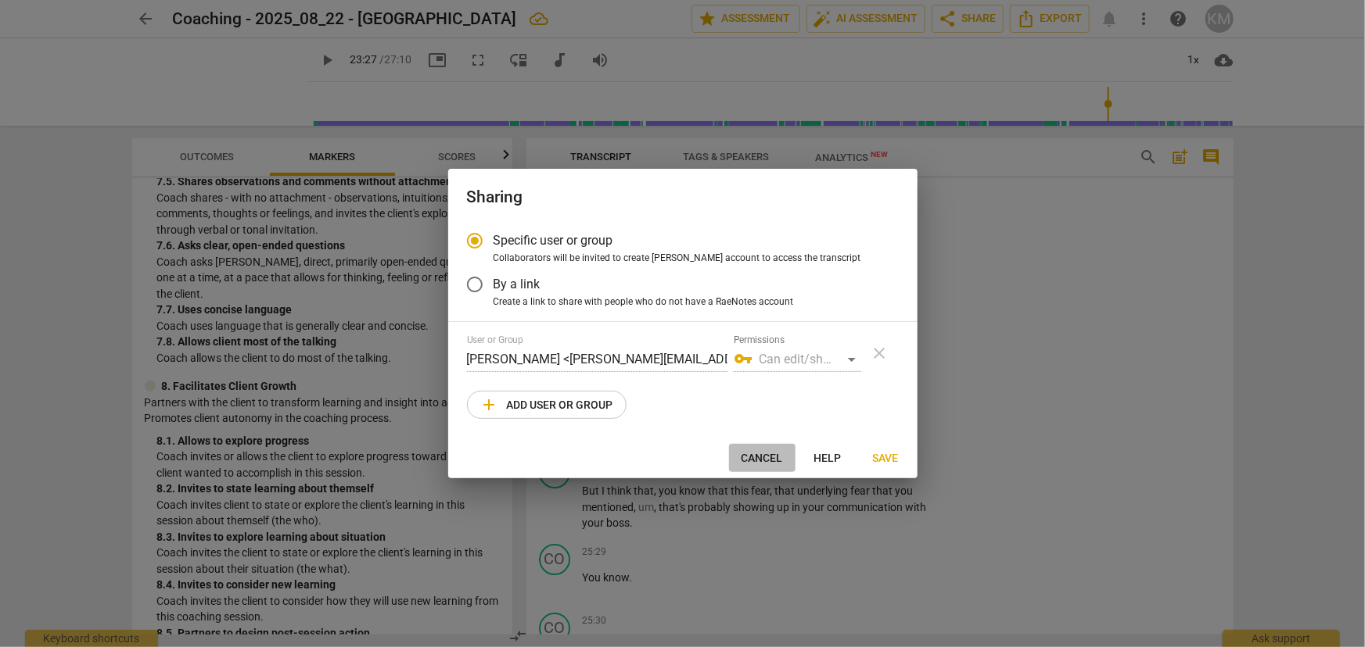
click at [755, 457] on span "Cancel" at bounding box center [761, 459] width 41 height 16
radio input "false"
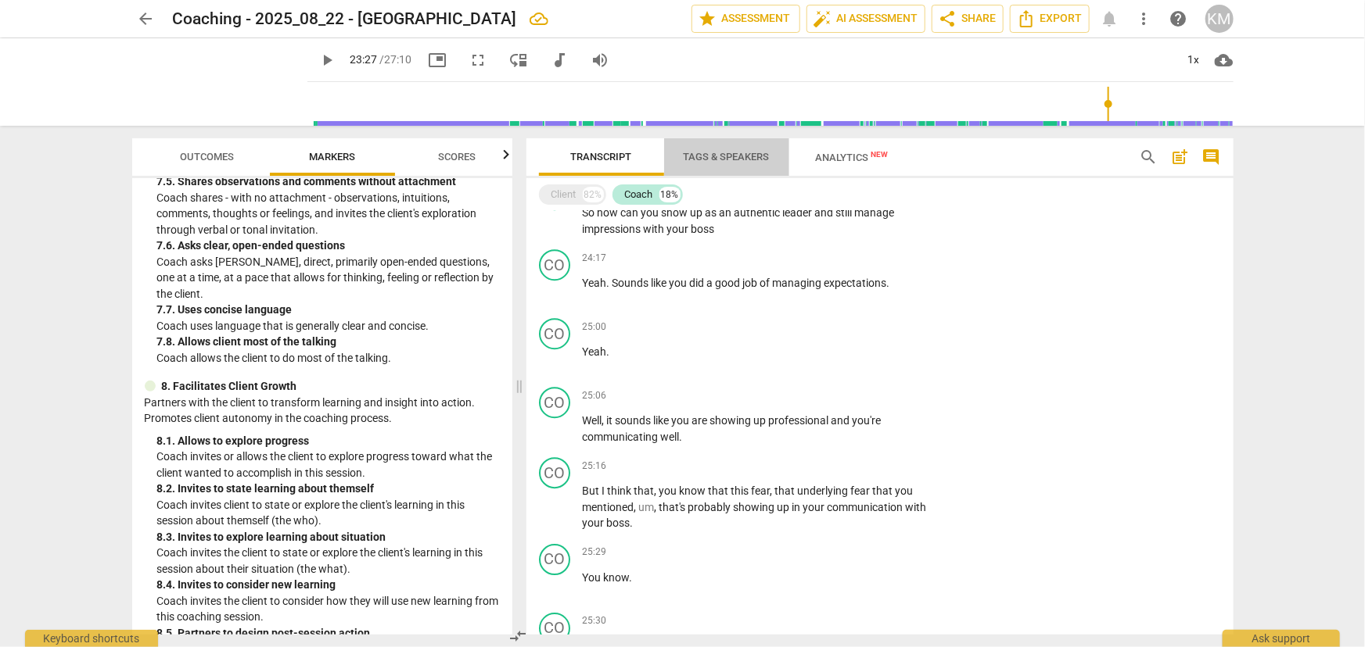
click at [704, 153] on span "Tags & Speakers" at bounding box center [726, 157] width 86 height 12
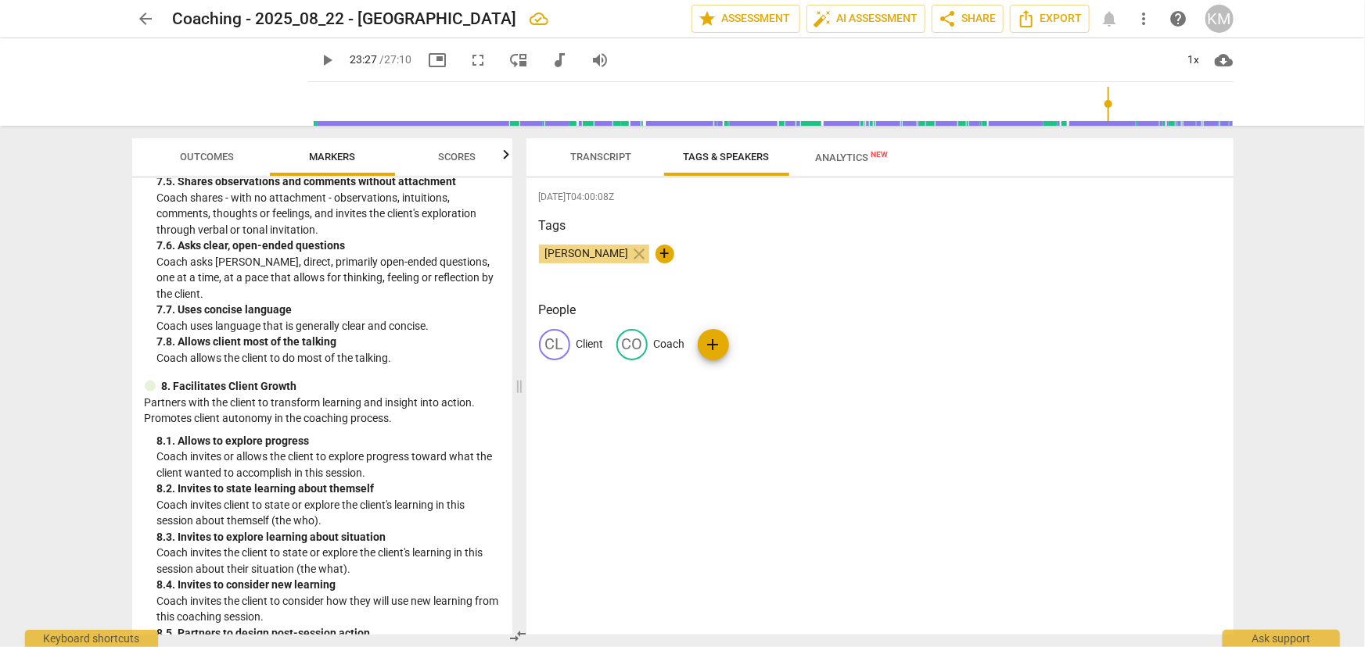
click at [580, 160] on span "Transcript" at bounding box center [601, 157] width 61 height 12
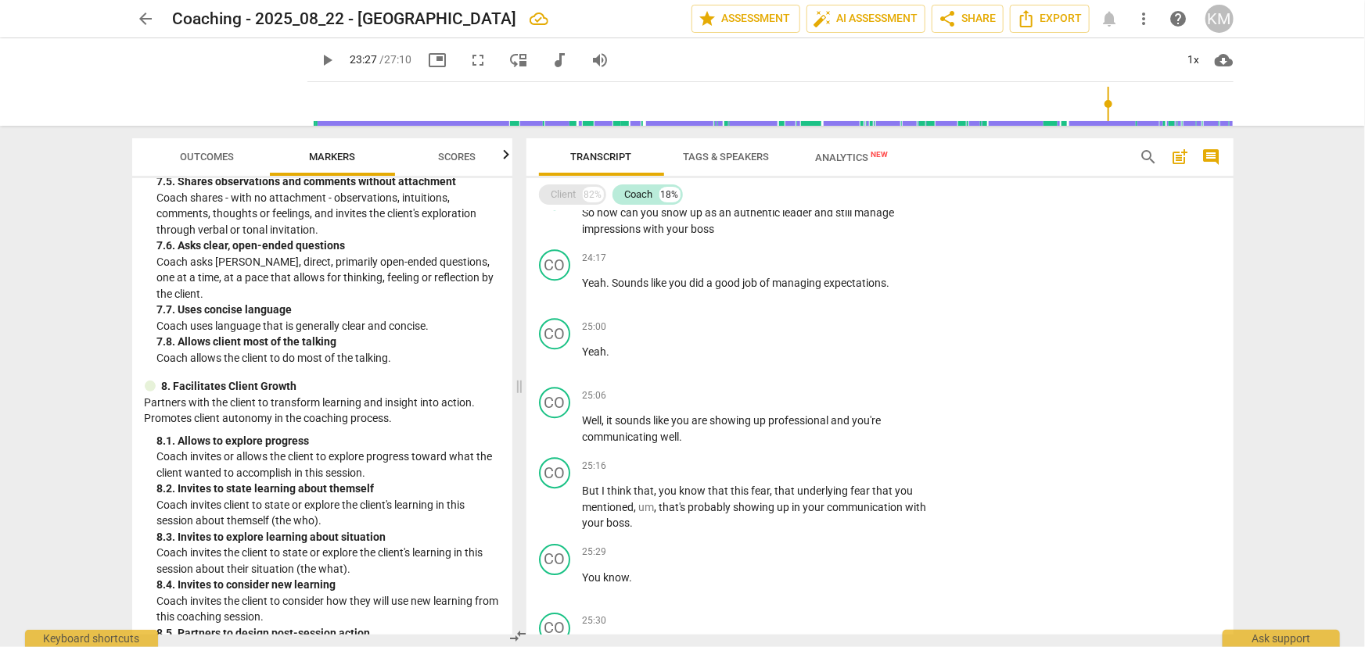
click at [570, 195] on div "Client" at bounding box center [563, 195] width 25 height 16
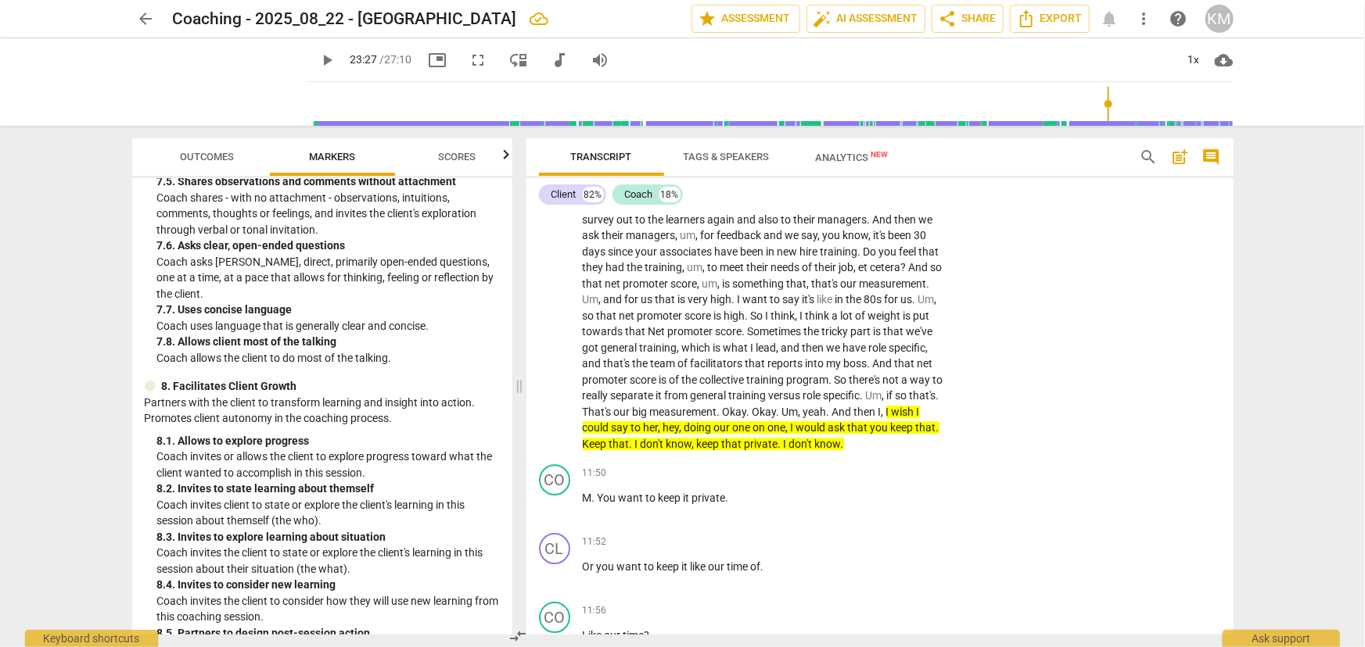
scroll to position [6491, 0]
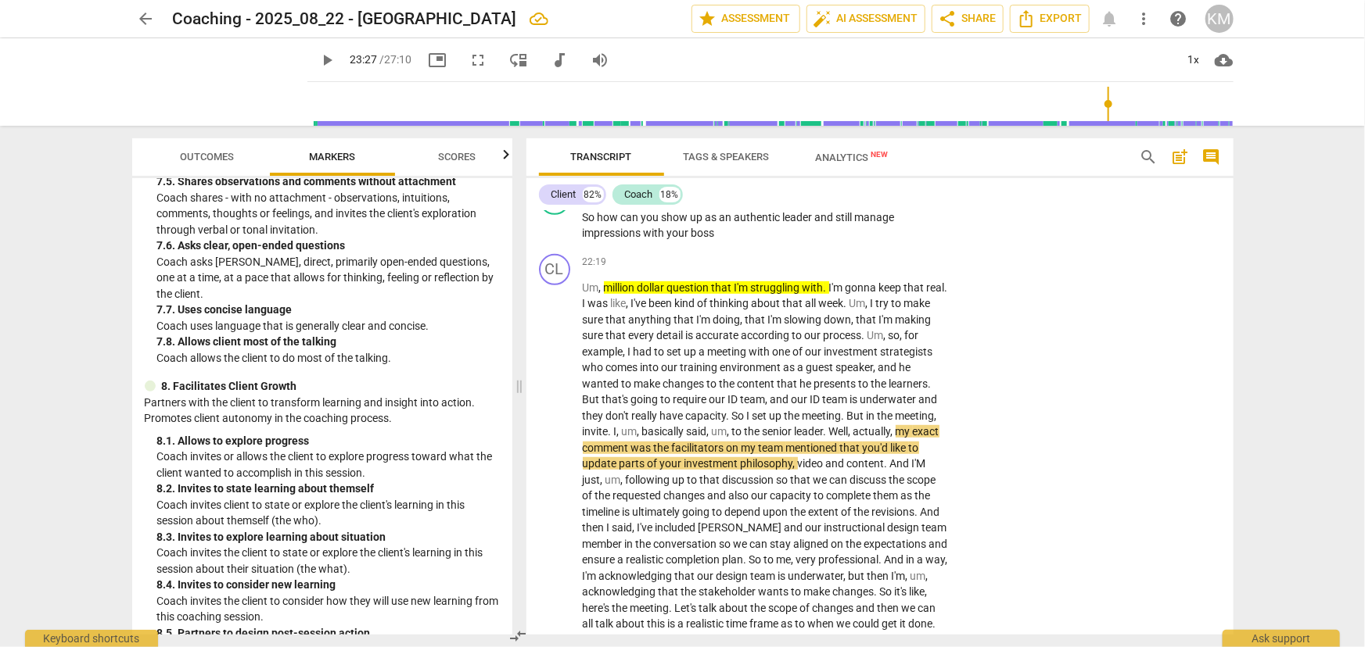
type input "1408"
